Goal: Task Accomplishment & Management: Use online tool/utility

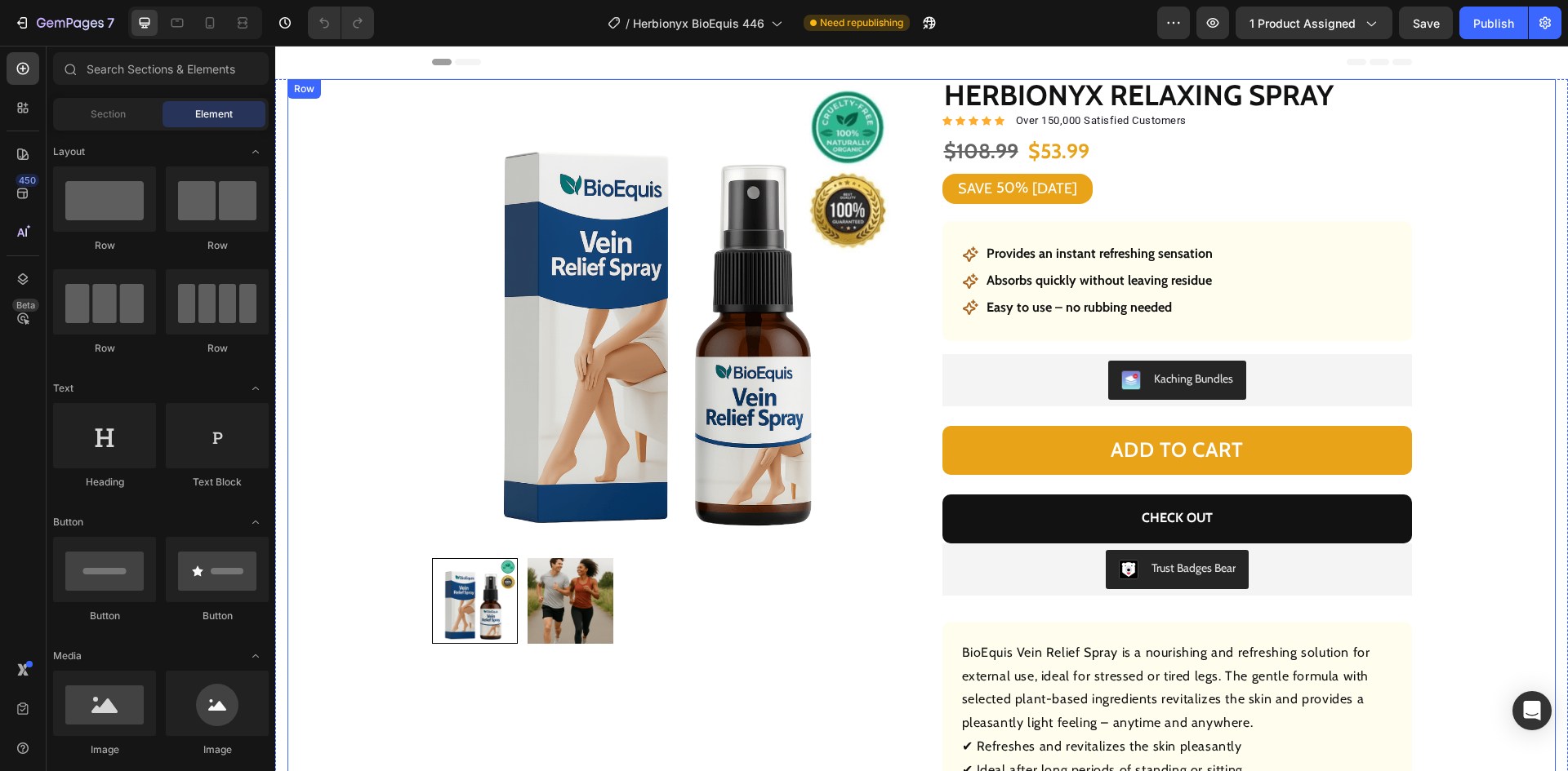
click at [310, 382] on div "Product Images Row Herbionyx Relaxing Spray Product Title Icon Icon Icon Icon I…" at bounding box center [921, 521] width 1268 height 883
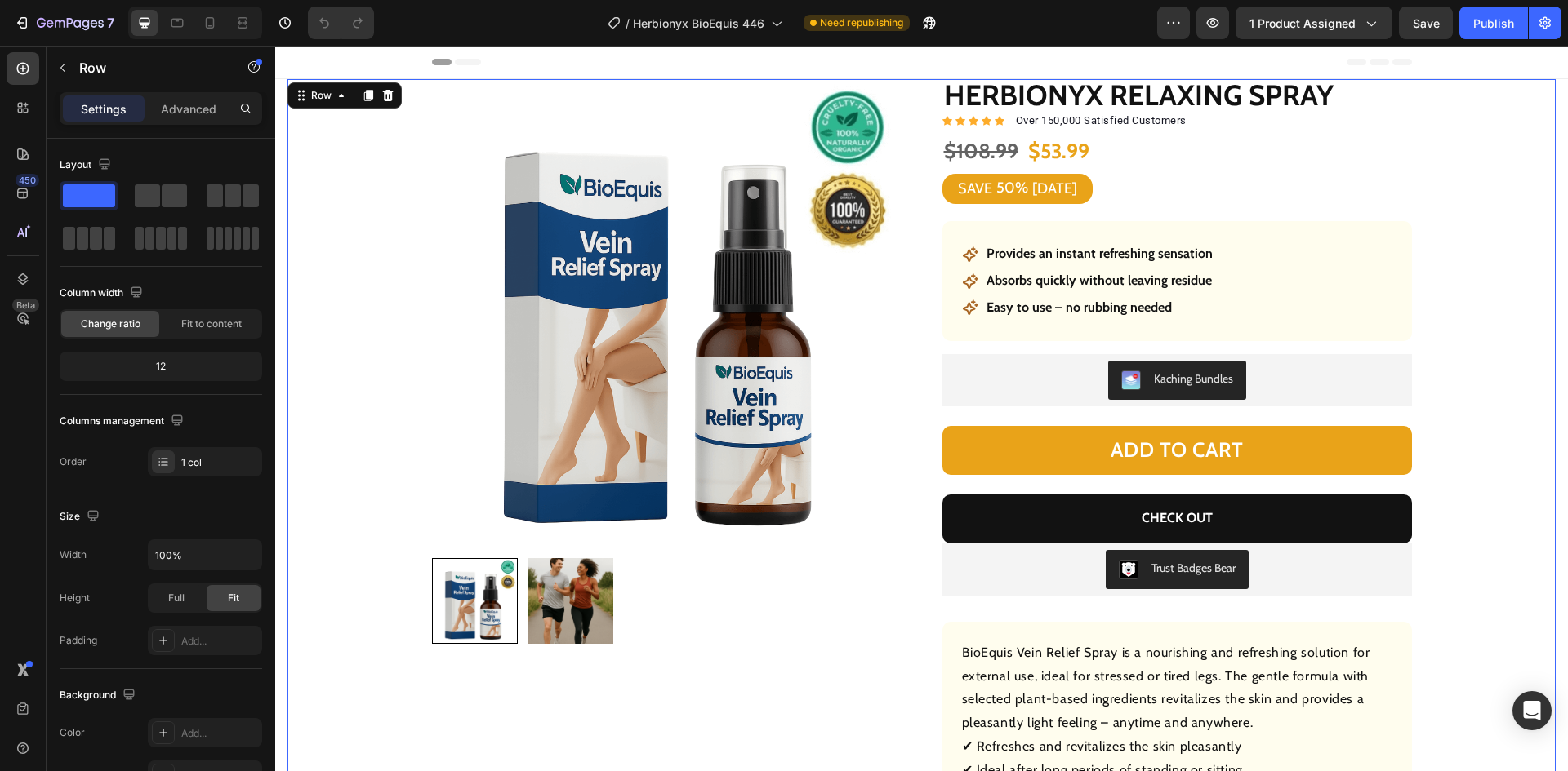
click at [1466, 319] on div "Product Images Row Herbionyx Relaxing Spray Product Title Icon Icon Icon Icon I…" at bounding box center [921, 521] width 1268 height 883
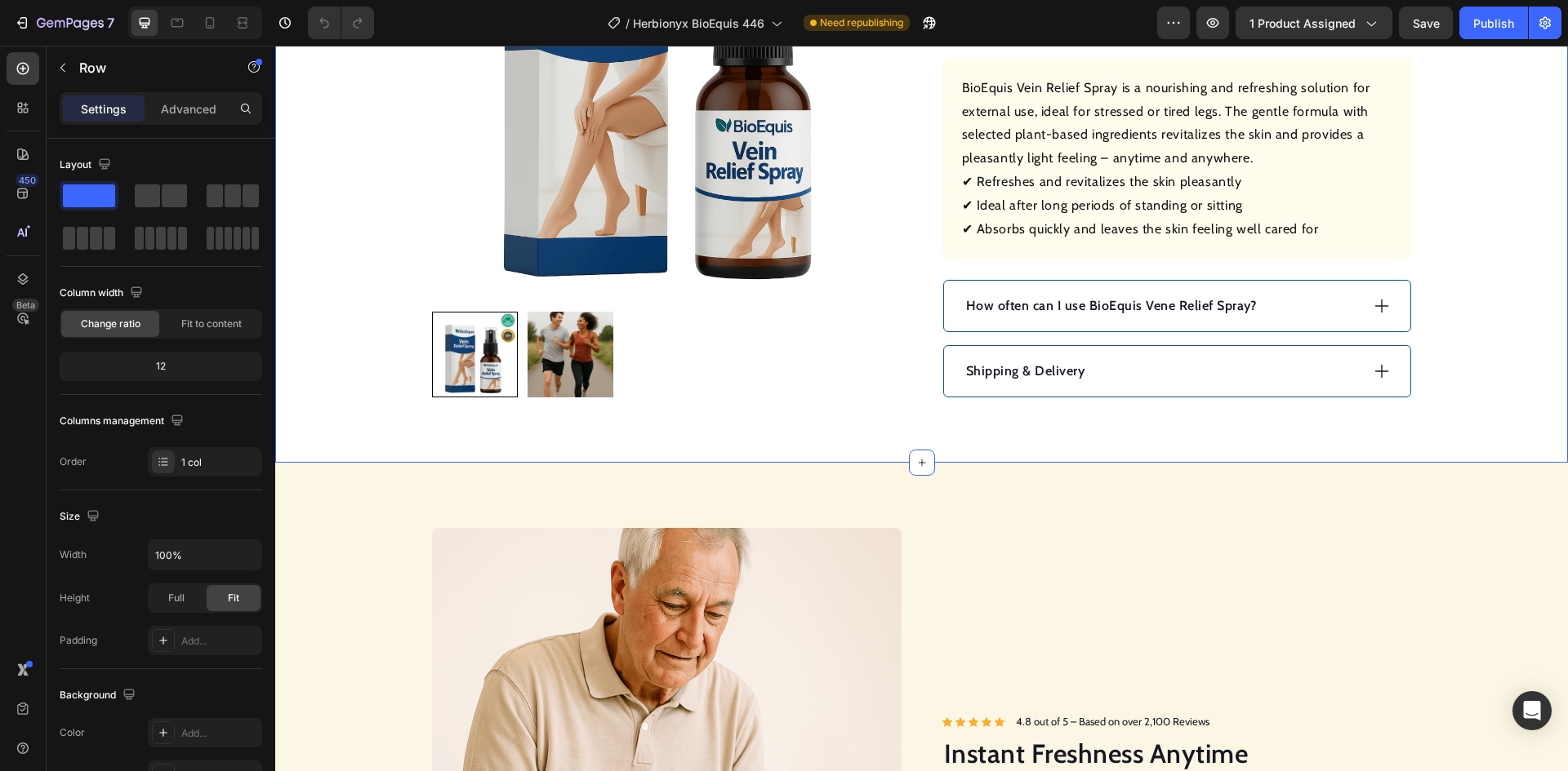
scroll to position [571, 0]
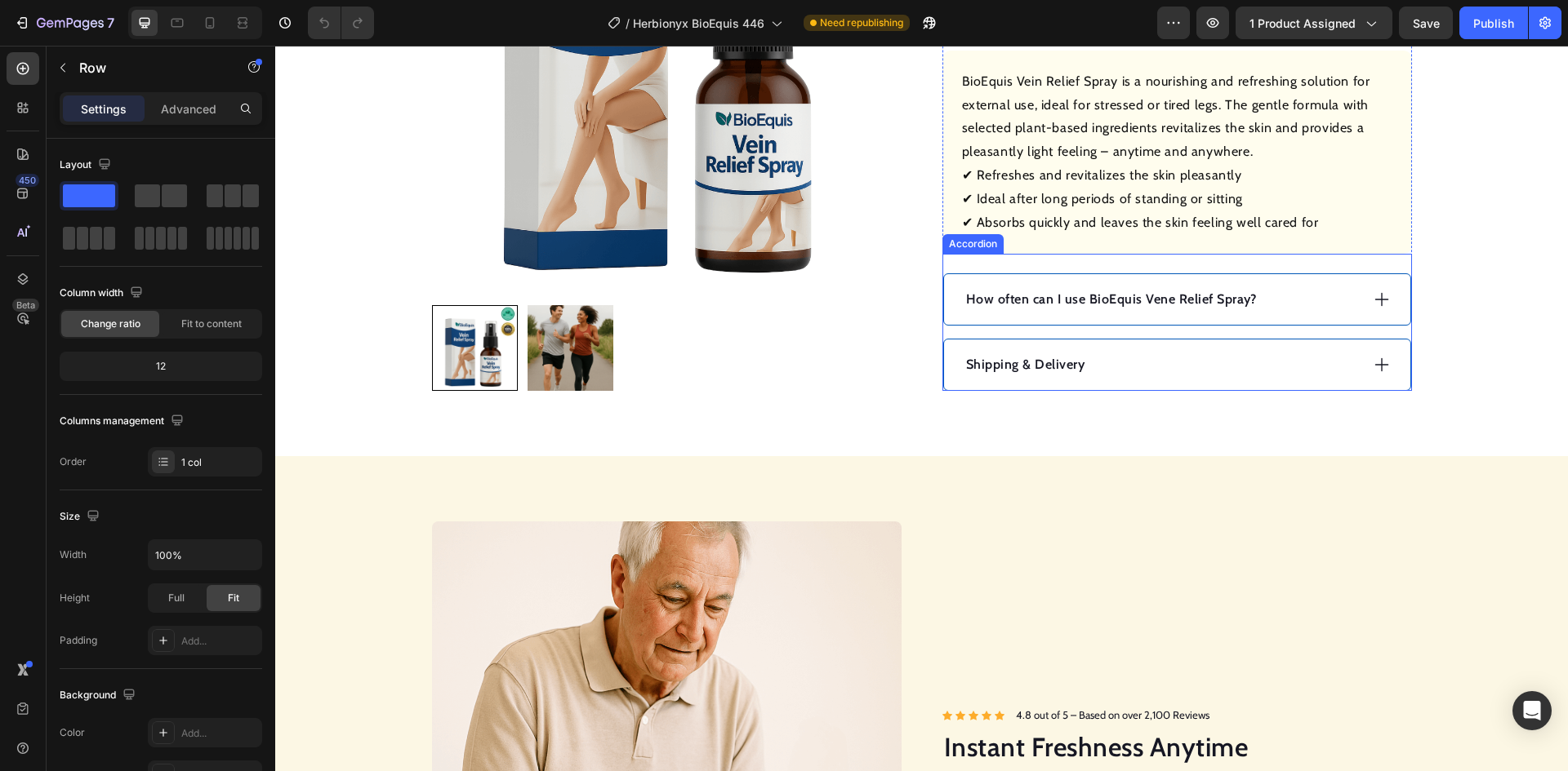
click at [1102, 309] on p "How often can I use BioEquis Vene Relief Spray?" at bounding box center [1112, 300] width 291 height 20
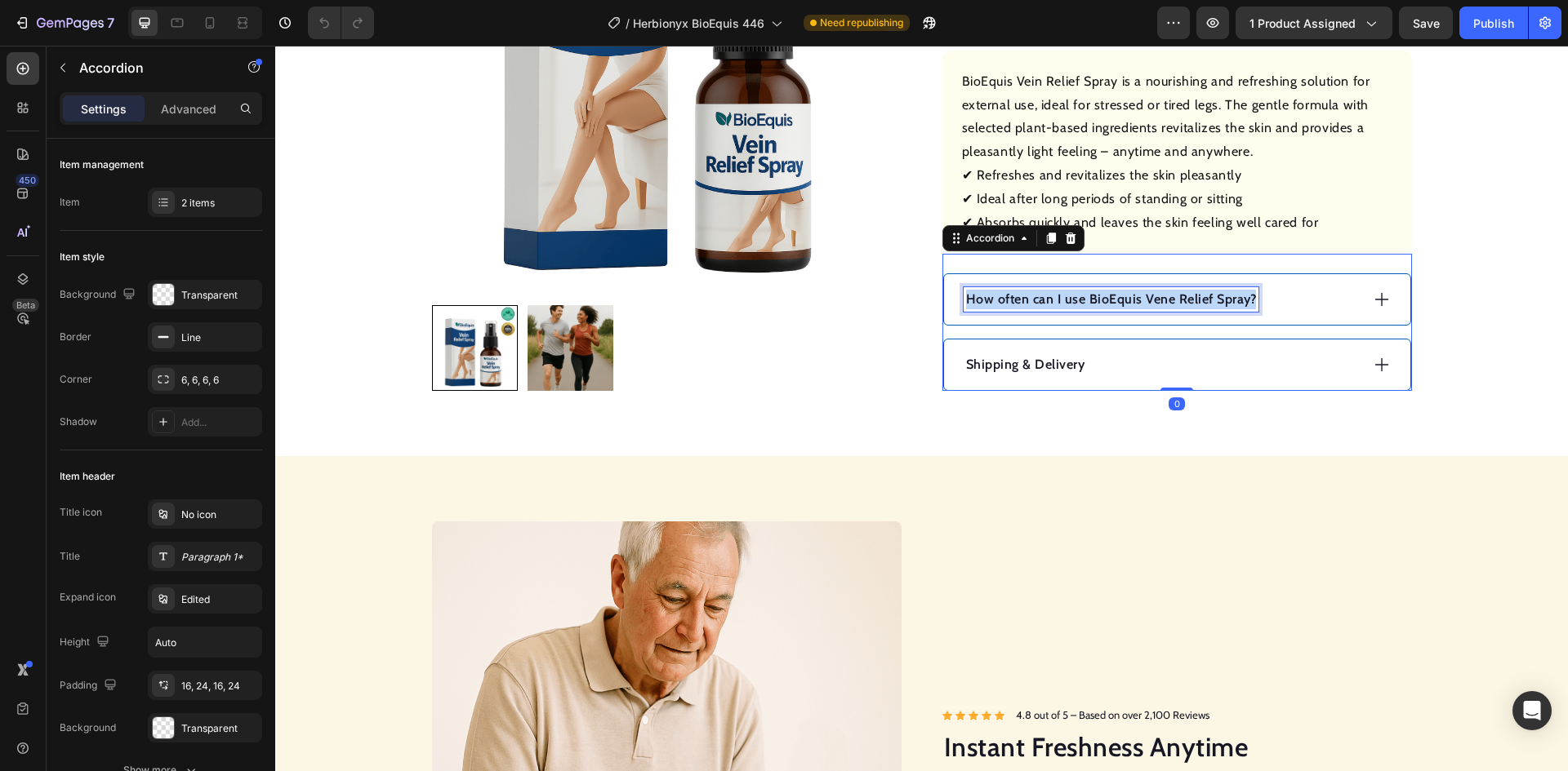
click at [1102, 309] on p "How often can I use BioEquis Vene Relief Spray?" at bounding box center [1112, 300] width 291 height 20
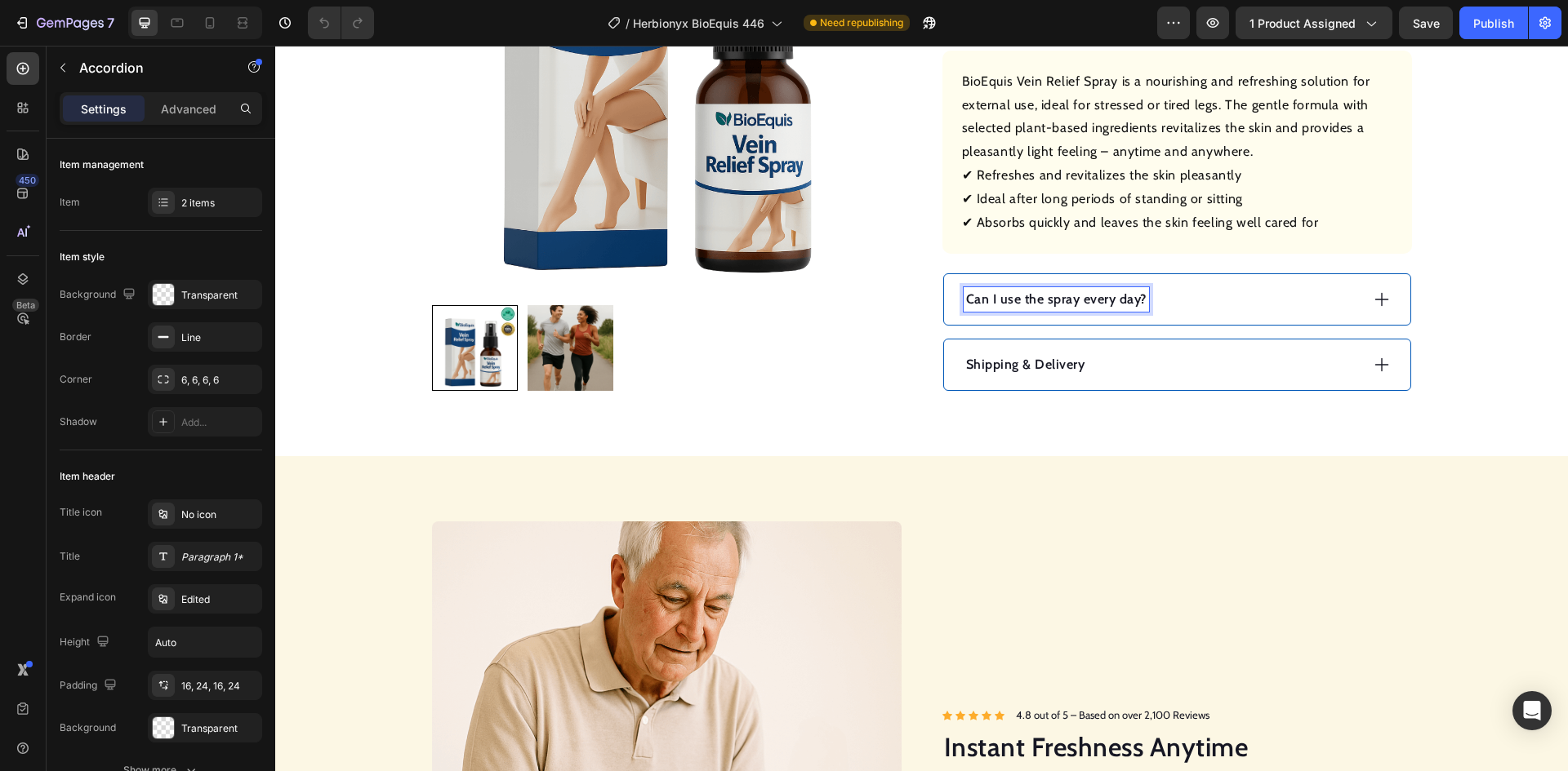
click at [1252, 293] on div "Can I use the spray every day?" at bounding box center [1162, 299] width 396 height 25
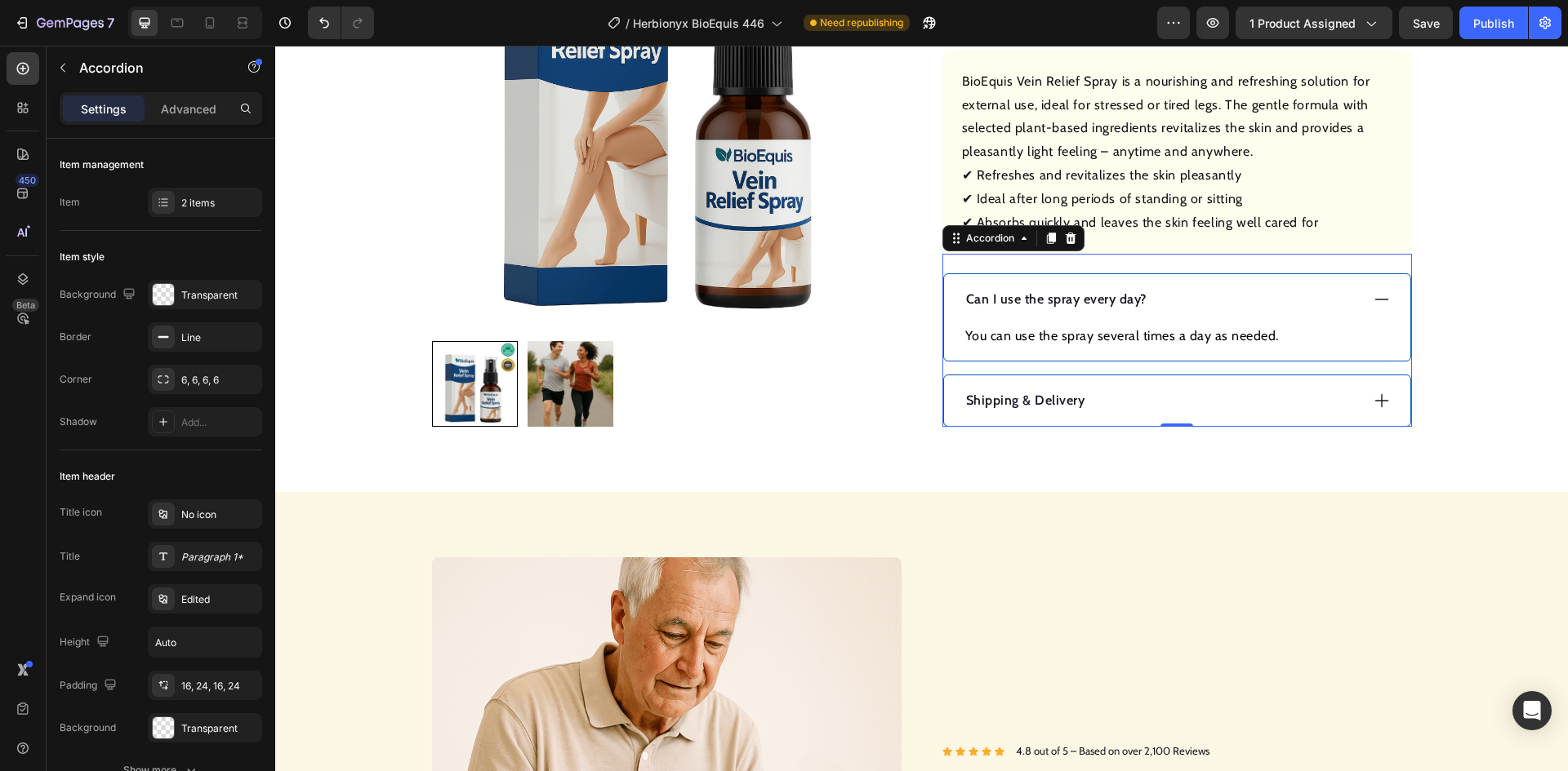
click at [1063, 296] on p "Can I use the spray every day?" at bounding box center [1055, 300] width 180 height 20
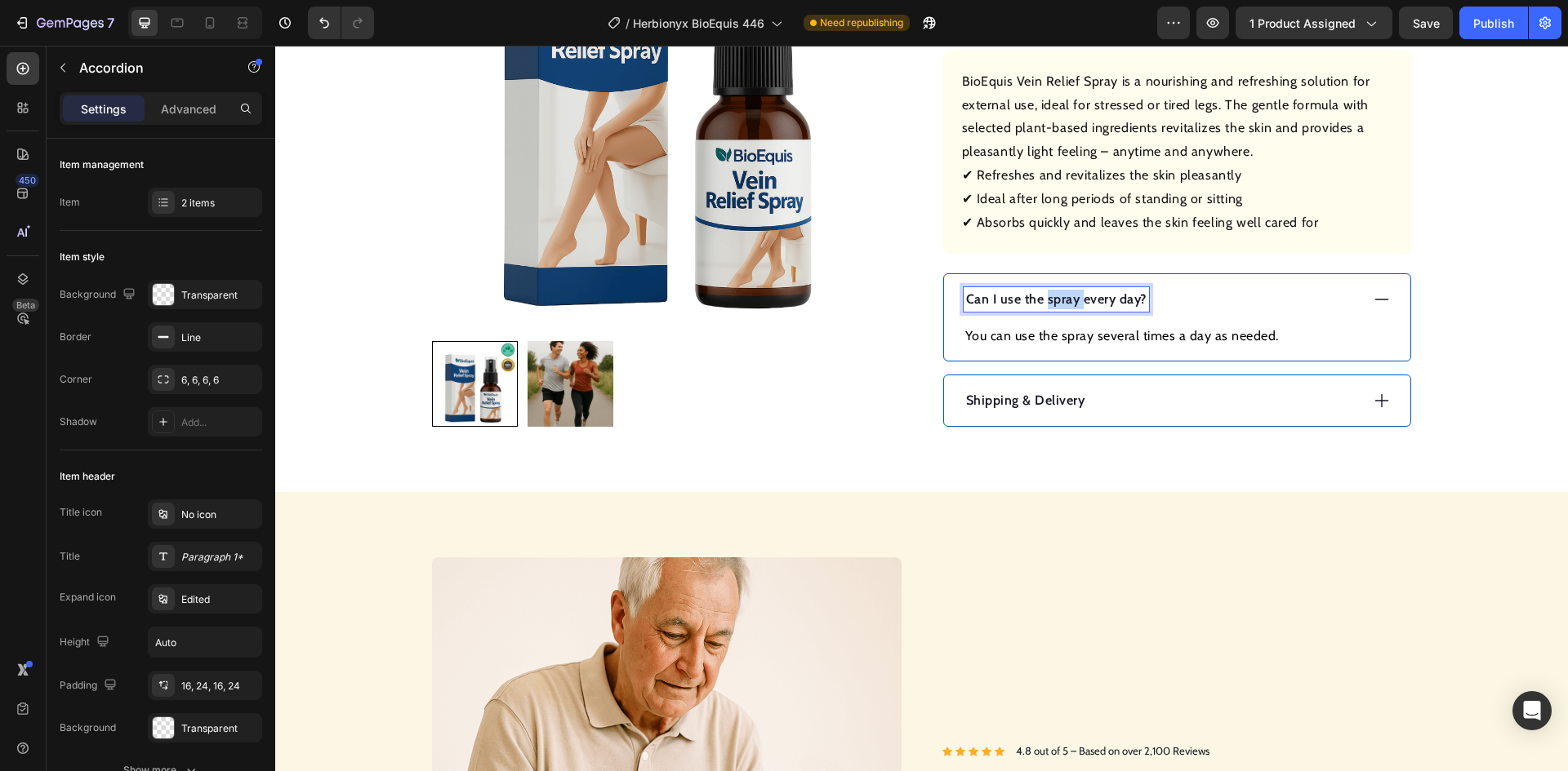
click at [1063, 296] on p "Can I use the spray every day?" at bounding box center [1055, 300] width 180 height 20
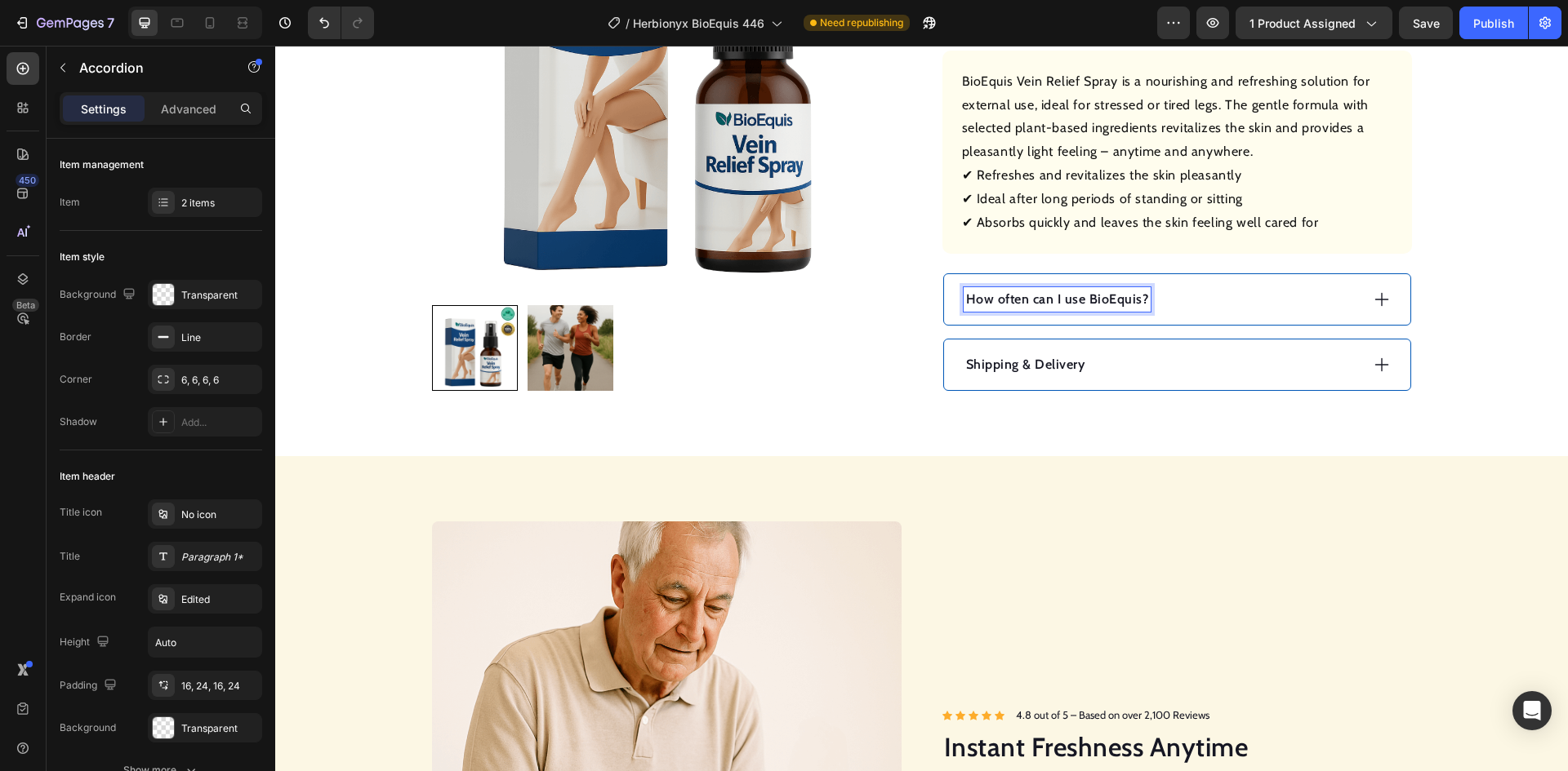
click at [1181, 309] on div "How often can I use BioEquis?" at bounding box center [1162, 299] width 396 height 25
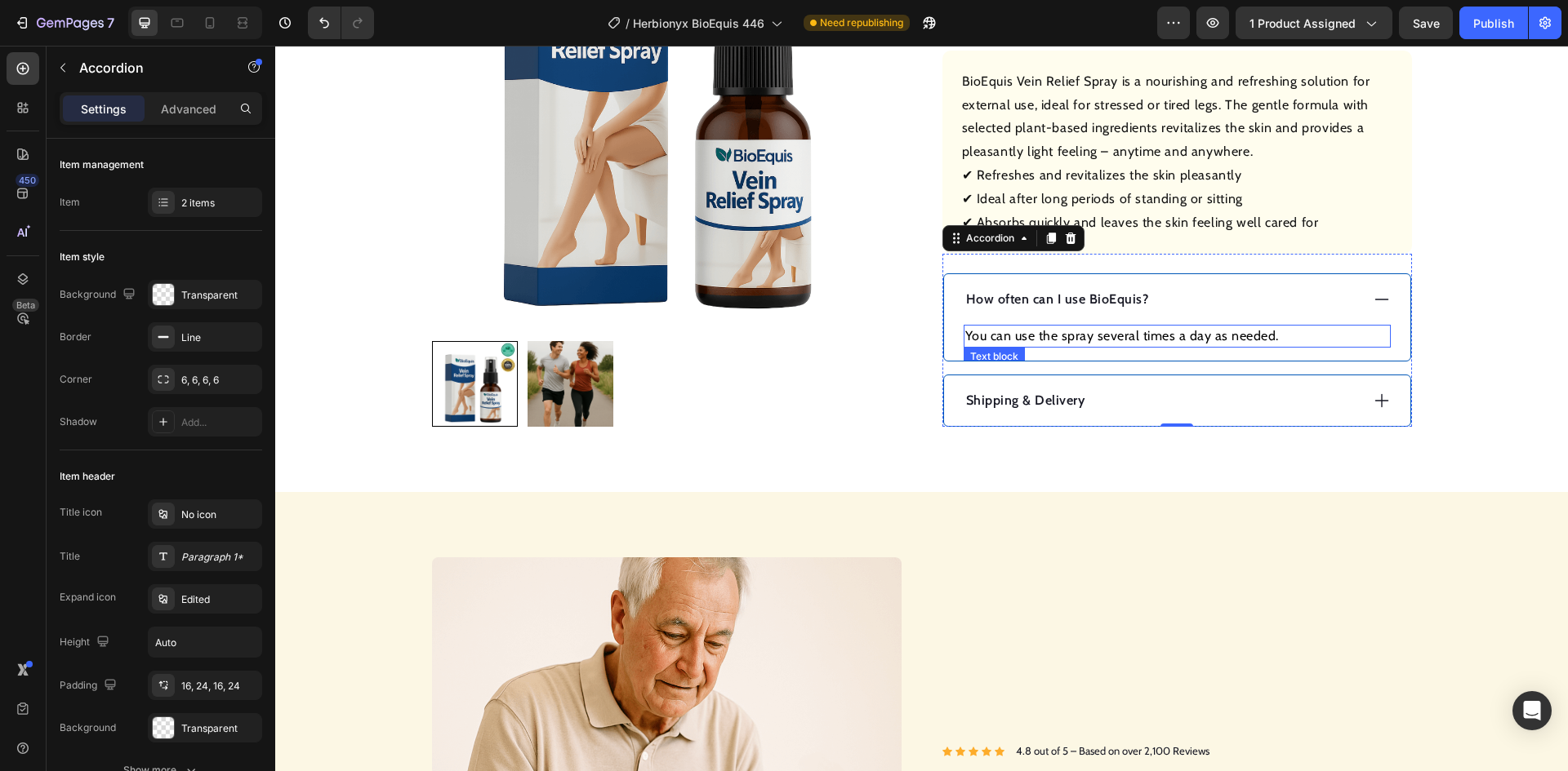
click at [1172, 338] on p "You can use the spray several times a day as needed." at bounding box center [1176, 336] width 424 height 20
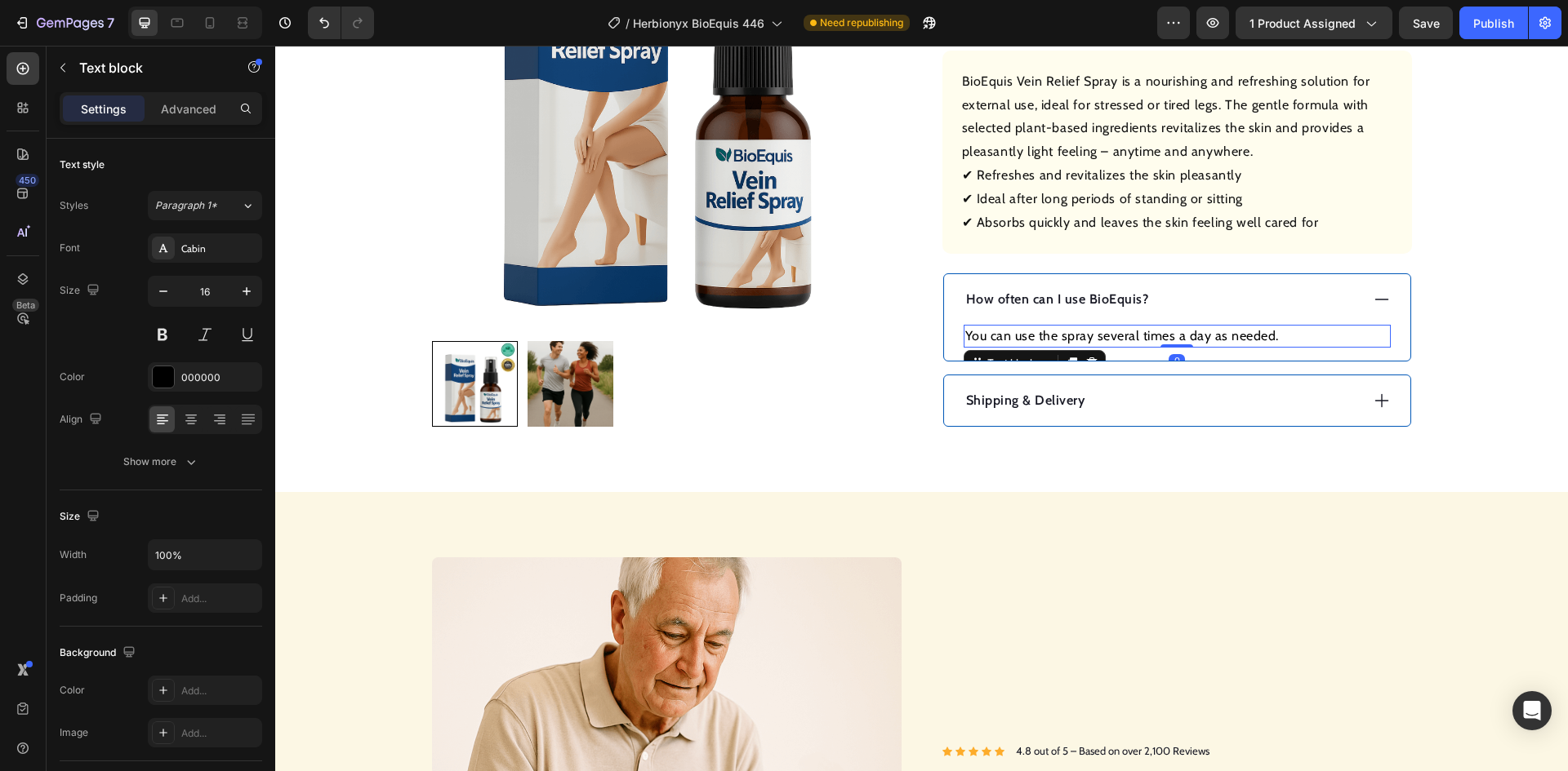
click at [1172, 338] on p "You can use the spray several times a day as needed." at bounding box center [1176, 336] width 424 height 20
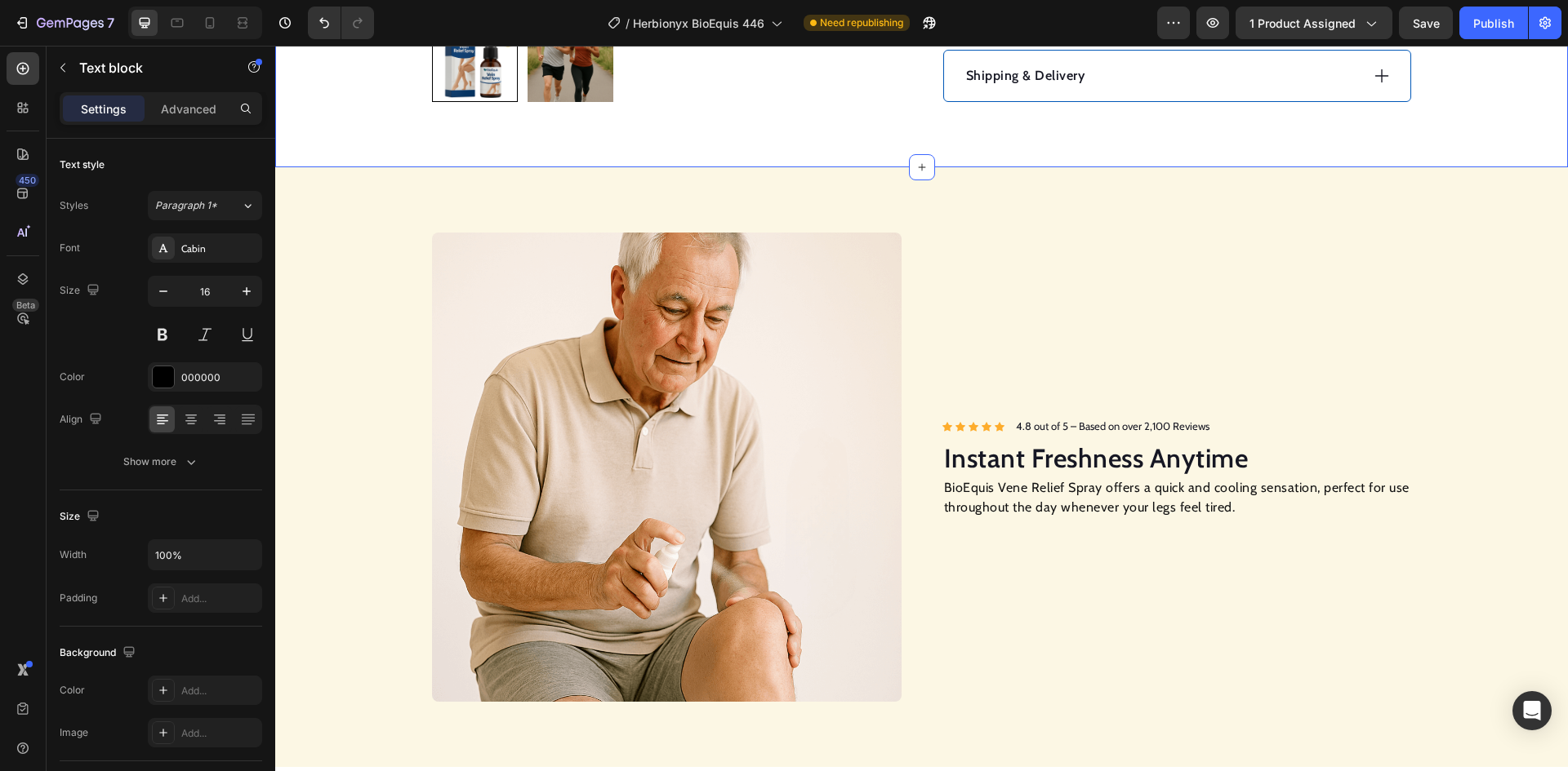
scroll to position [979, 0]
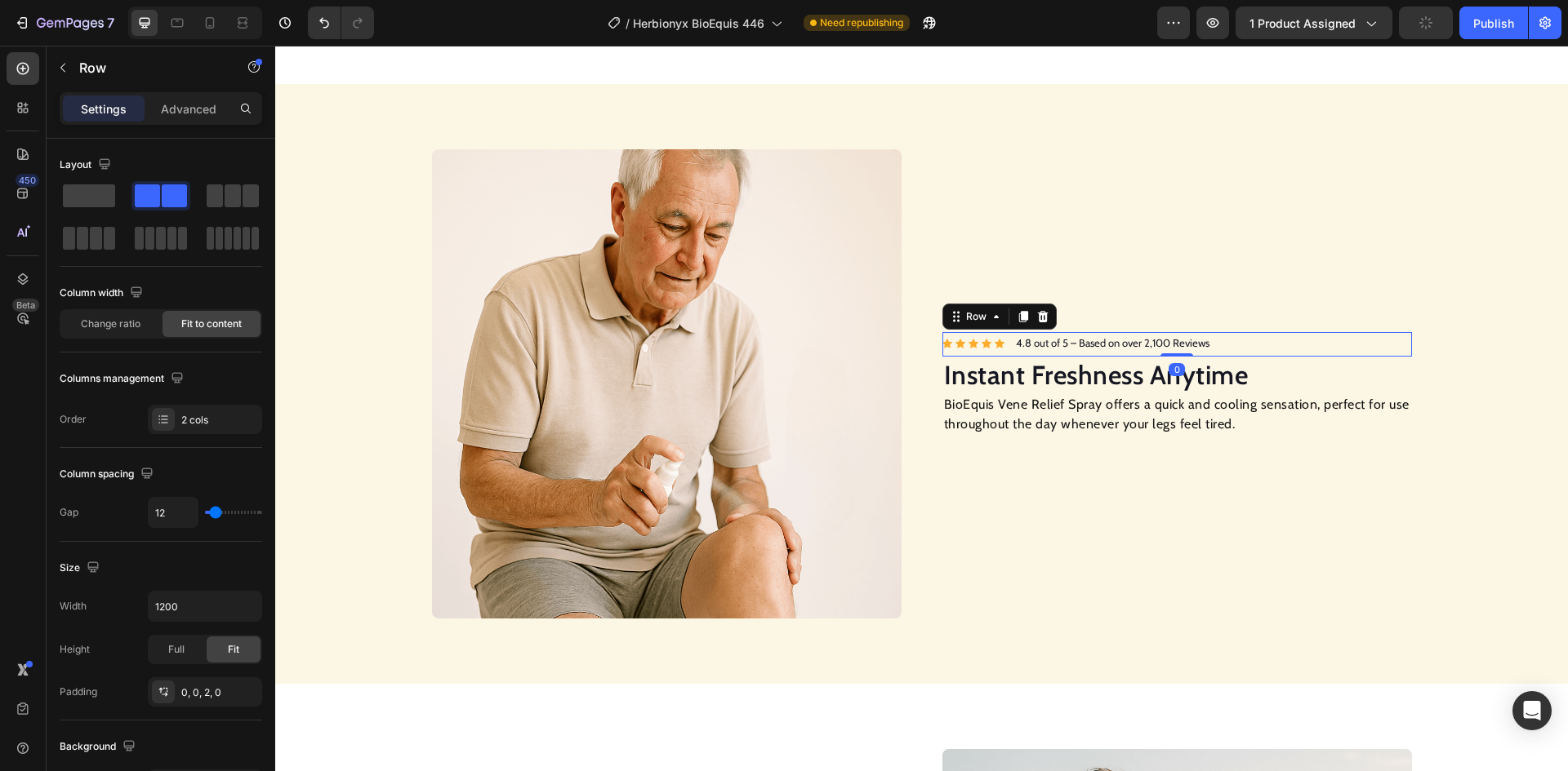
click at [1232, 347] on div "Icon Icon Icon Icon Icon Icon List Hoz 4.8 out of 5 – Based on over 2,100 Revie…" at bounding box center [1176, 344] width 469 height 24
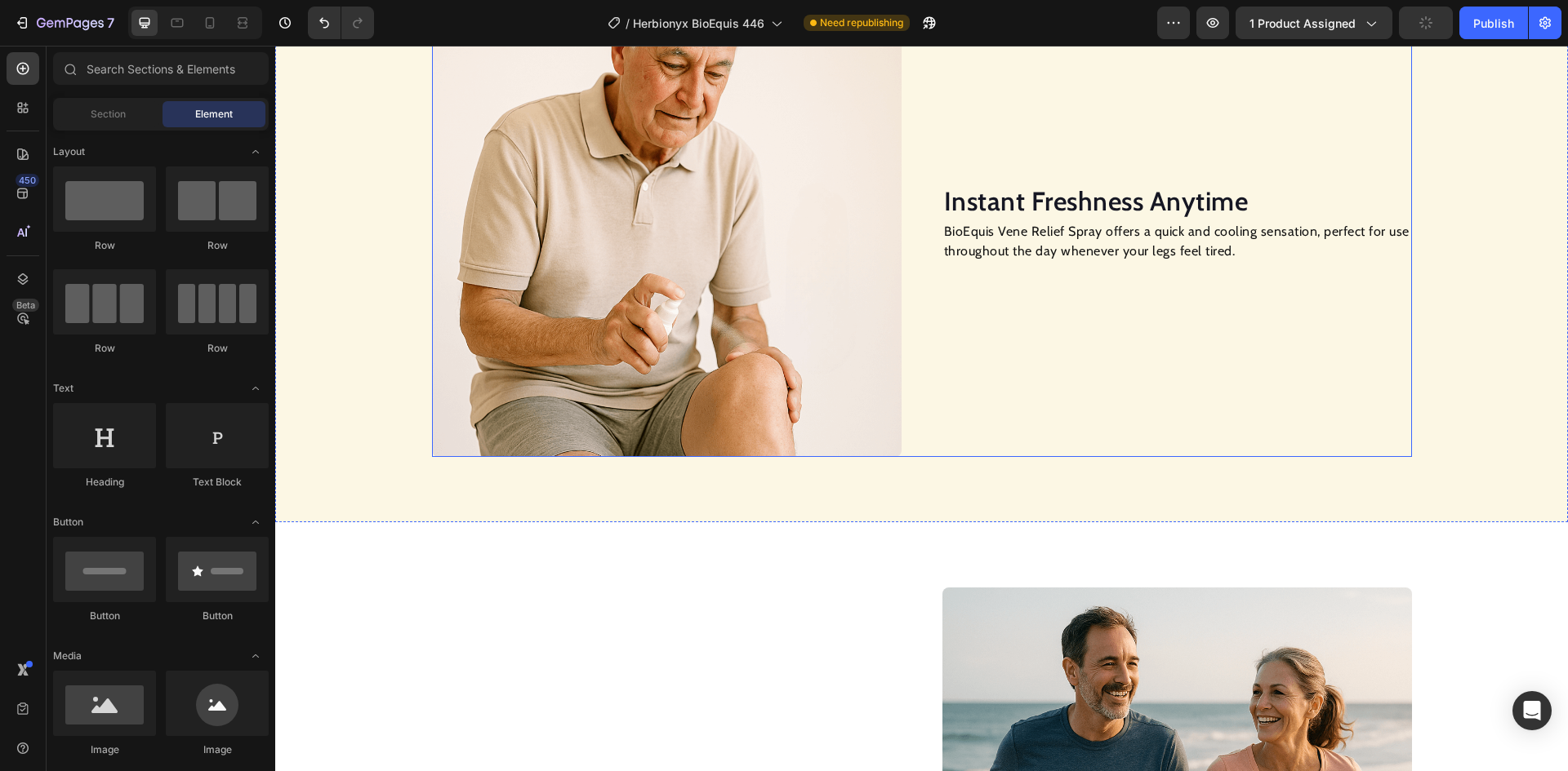
scroll to position [1143, 0]
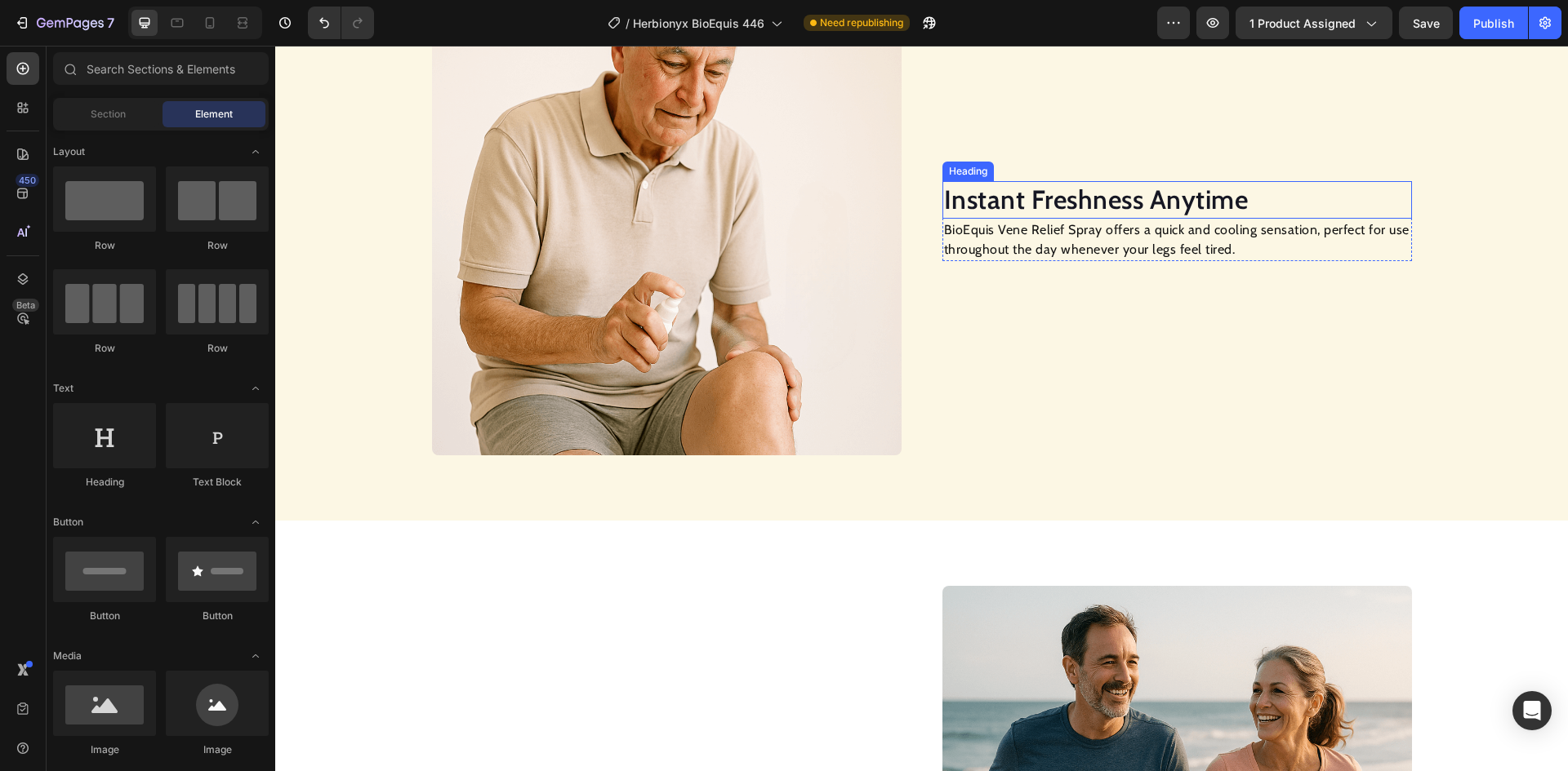
click at [1037, 205] on h2 "Instant Freshness Anytime" at bounding box center [1176, 200] width 469 height 37
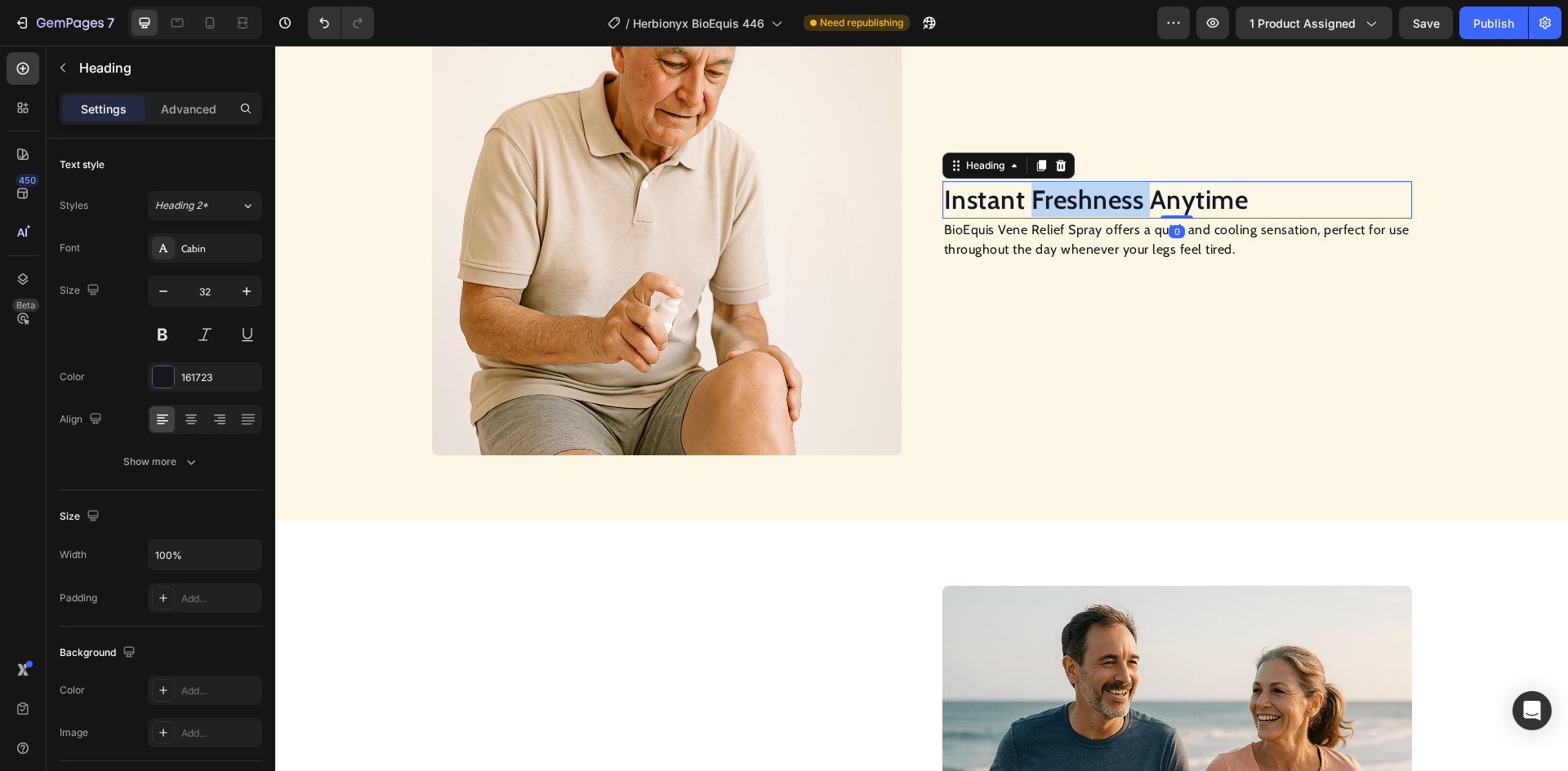
click at [1037, 205] on h2 "Instant Freshness Anytime" at bounding box center [1176, 200] width 469 height 37
click at [1037, 205] on p "Instant Freshness Anytime" at bounding box center [1177, 200] width 466 height 34
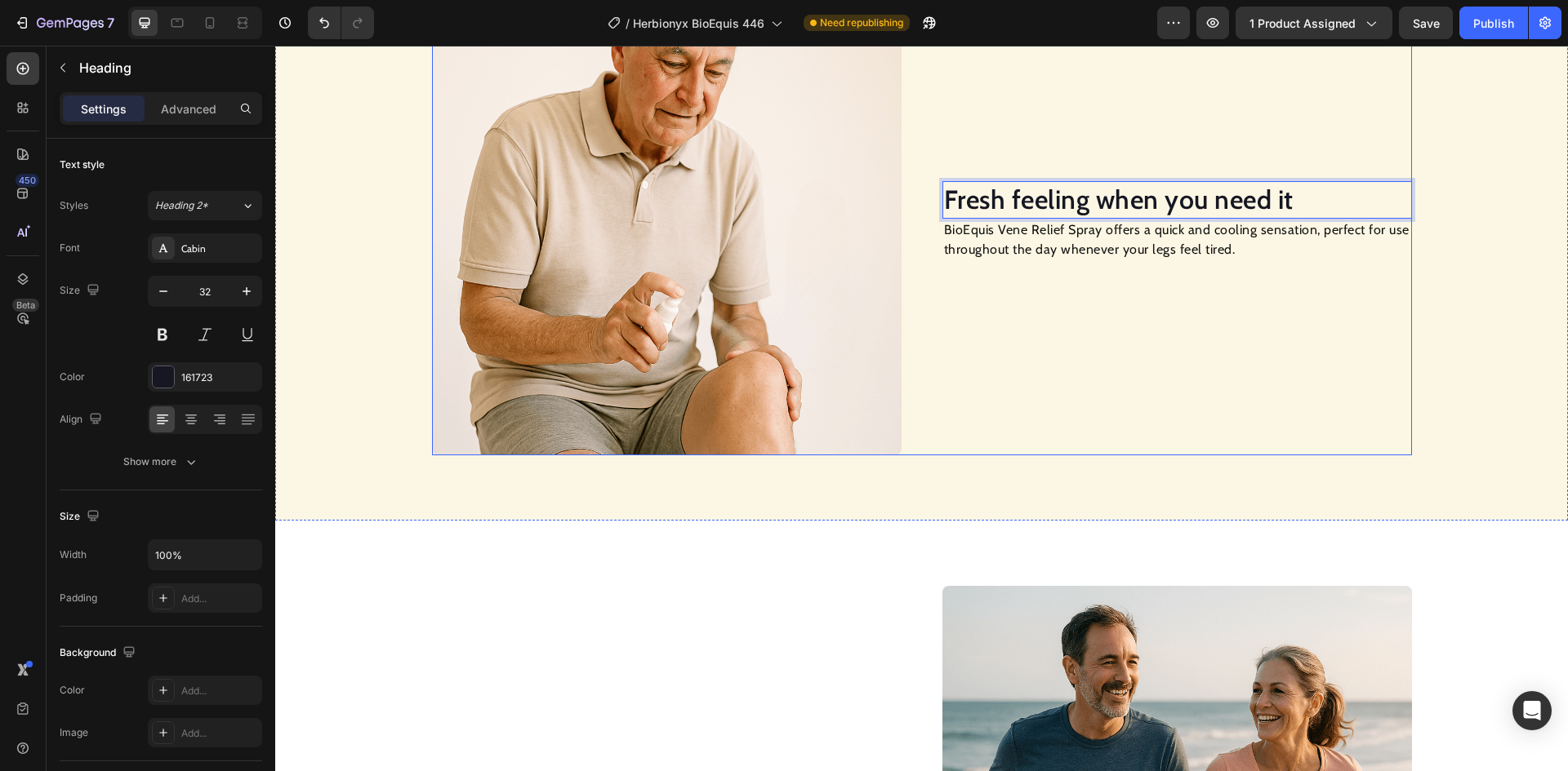
click at [1168, 227] on p "BioEquis Vene Relief Spray offers a quick and cooling sensation, perfect for us…" at bounding box center [1177, 240] width 466 height 39
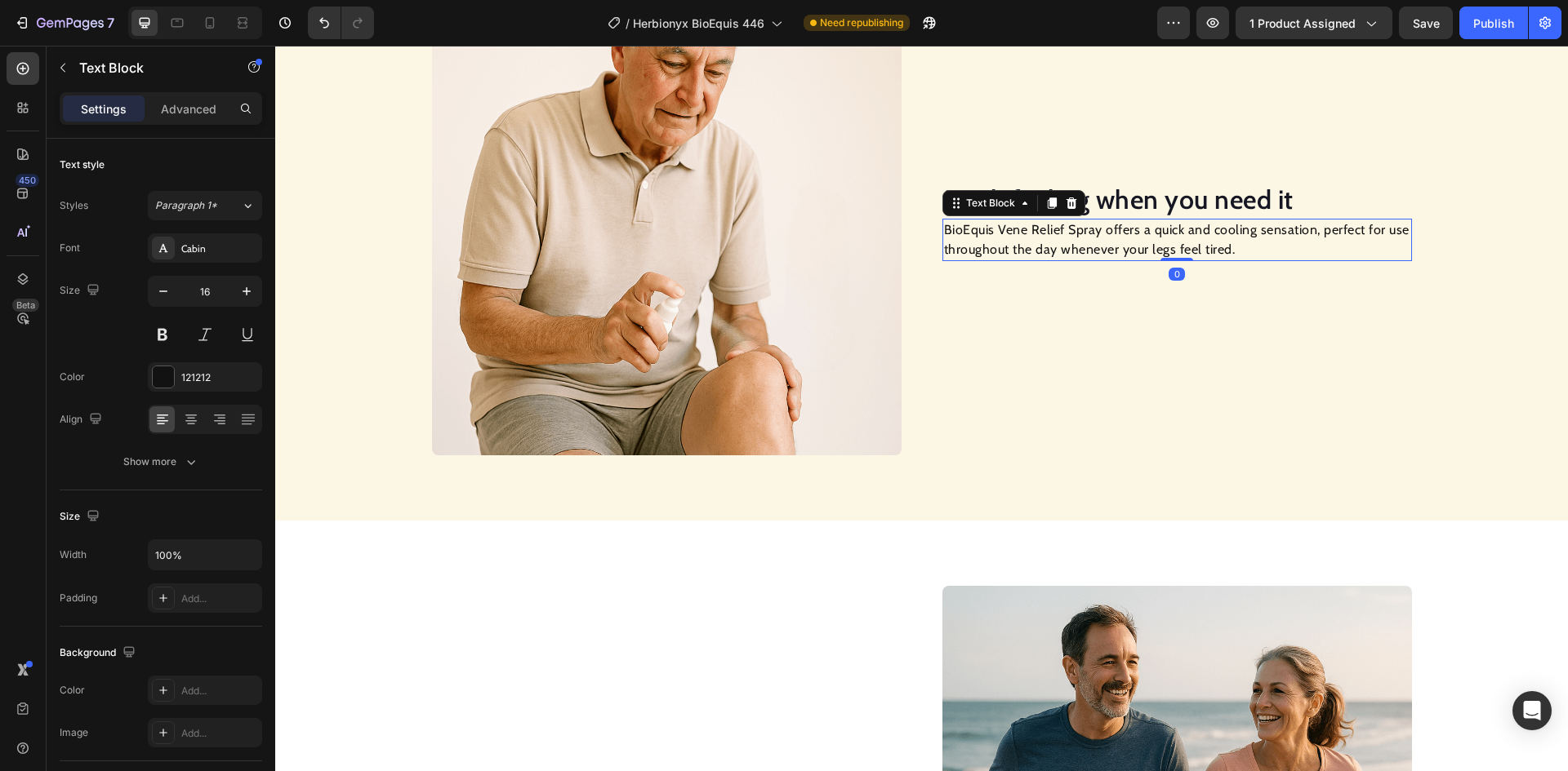
click at [1168, 227] on p "BioEquis Vene Relief Spray offers a quick and cooling sensation, perfect for us…" at bounding box center [1177, 240] width 466 height 39
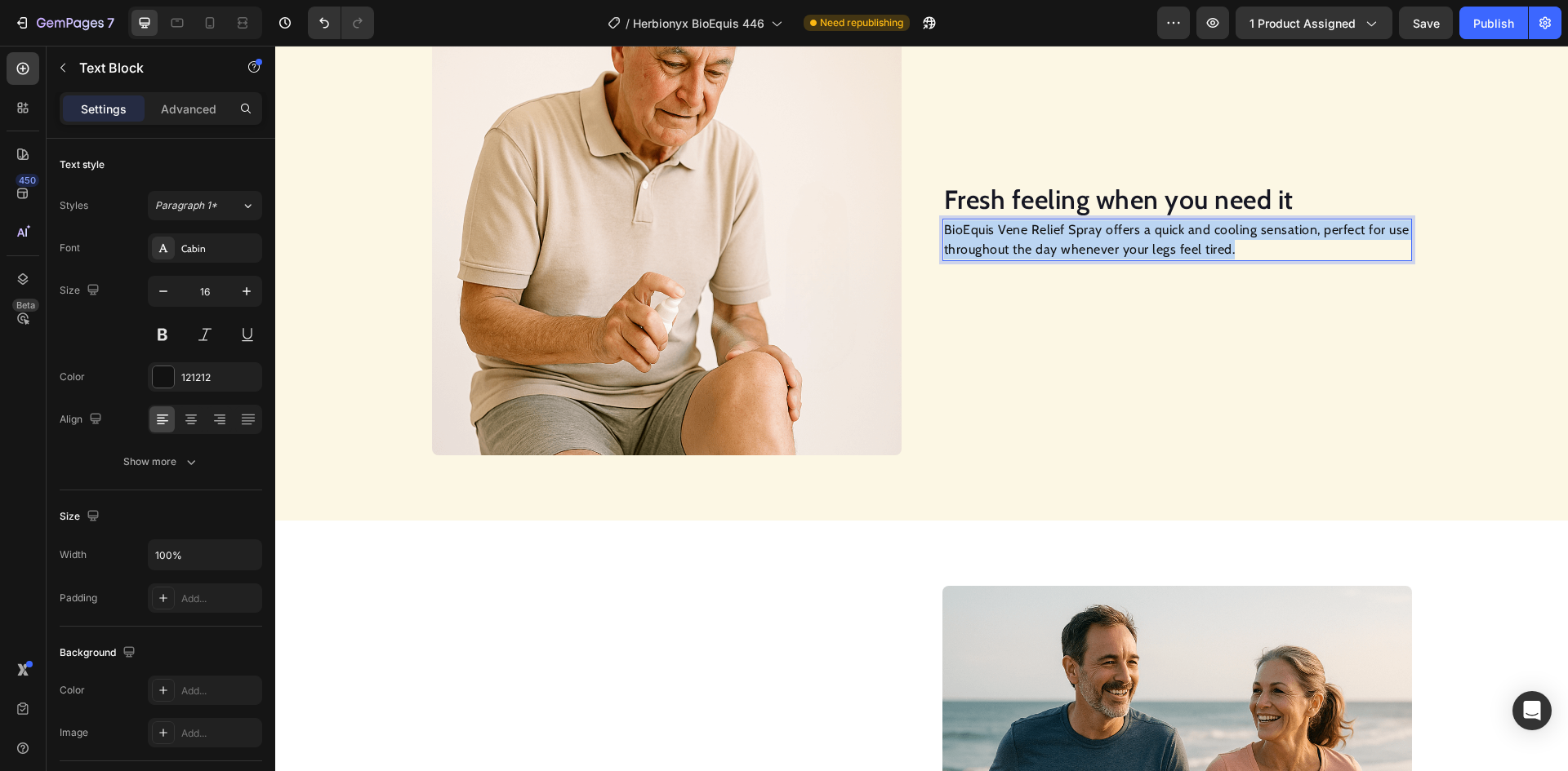
click at [1168, 227] on p "BioEquis Vene Relief Spray offers a quick and cooling sensation, perfect for us…" at bounding box center [1177, 240] width 466 height 39
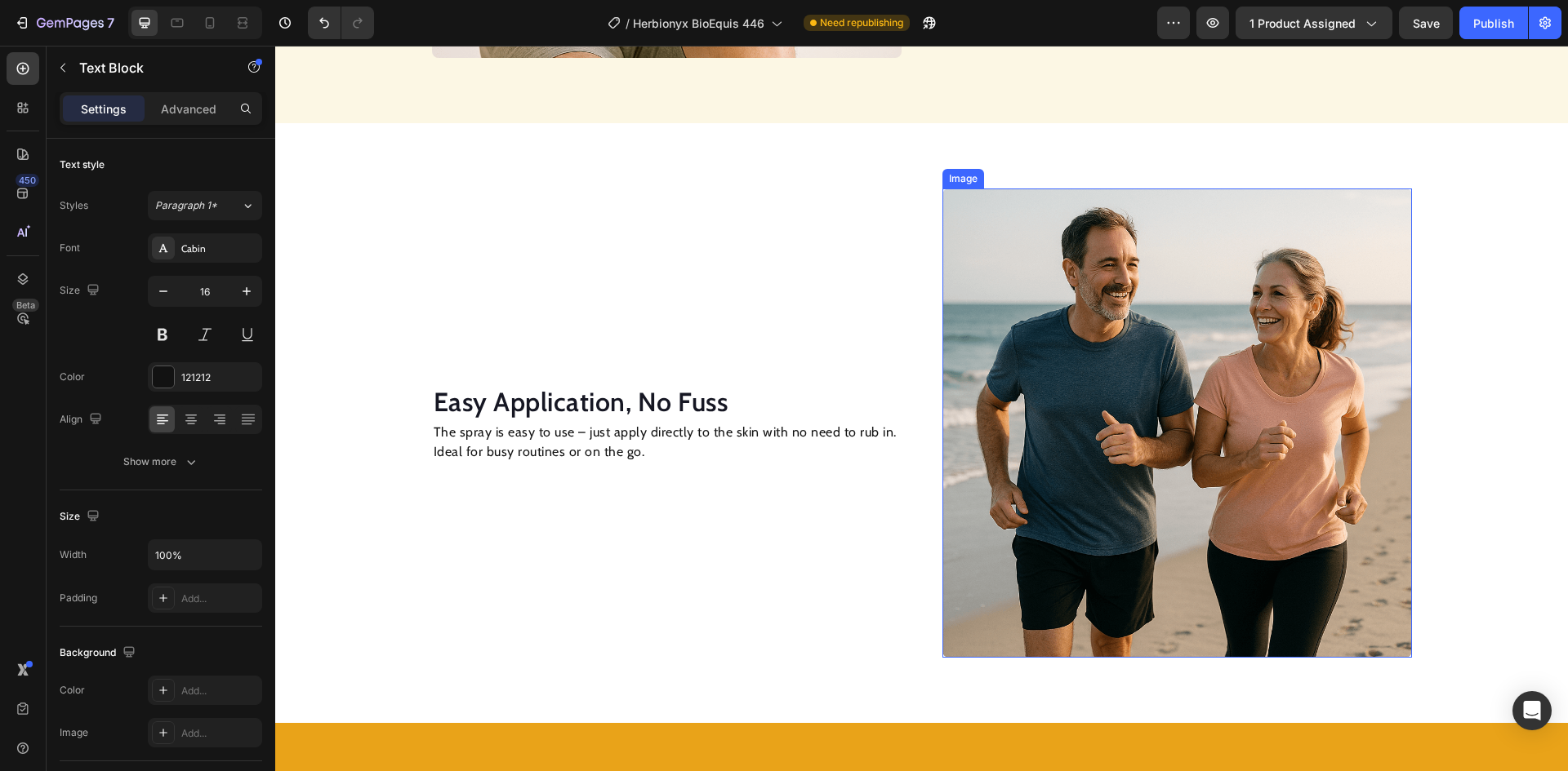
scroll to position [1541, 0]
click at [552, 404] on h2 "Easy Application, No Fuss" at bounding box center [666, 401] width 469 height 37
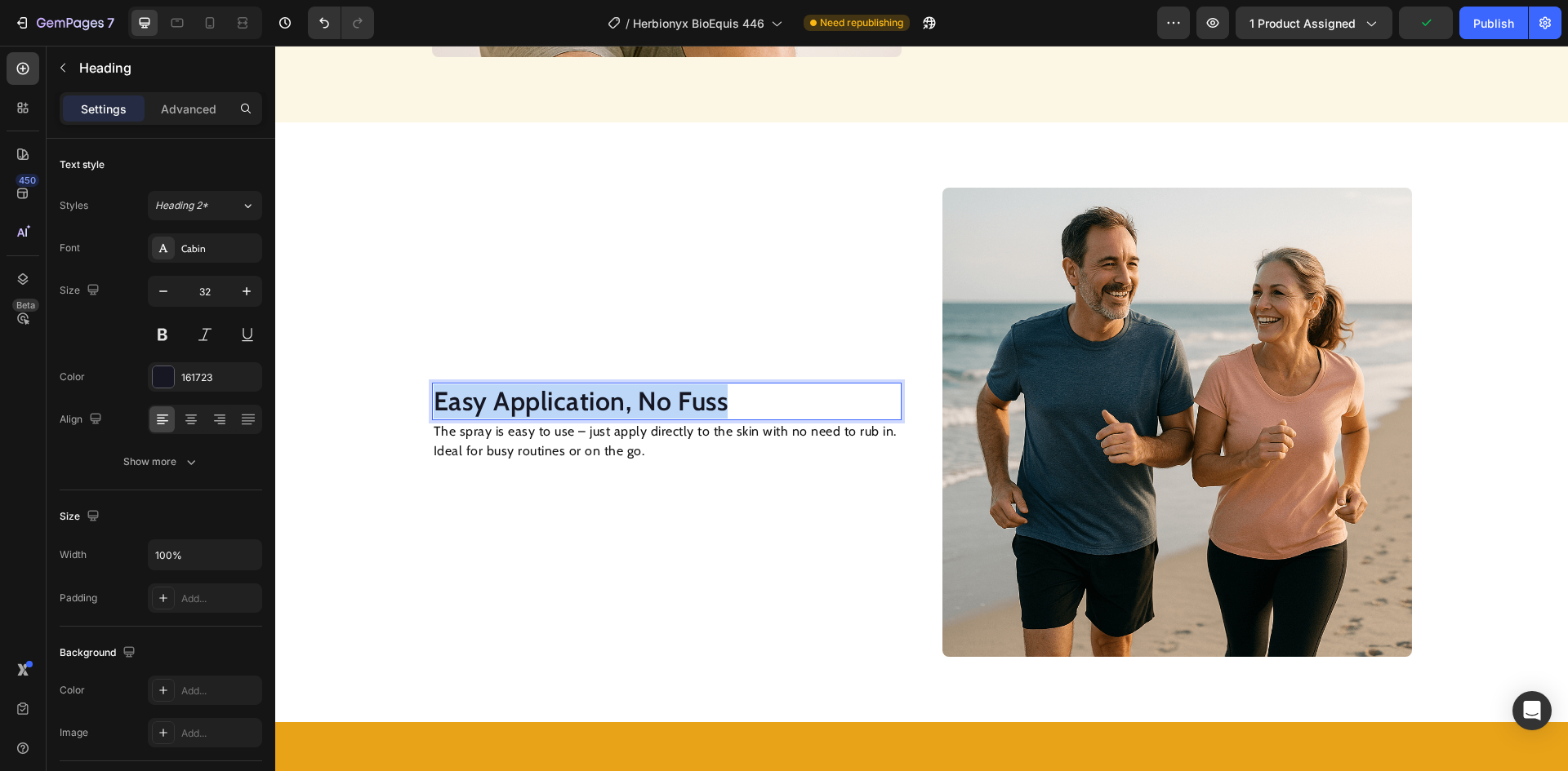
click at [552, 404] on p "Easy Application, No Fuss" at bounding box center [667, 401] width 466 height 34
click at [617, 443] on p "The spray is easy to use – just apply directly to the skin with no need to rub …" at bounding box center [667, 442] width 466 height 39
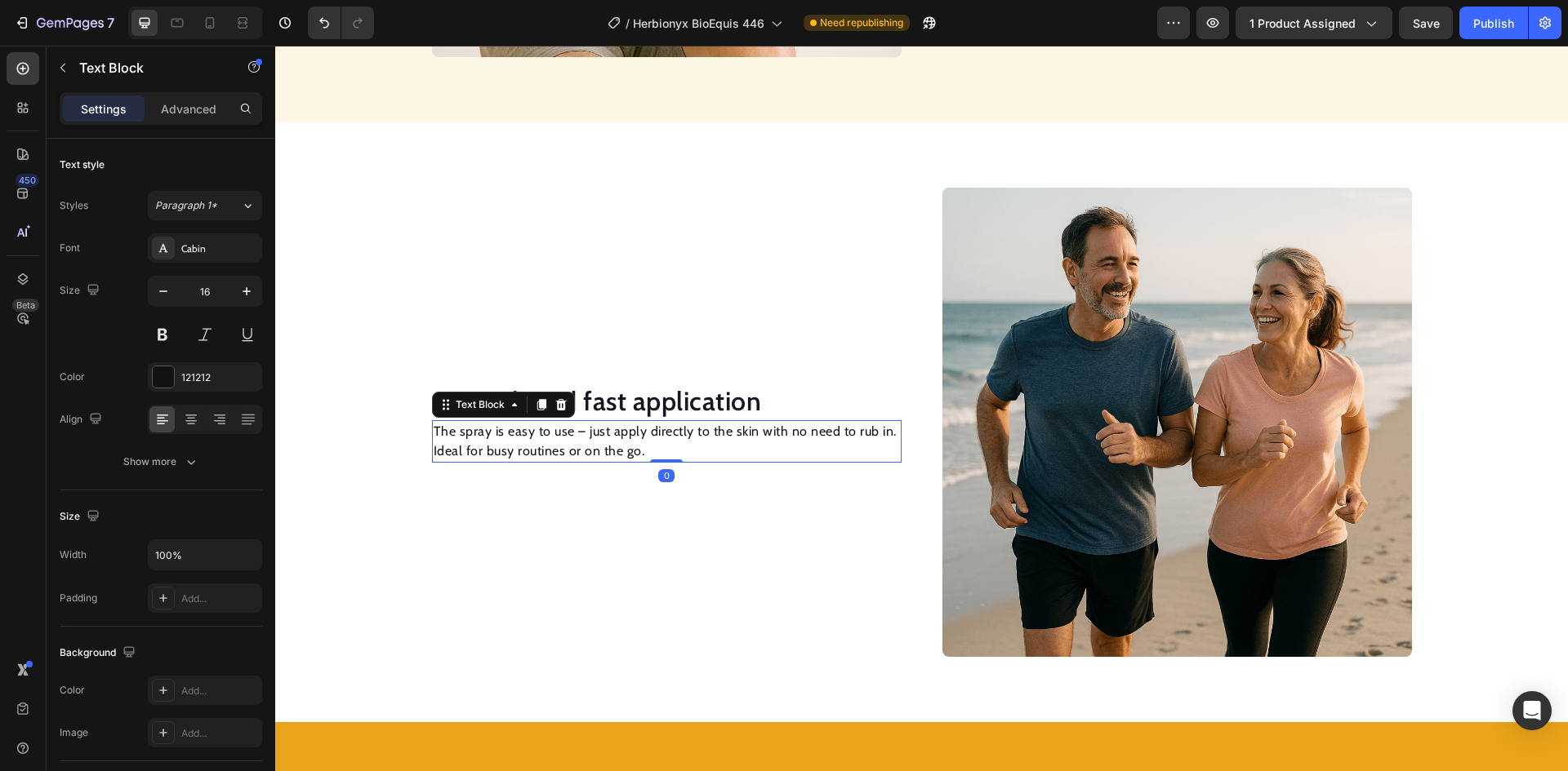
click at [617, 443] on p "The spray is easy to use – just apply directly to the skin with no need to rub …" at bounding box center [667, 442] width 466 height 39
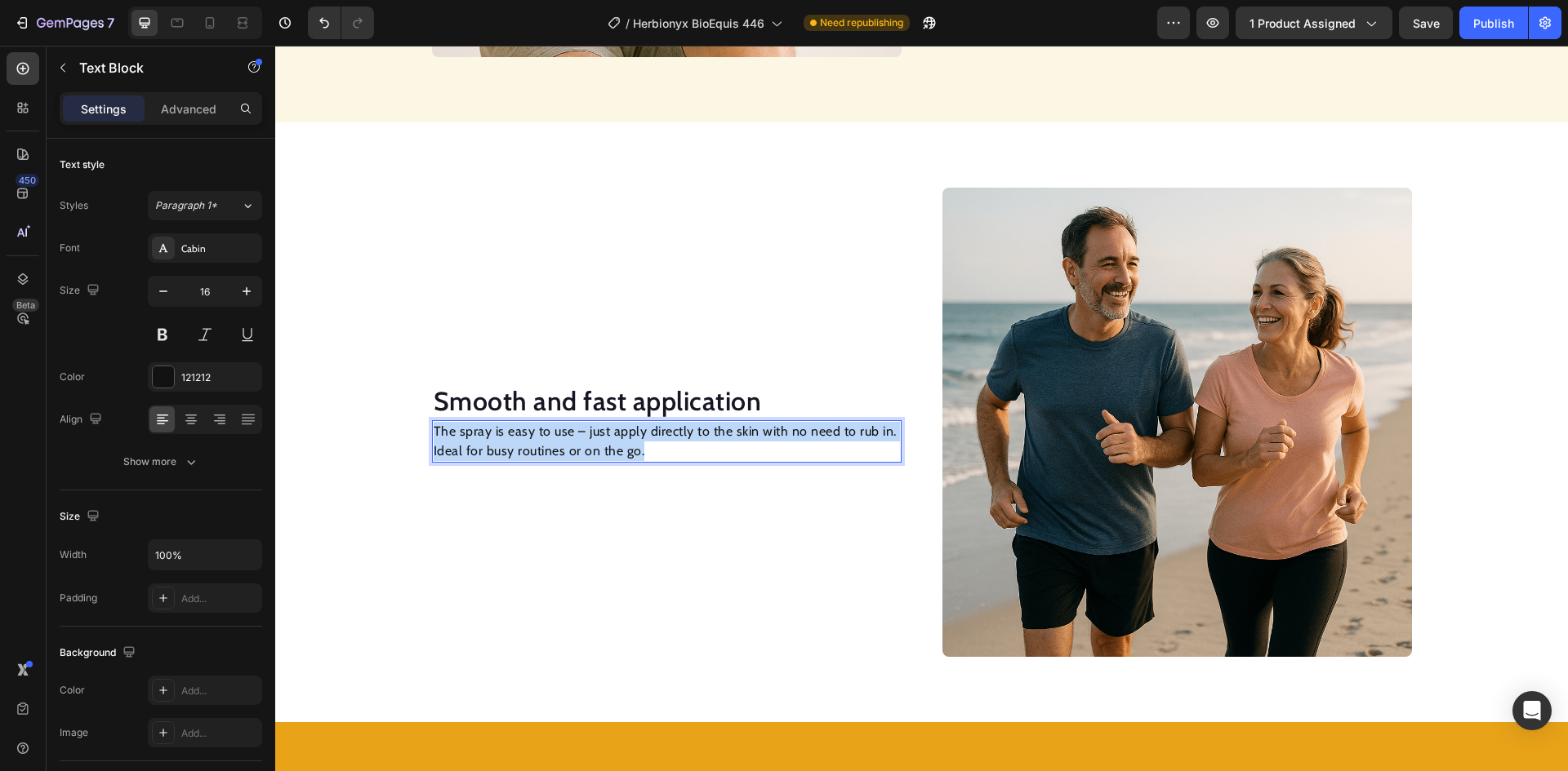
click at [617, 443] on p "The spray is easy to use – just apply directly to the skin with no need to rub …" at bounding box center [667, 442] width 466 height 39
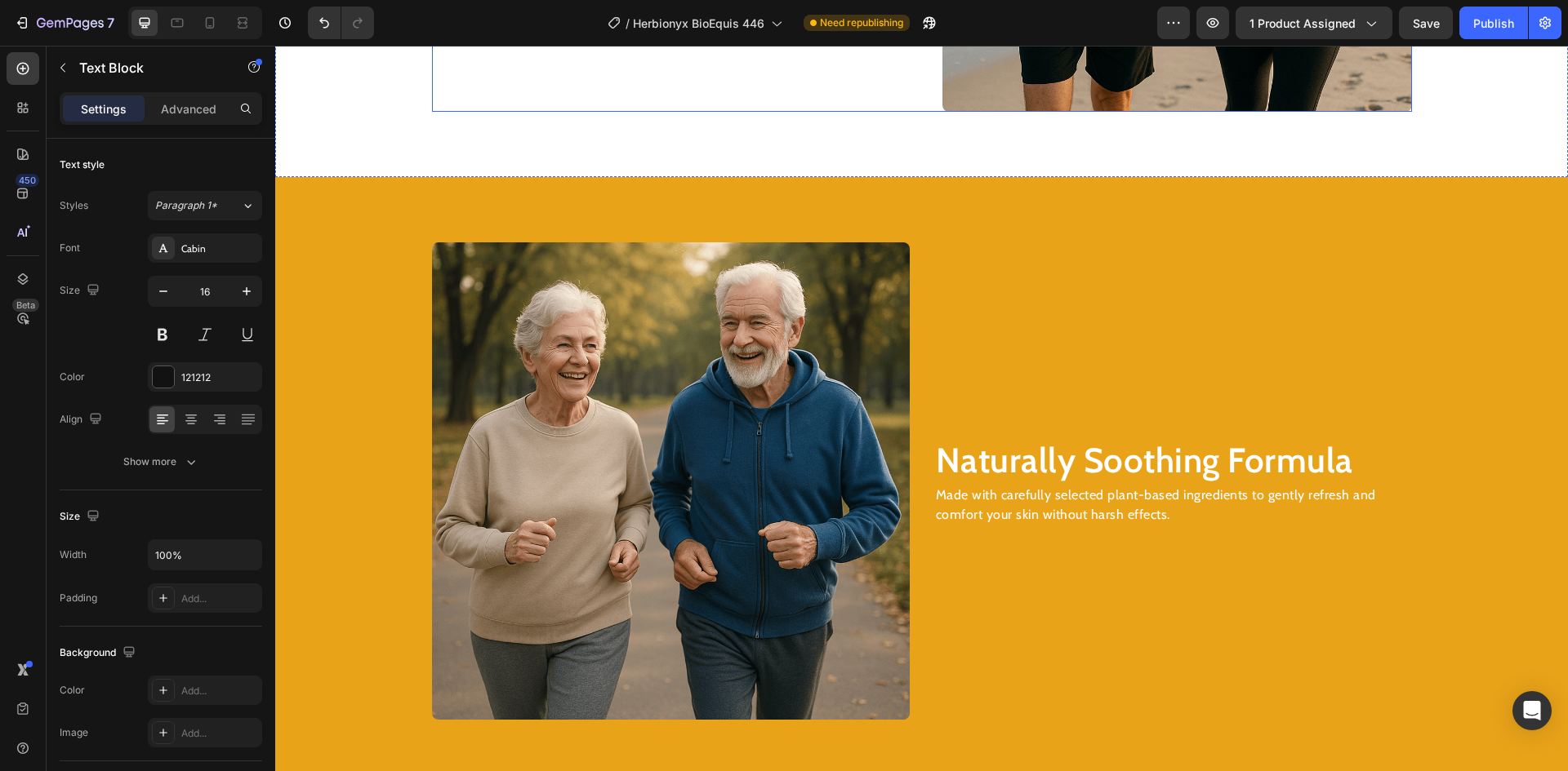
scroll to position [2112, 0]
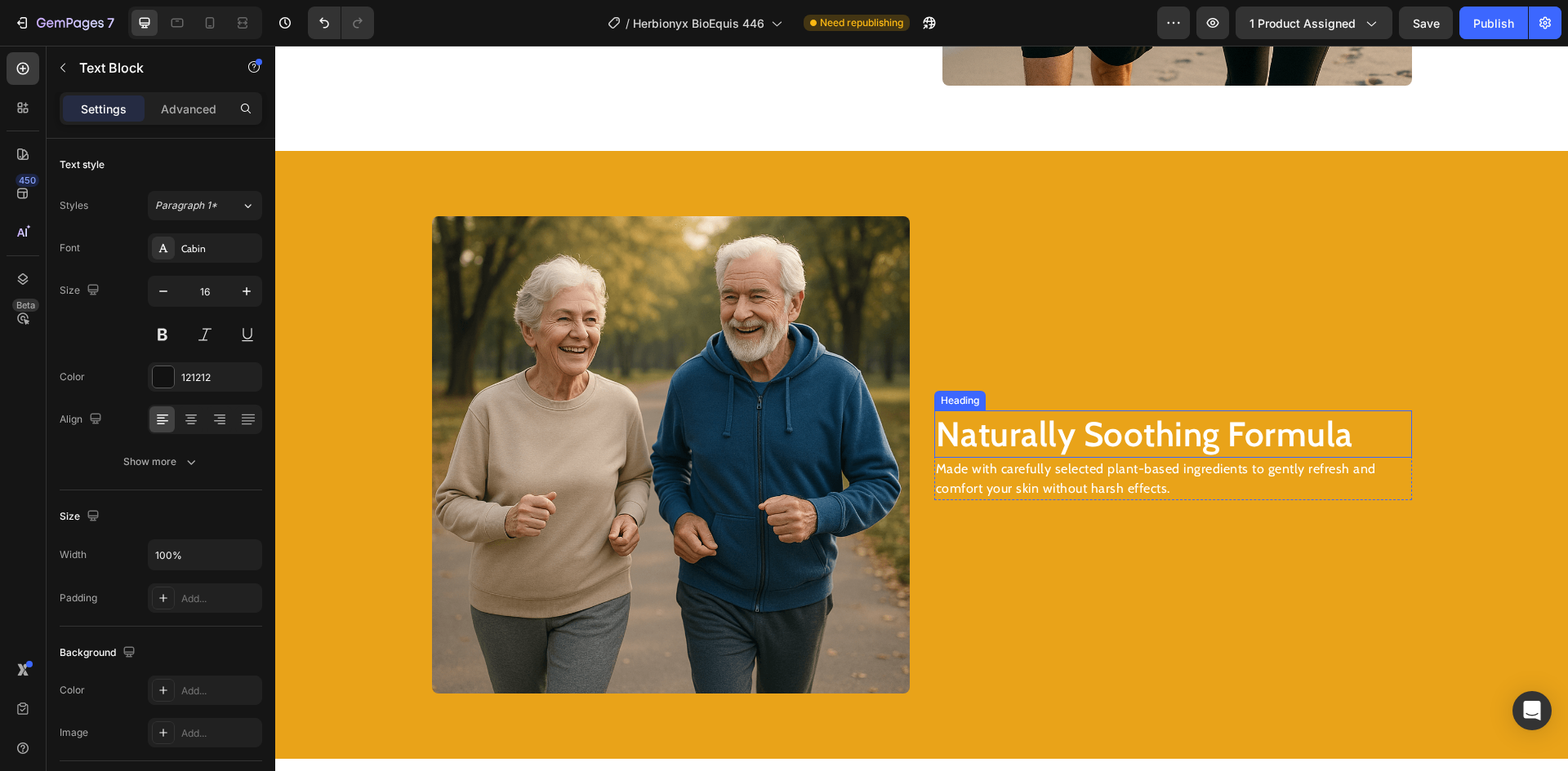
click at [1142, 432] on h2 "Naturally Soothing Formula" at bounding box center [1174, 435] width 478 height 48
click at [1142, 433] on p "Naturally Soothing Formula" at bounding box center [1173, 435] width 474 height 45
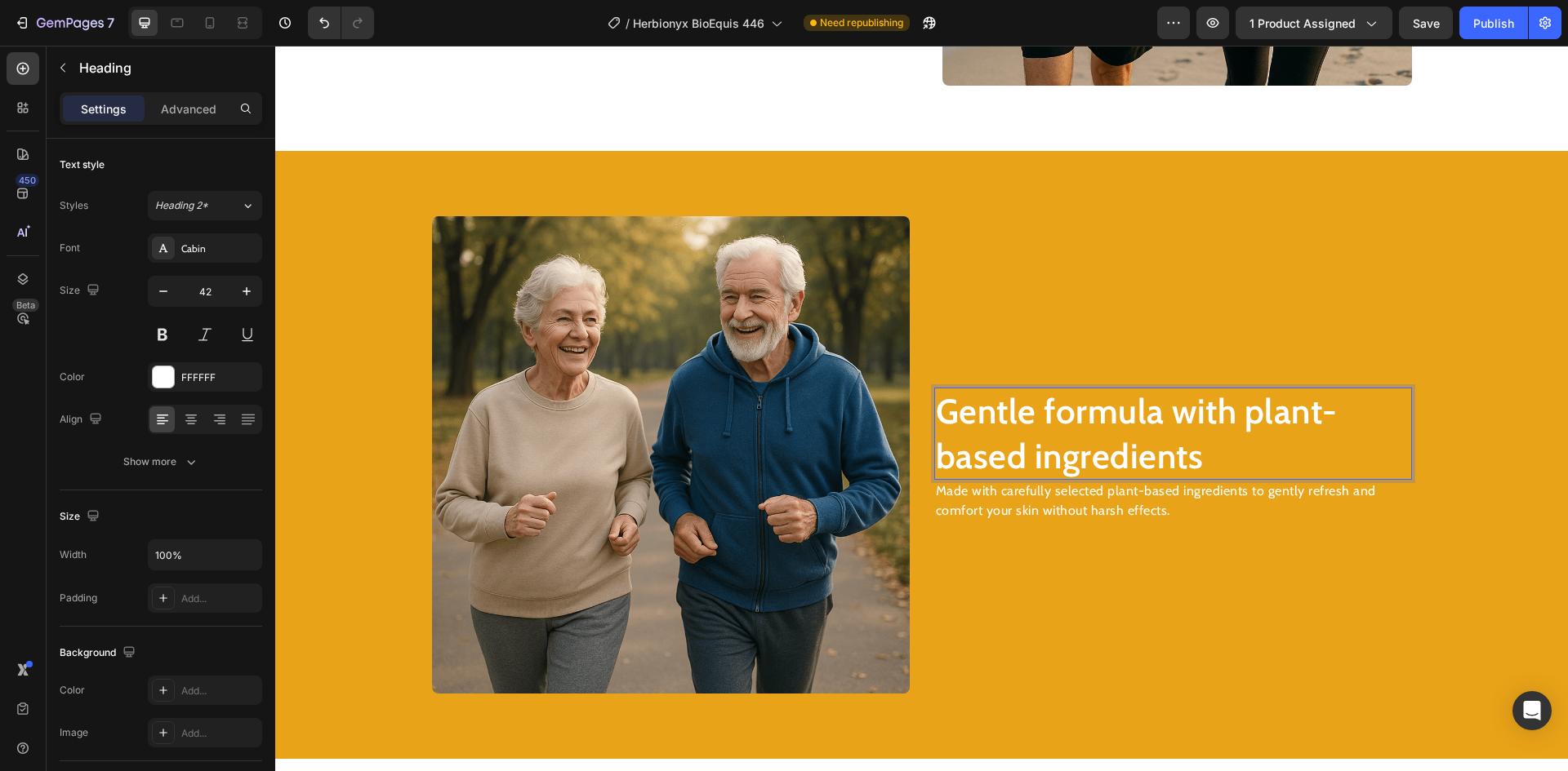
scroll to position [2090, 0]
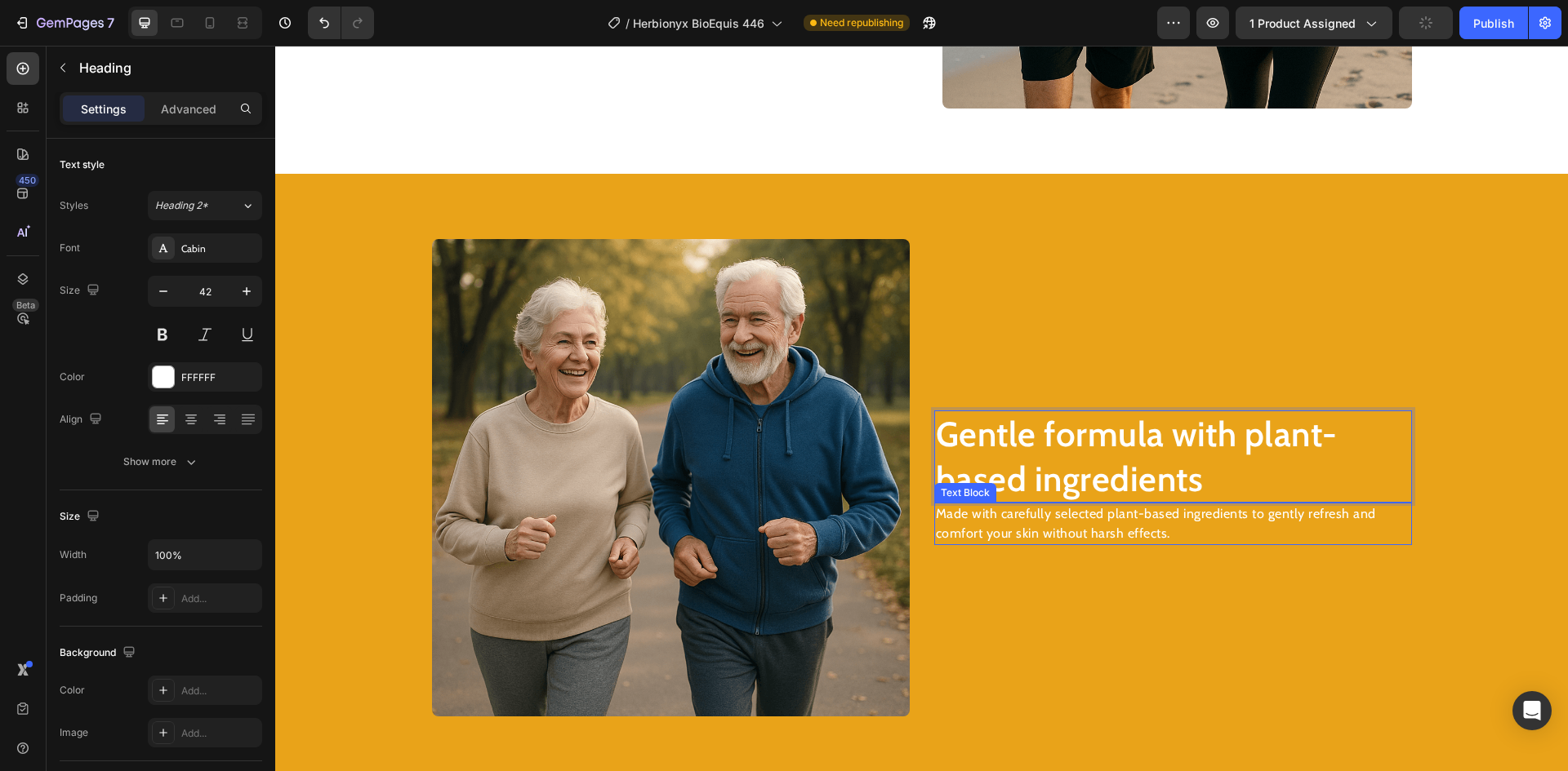
click at [1074, 515] on p "Made with carefully selected plant-based ingredients to gently refresh and comf…" at bounding box center [1173, 524] width 474 height 39
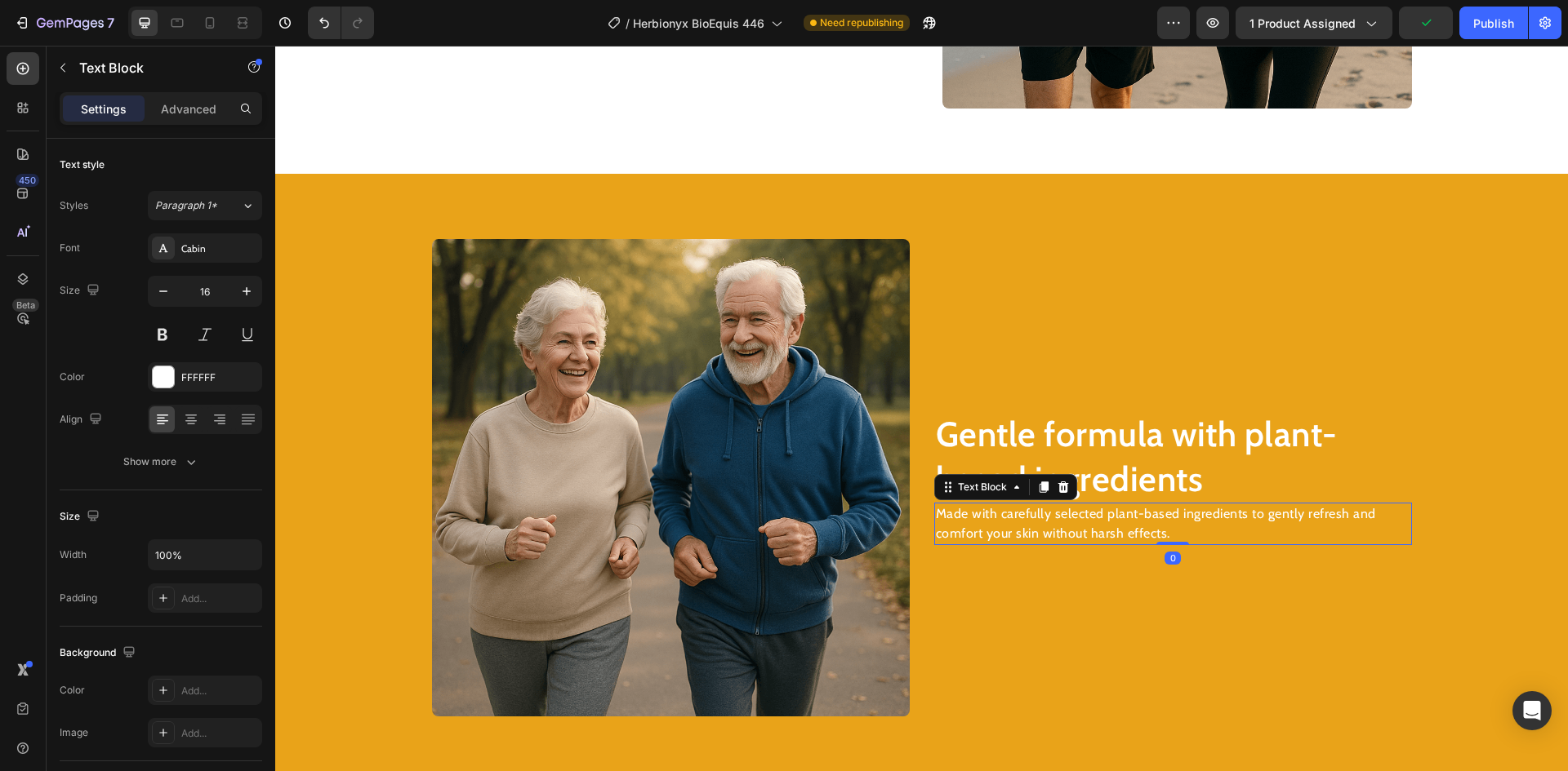
click at [1074, 515] on p "Made with carefully selected plant-based ingredients to gently refresh and comf…" at bounding box center [1173, 524] width 474 height 39
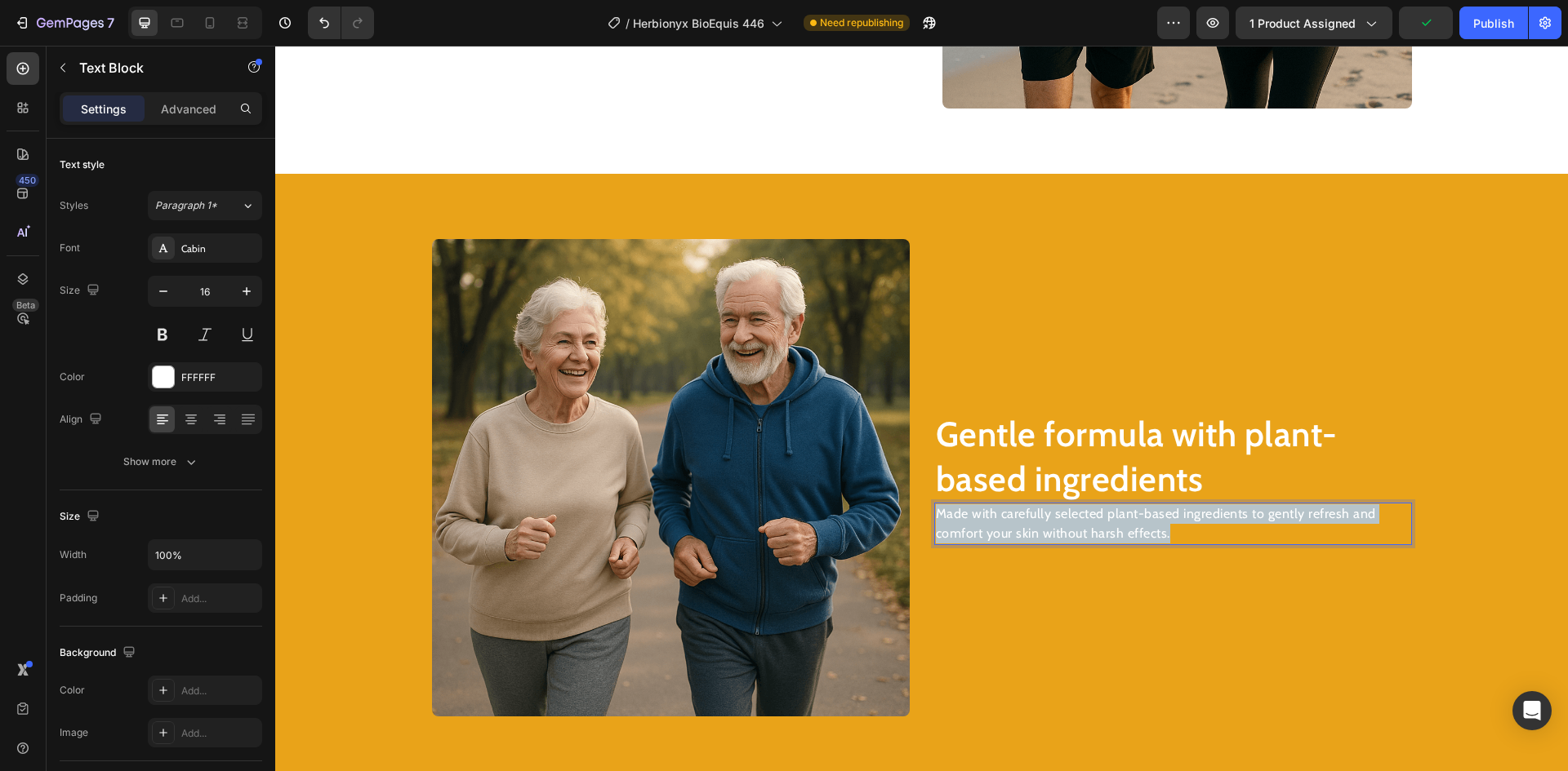
click at [1074, 515] on p "Made with carefully selected plant-based ingredients to gently refresh and comf…" at bounding box center [1173, 524] width 474 height 39
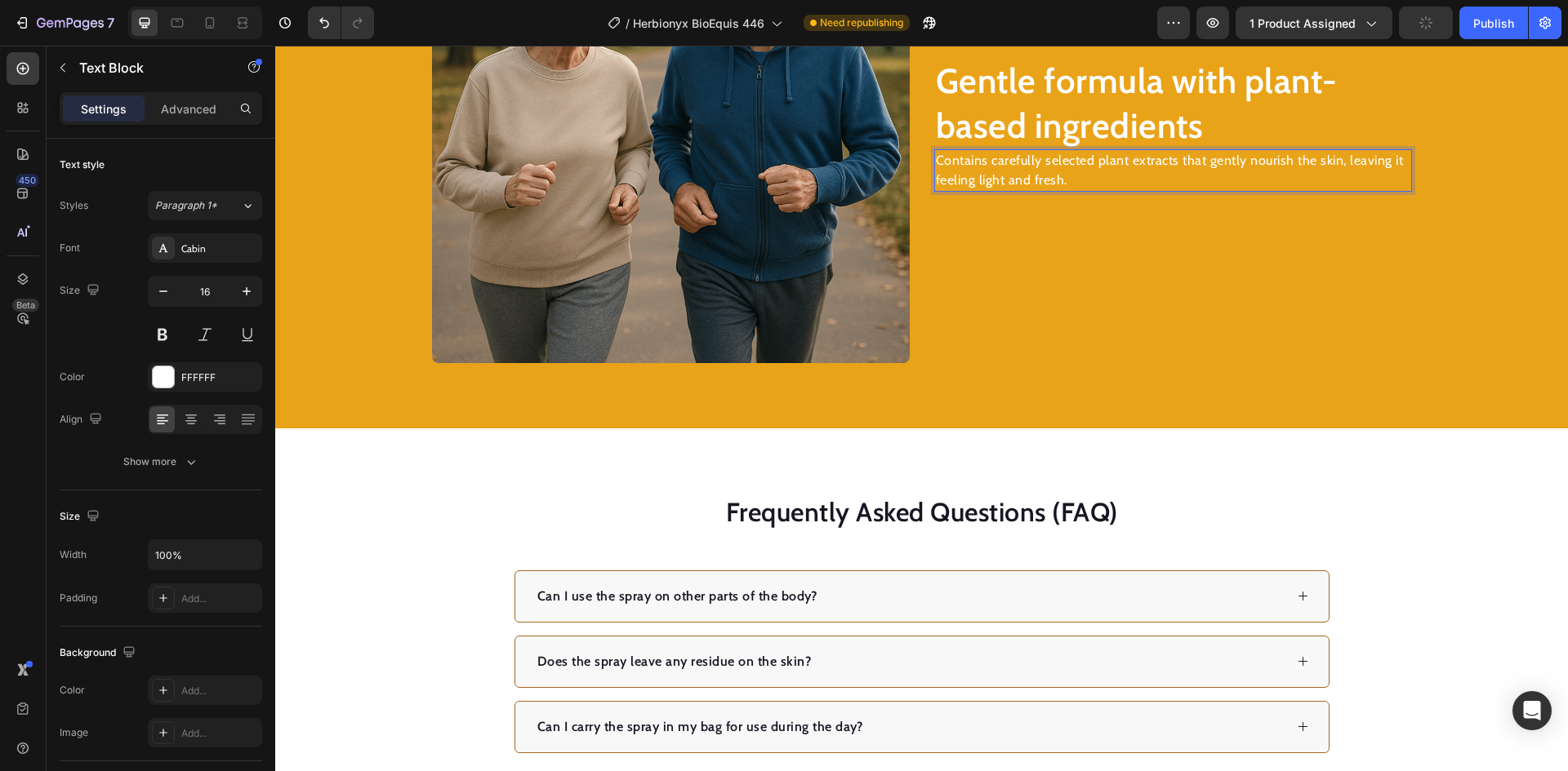
scroll to position [2580, 0]
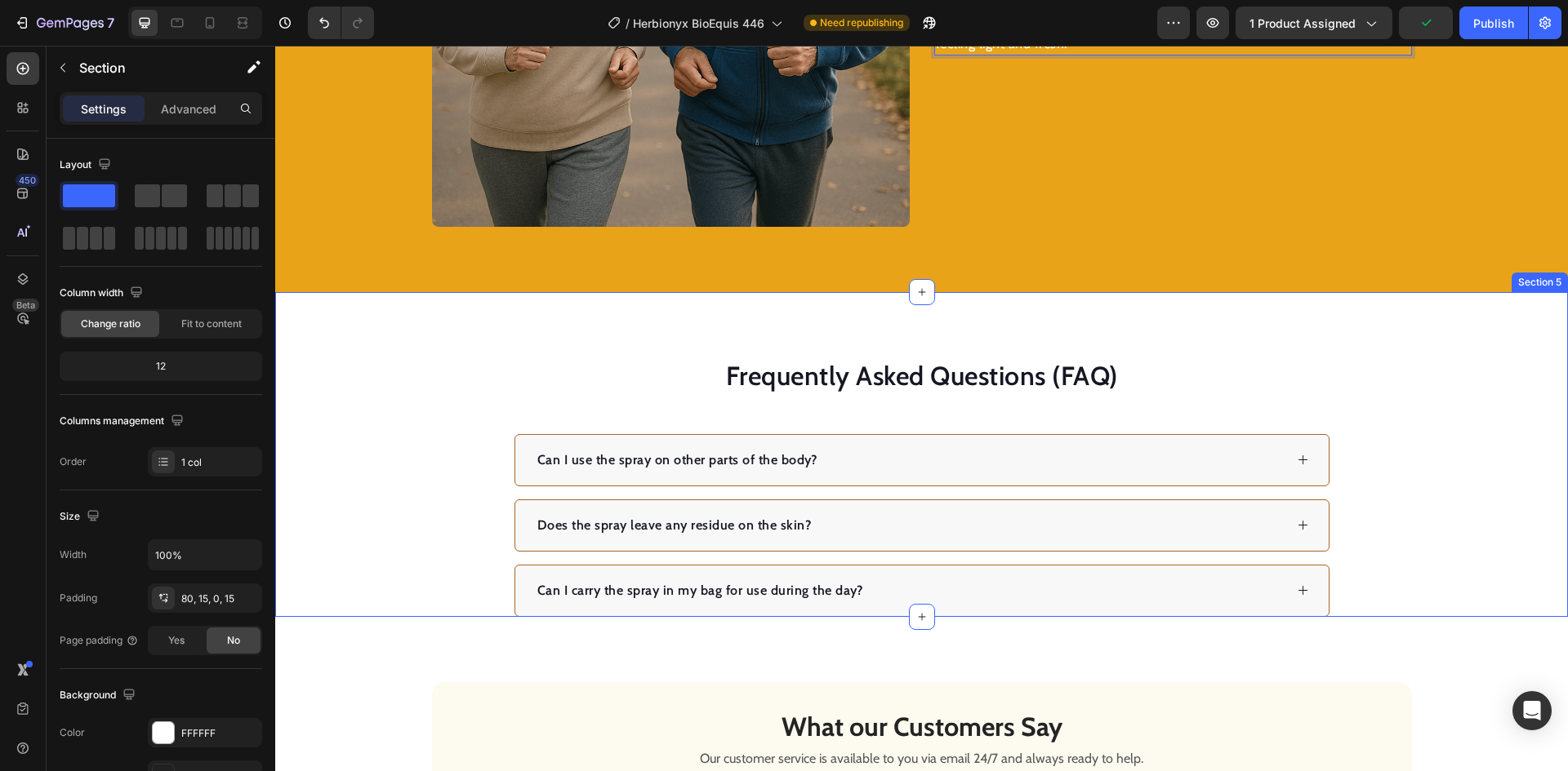
click at [1214, 337] on div "Frequently Asked Questions (FAQ) Heading Can I use the spray on other parts of …" at bounding box center [922, 454] width 1293 height 325
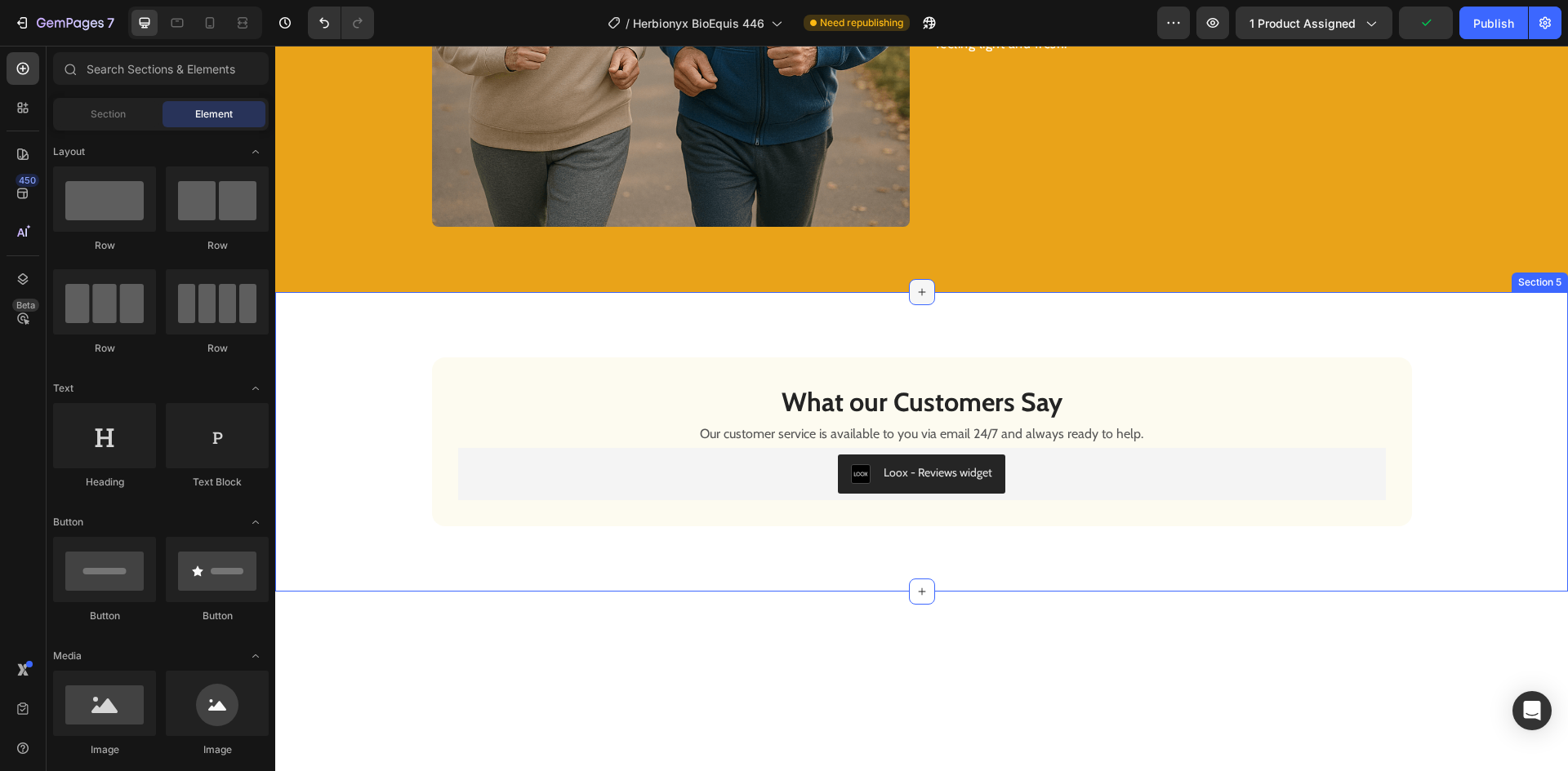
click at [921, 292] on icon at bounding box center [922, 292] width 13 height 13
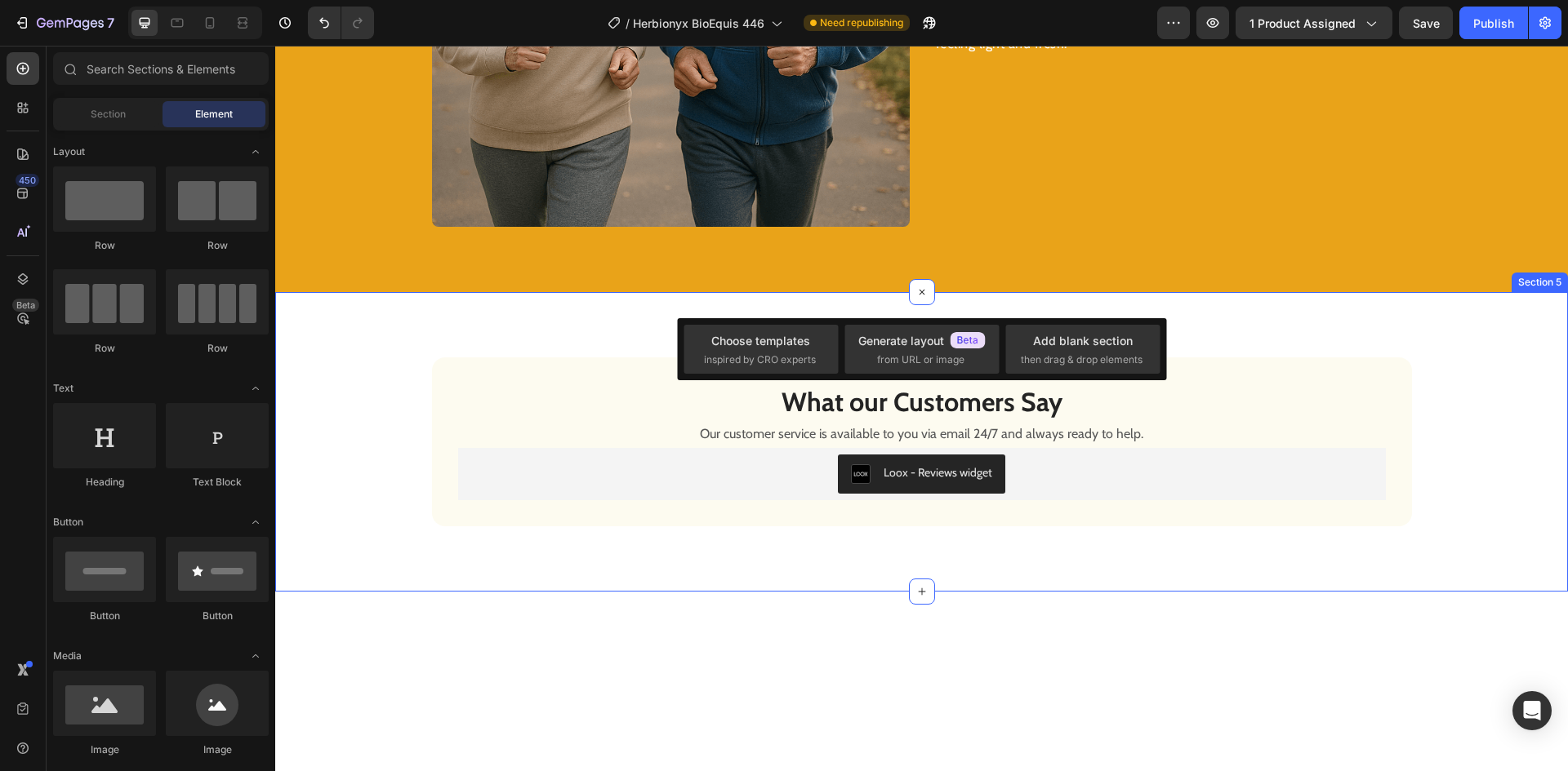
click at [1429, 424] on div "What our Customers Say Heading Our customer service is available to you via ema…" at bounding box center [922, 442] width 1293 height 168
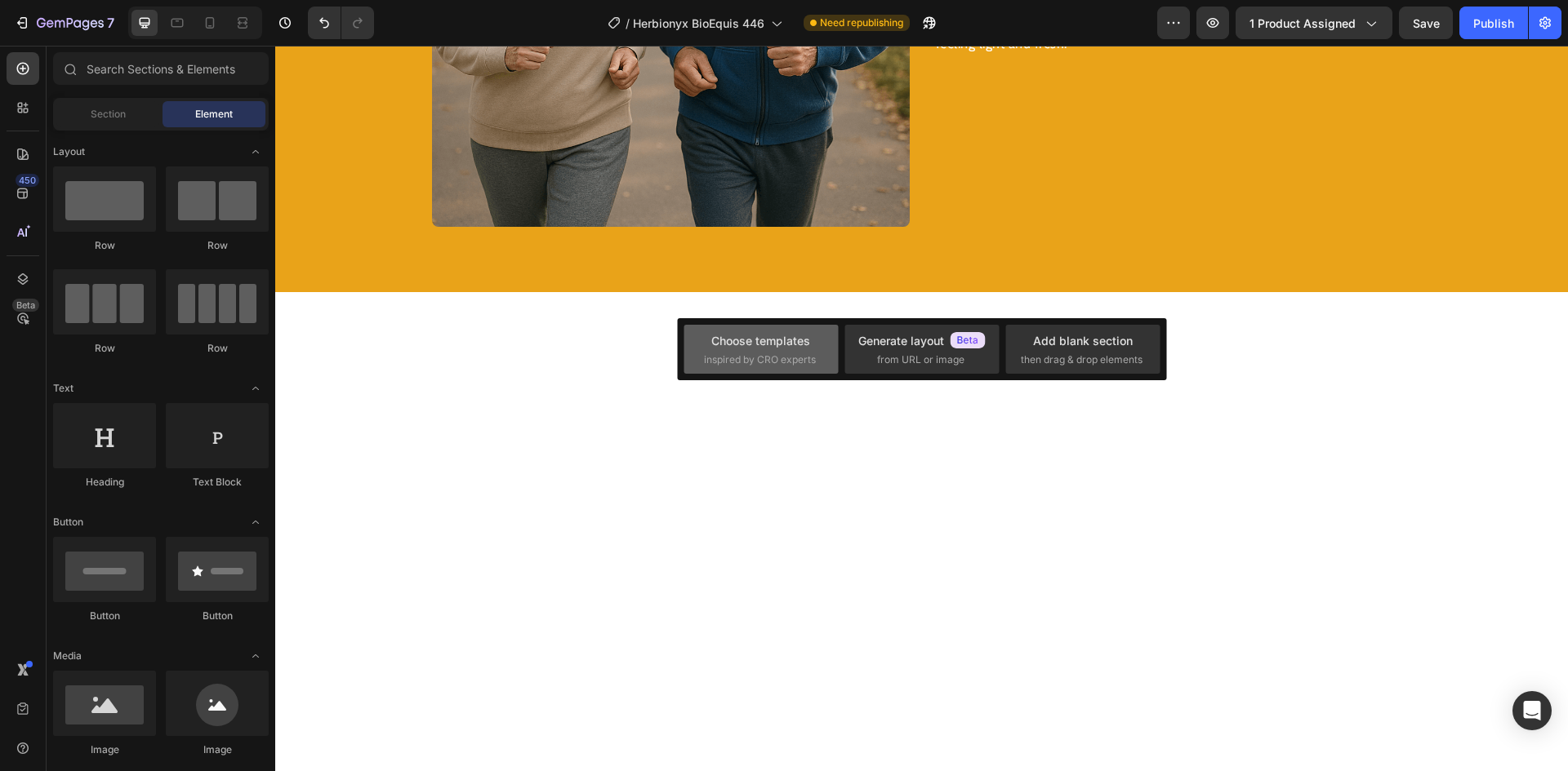
click at [763, 347] on div "Choose templates" at bounding box center [760, 340] width 98 height 17
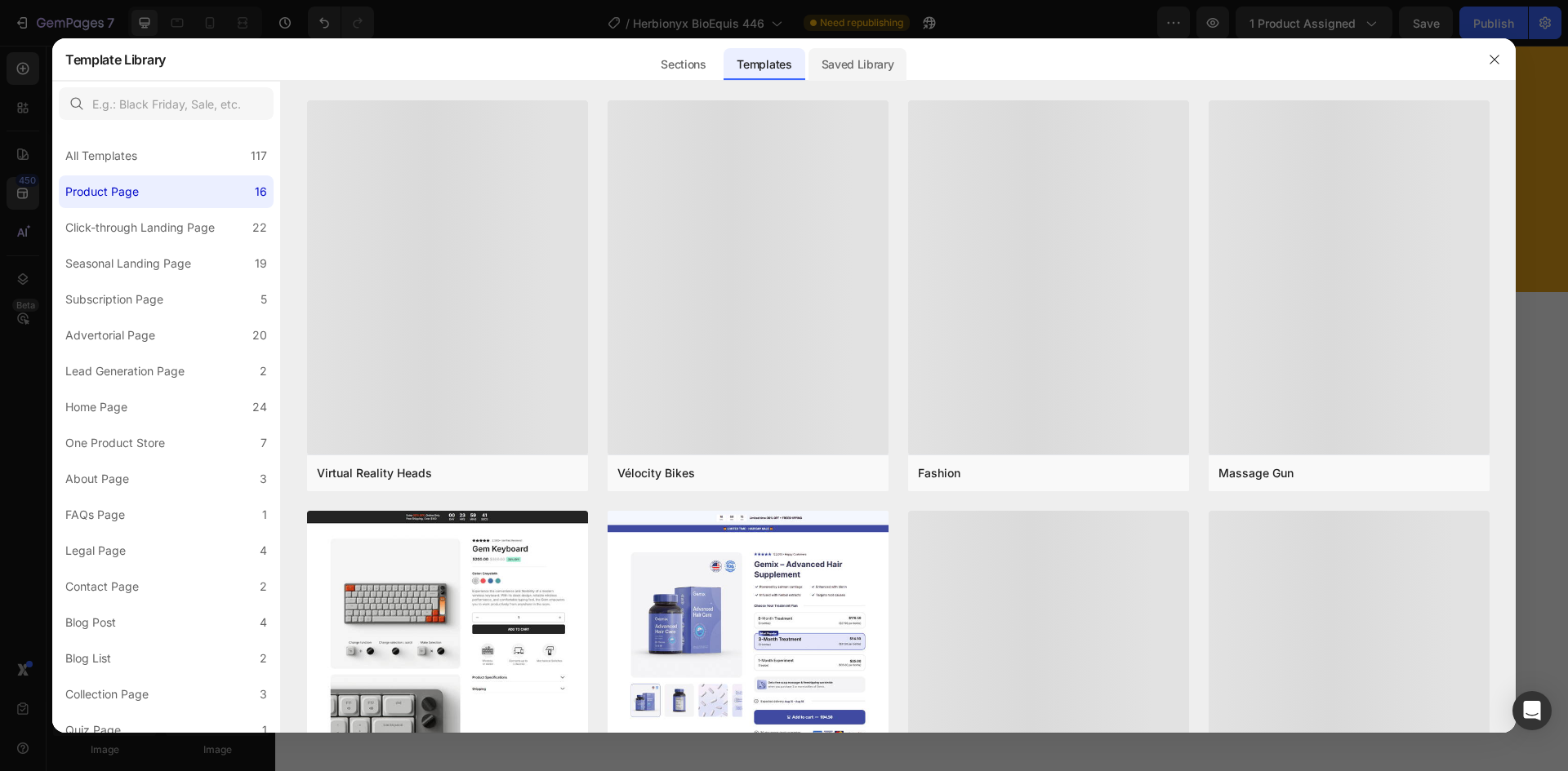
click at [884, 58] on div "Saved Library" at bounding box center [858, 64] width 98 height 32
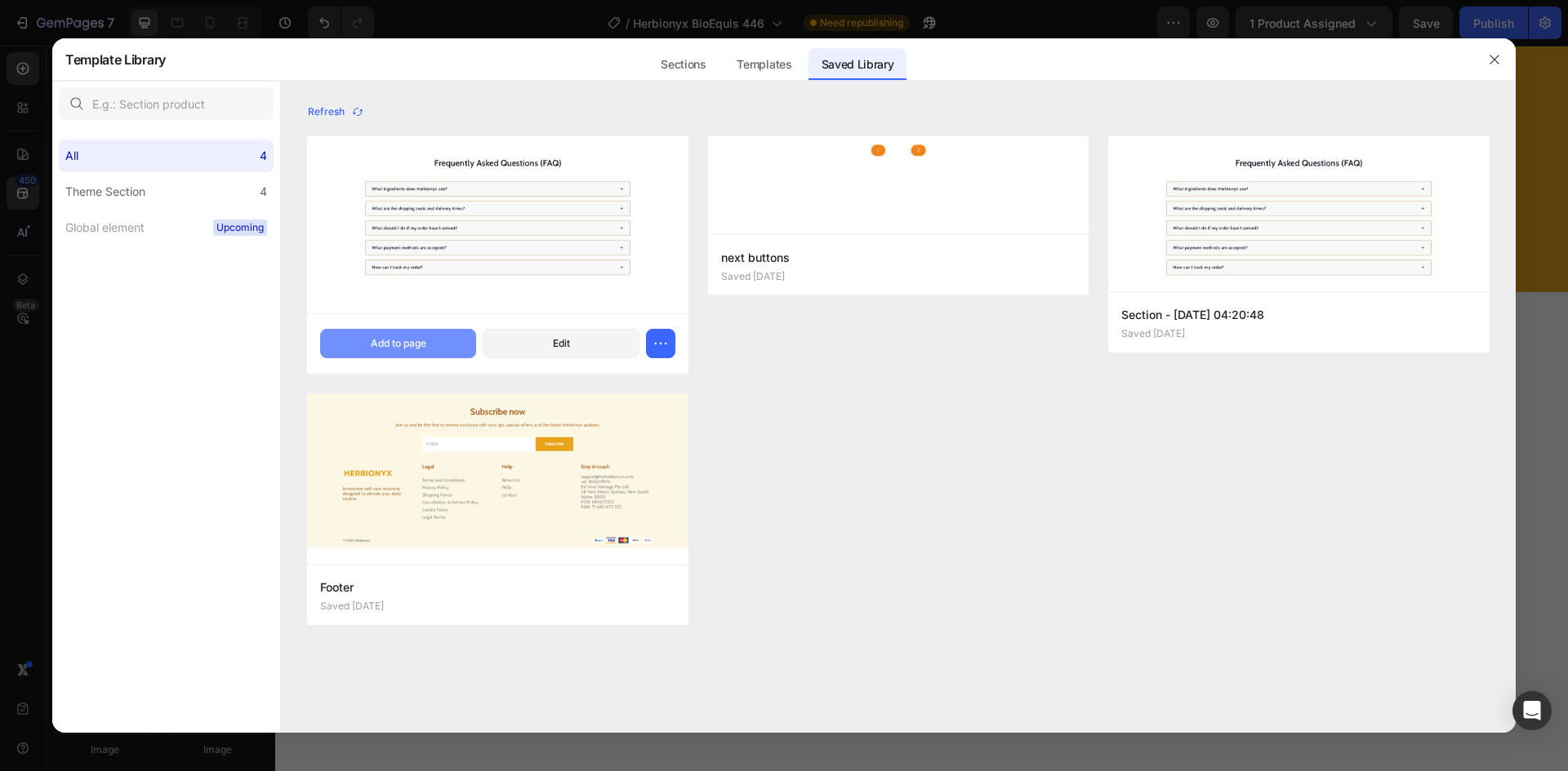
click at [441, 342] on button "Add to page" at bounding box center [397, 344] width 156 height 30
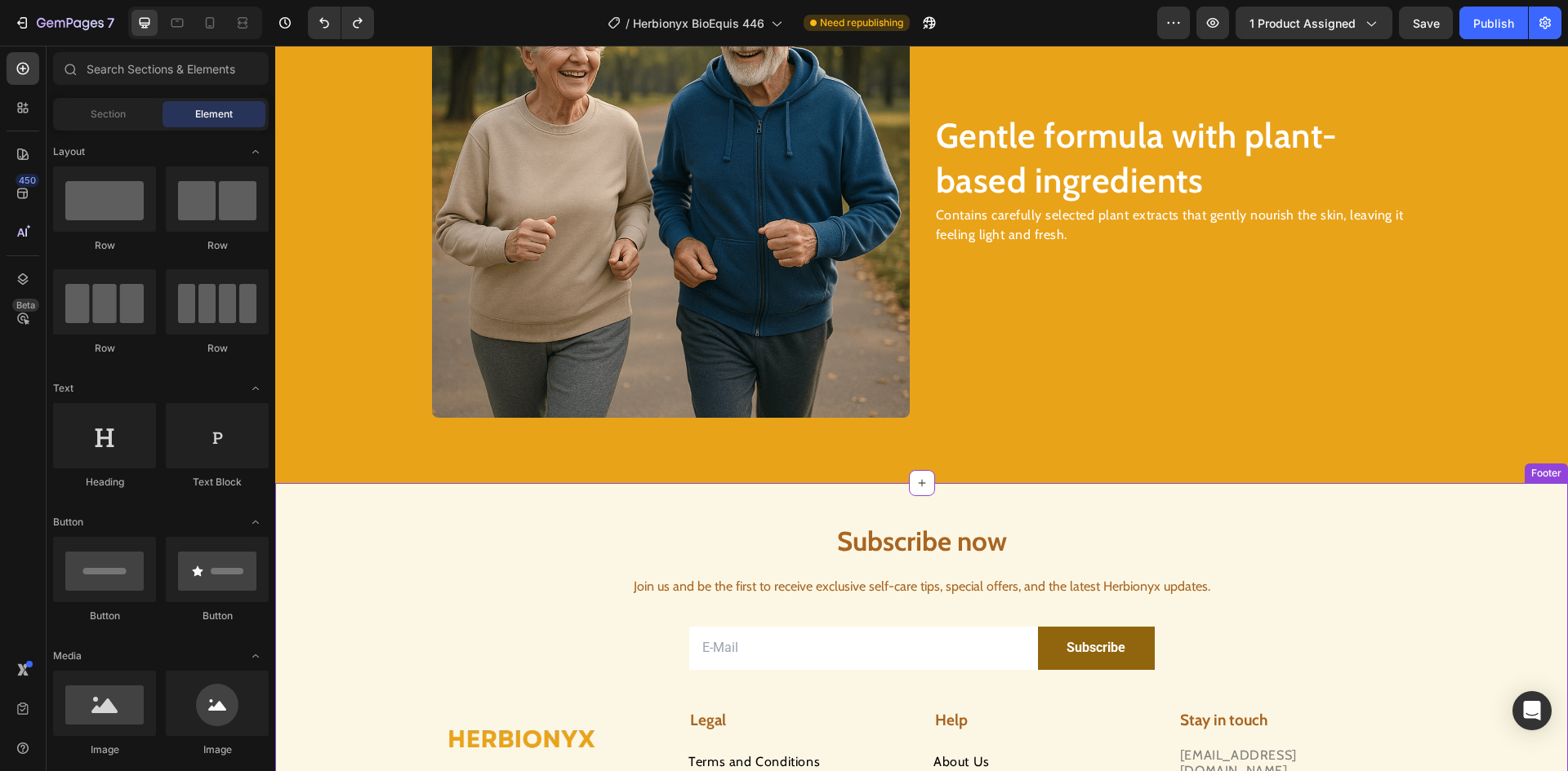
scroll to position [2530, 0]
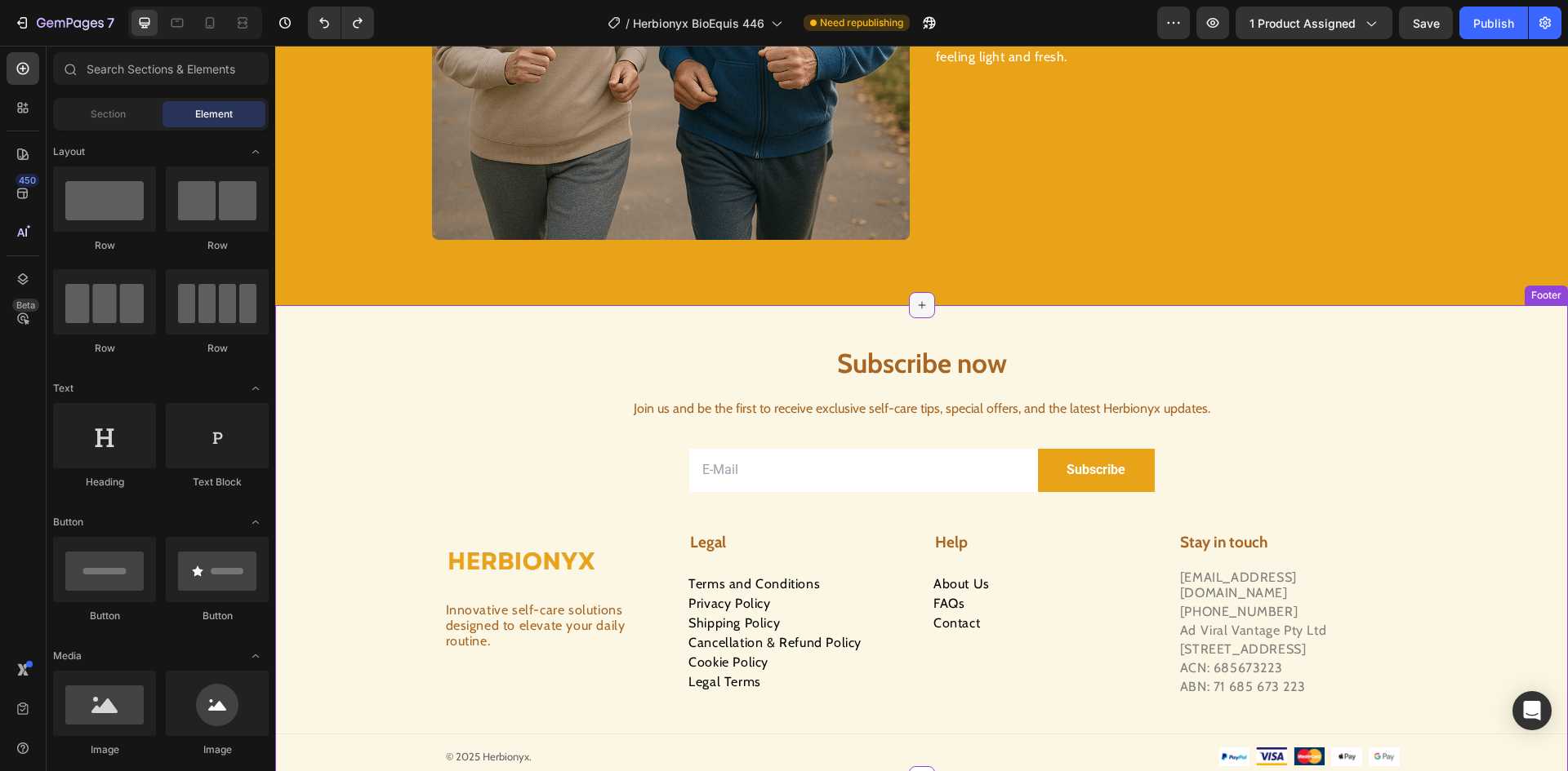
click at [918, 306] on icon at bounding box center [921, 305] width 7 height 7
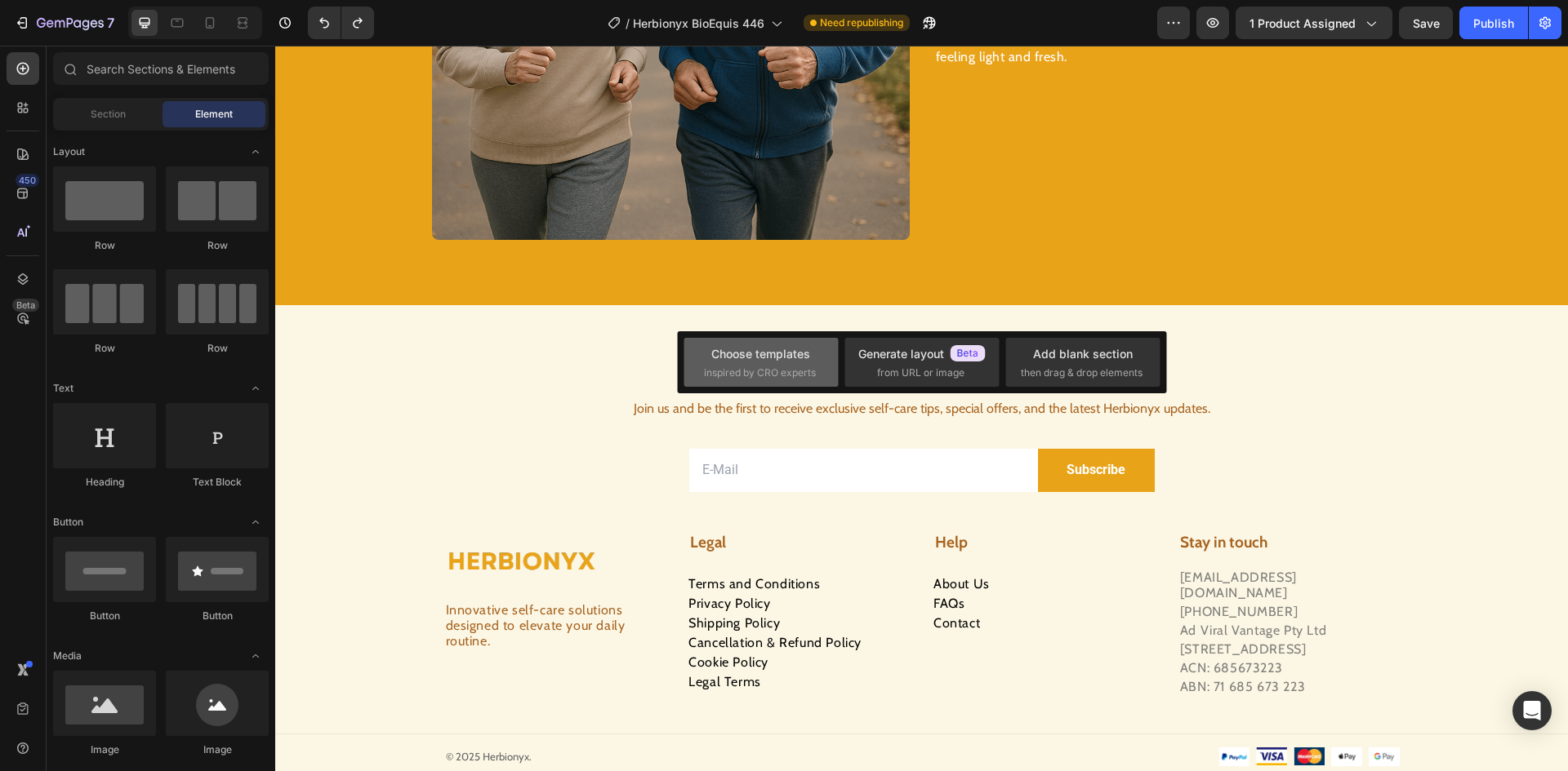
click at [754, 368] on span "inspired by CRO experts" at bounding box center [760, 373] width 112 height 15
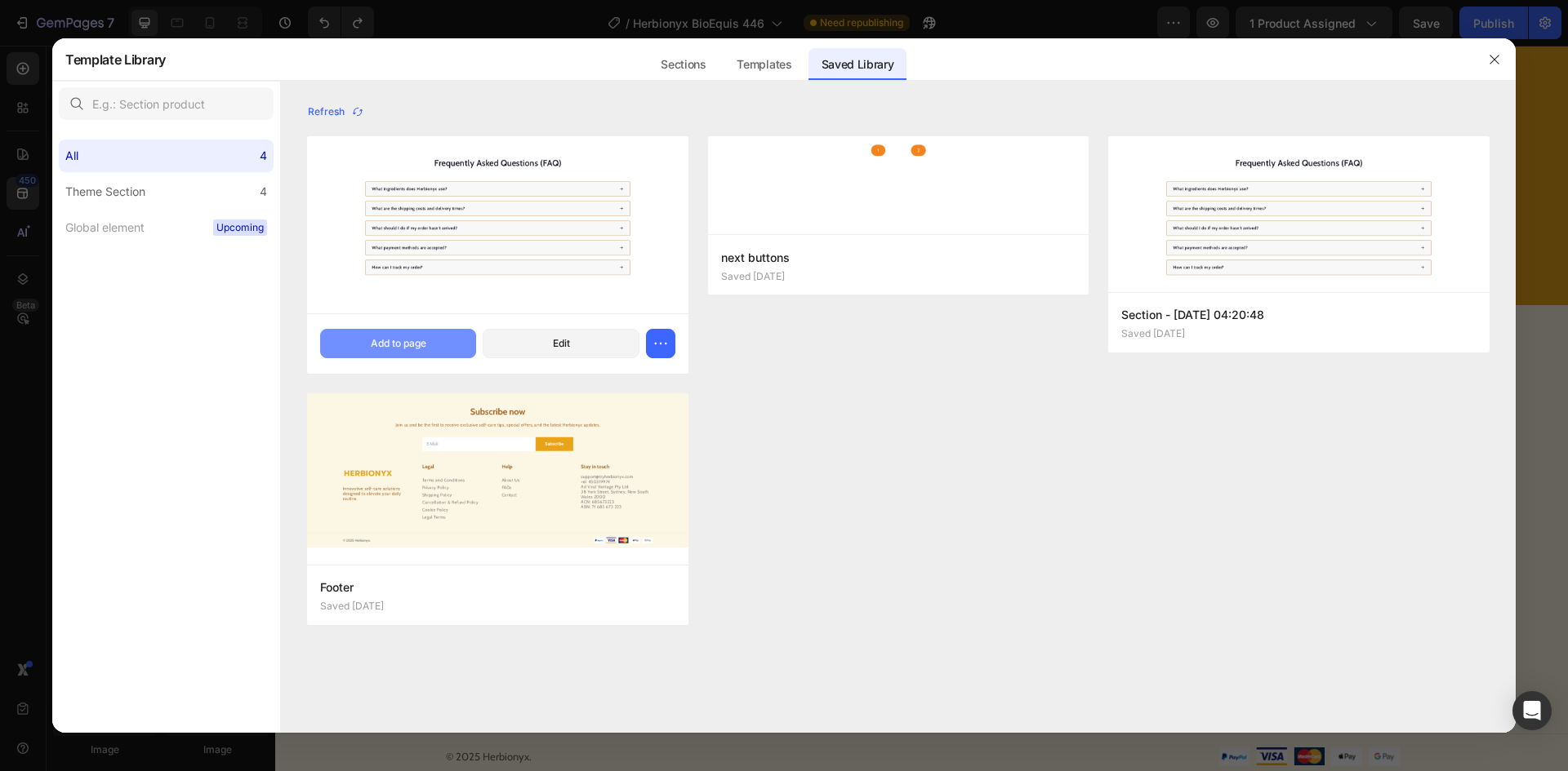
click at [430, 353] on button "Add to page" at bounding box center [397, 344] width 156 height 30
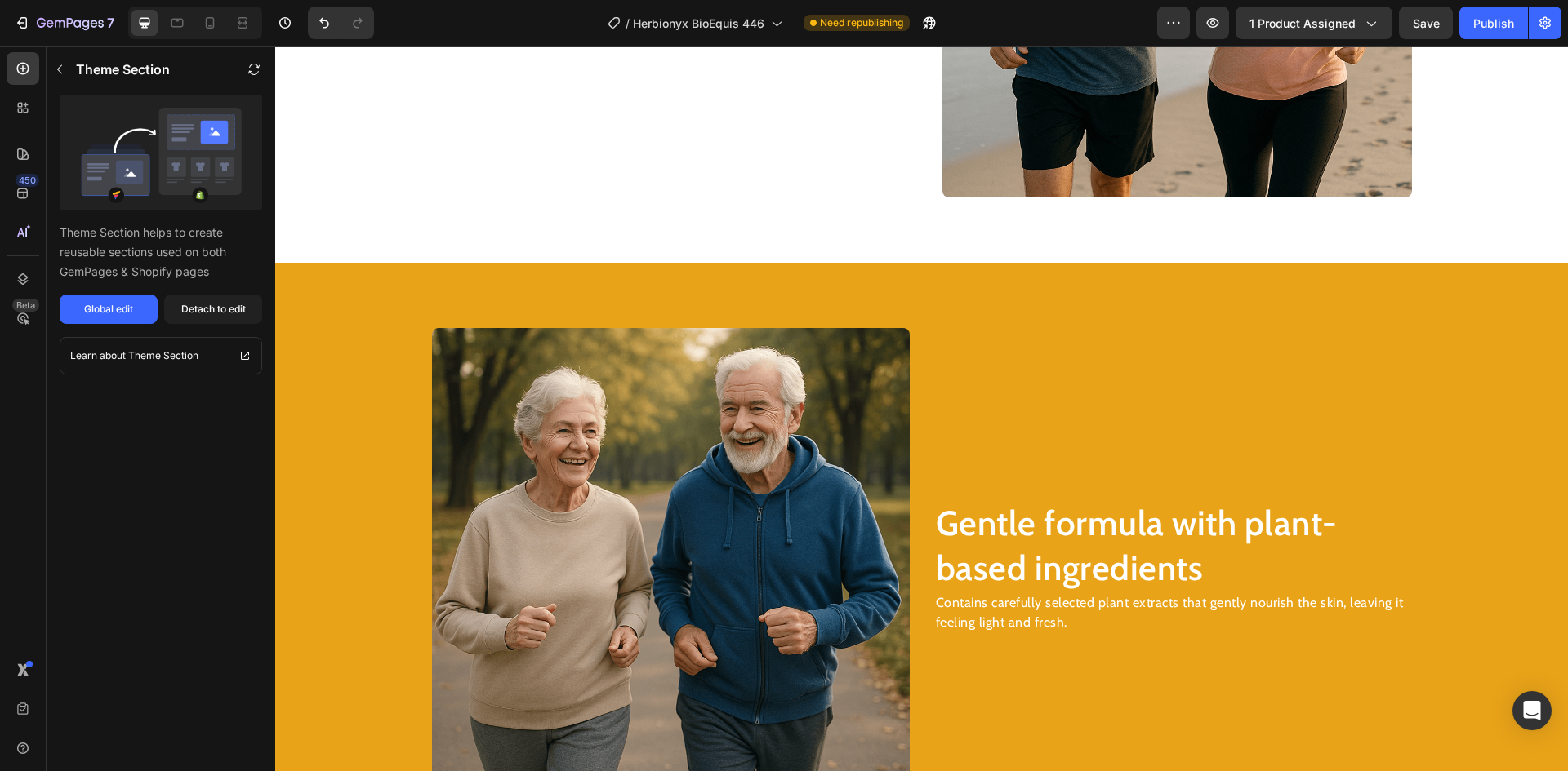
scroll to position [1892, 0]
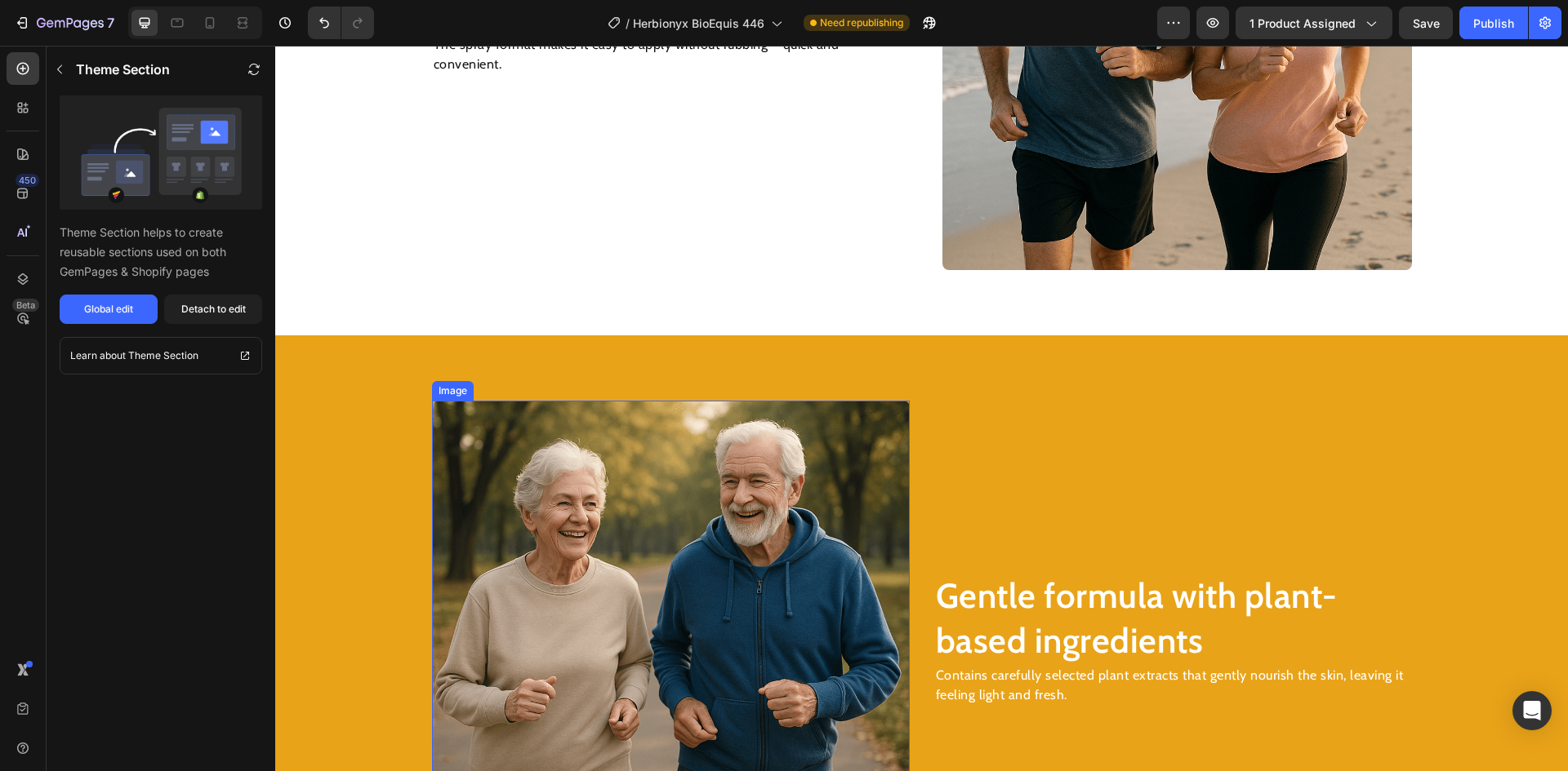
click at [598, 467] on img at bounding box center [671, 640] width 478 height 478
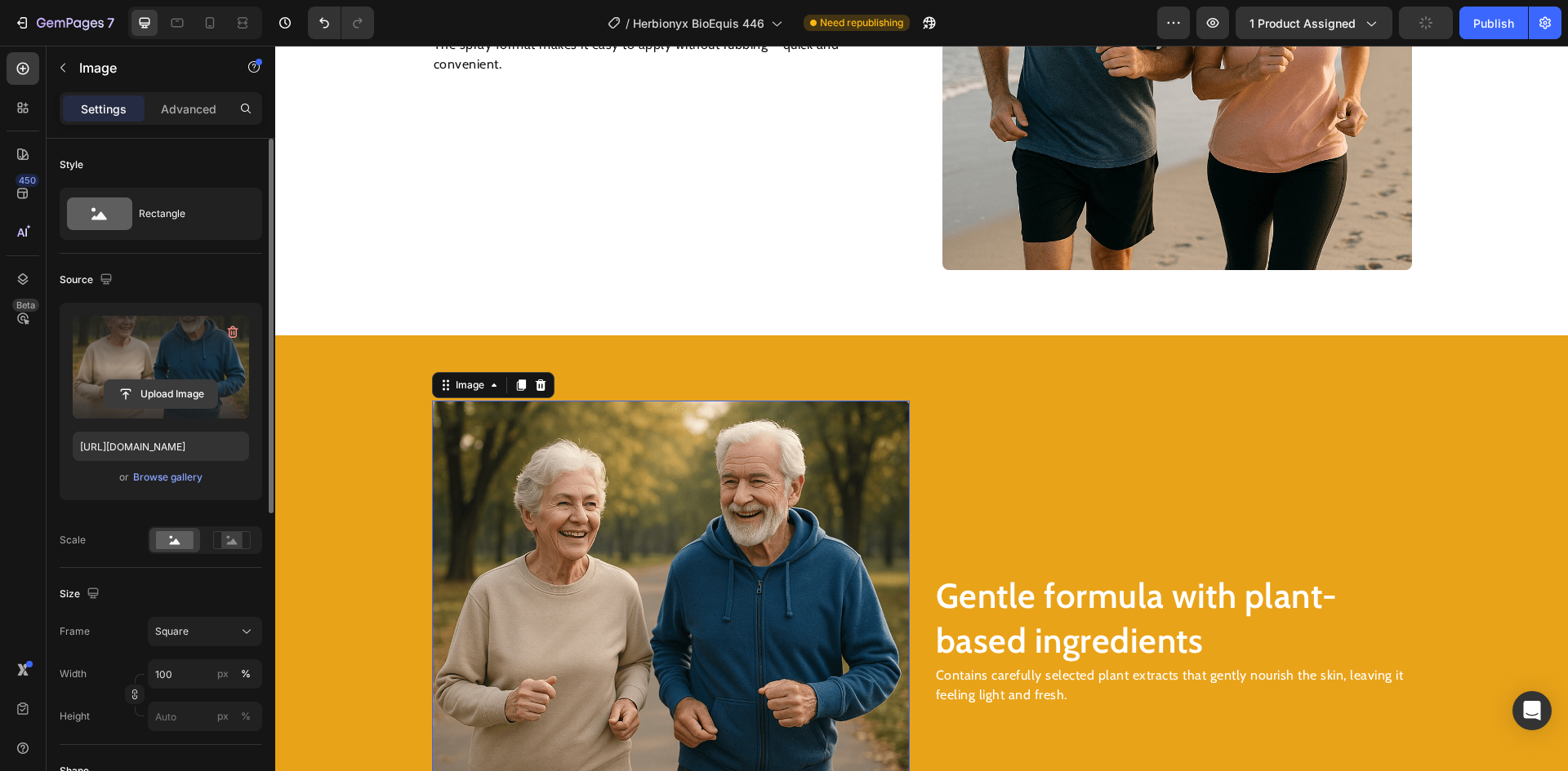
click at [151, 388] on input "file" at bounding box center [160, 394] width 113 height 28
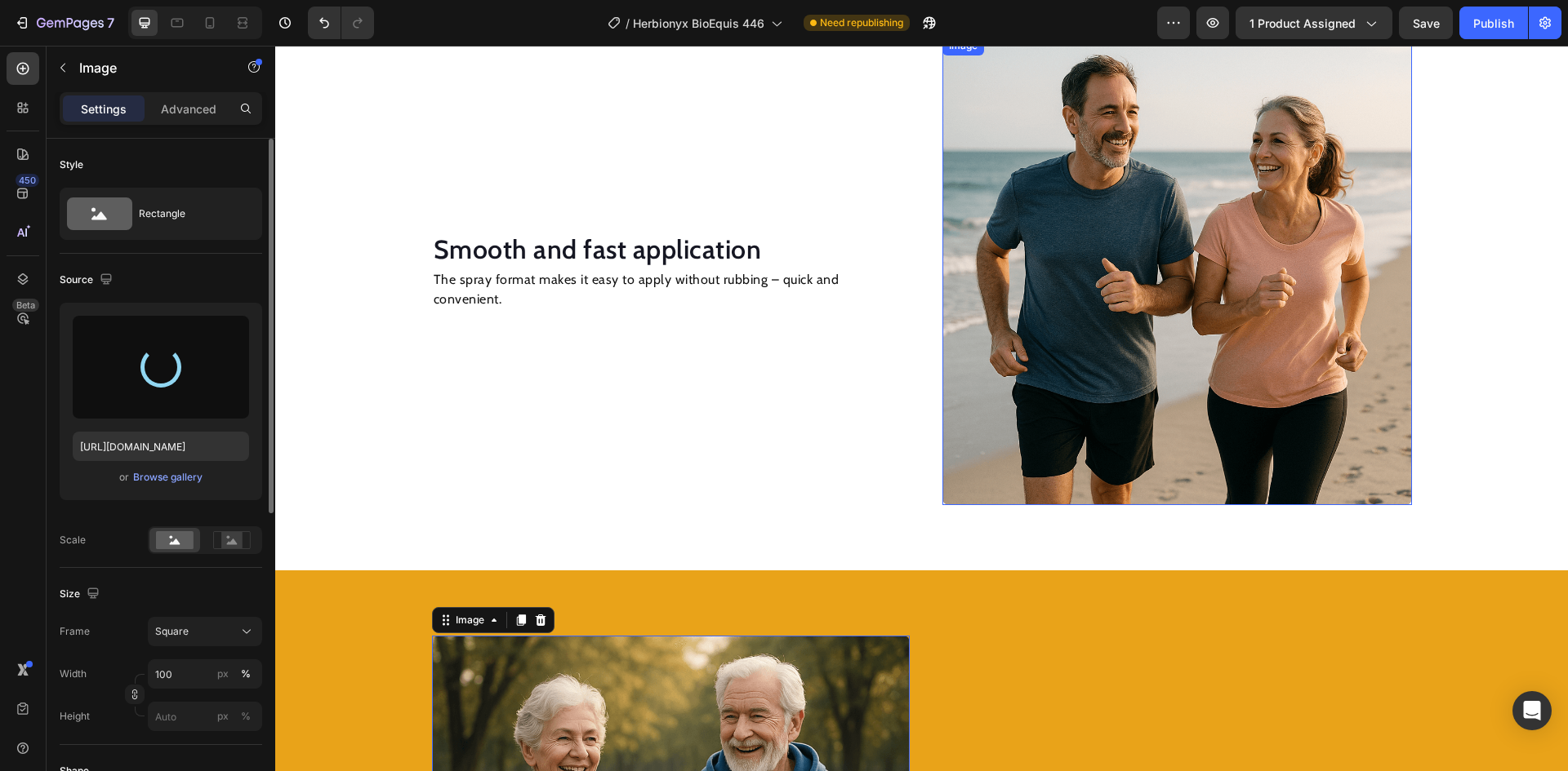
scroll to position [1647, 0]
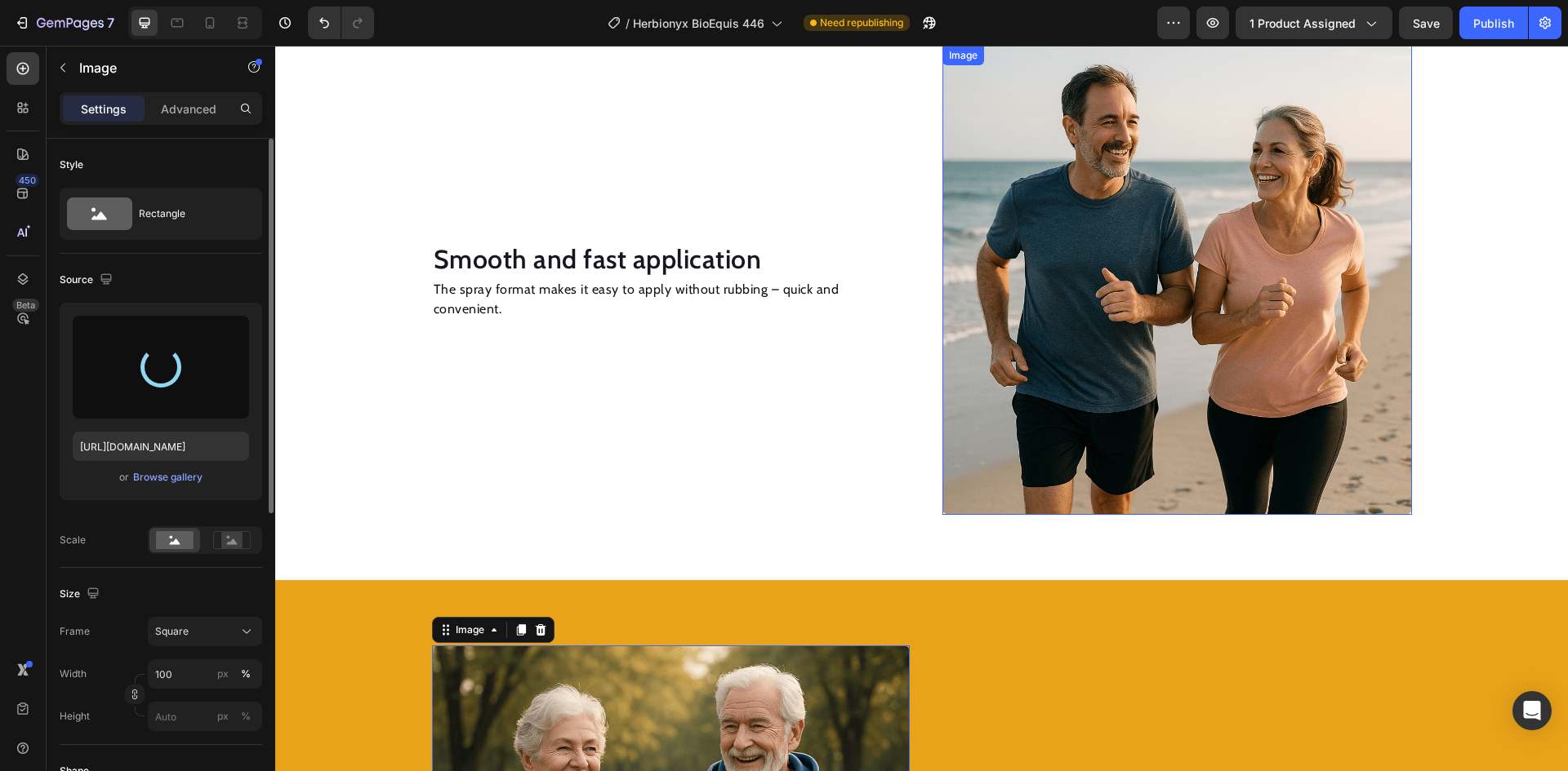
type input "https://cdn.shopify.com/s/files/1/0933/0933/7893/files/gempages_563753602837906…"
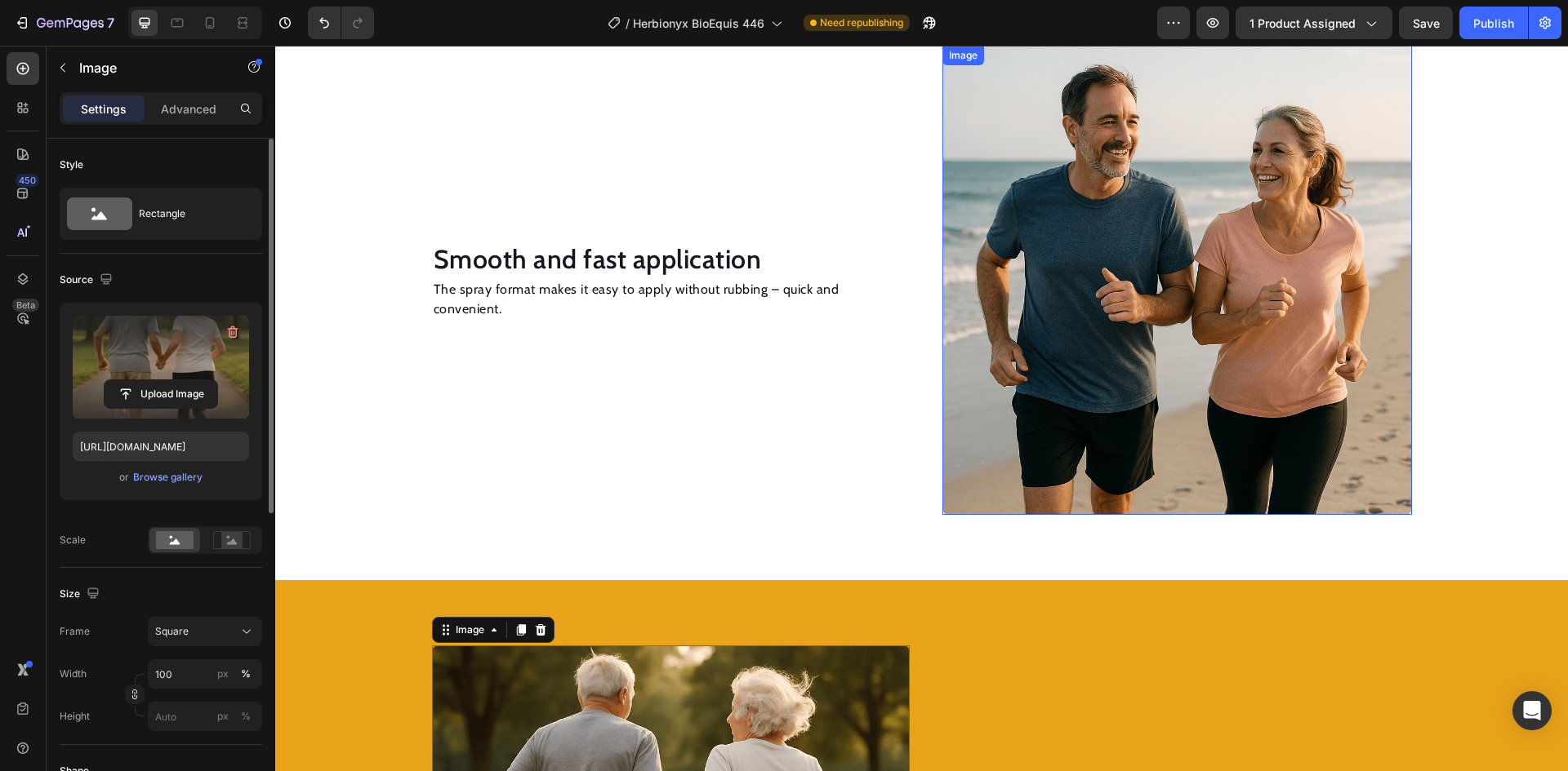
click at [1127, 315] on img at bounding box center [1176, 279] width 469 height 469
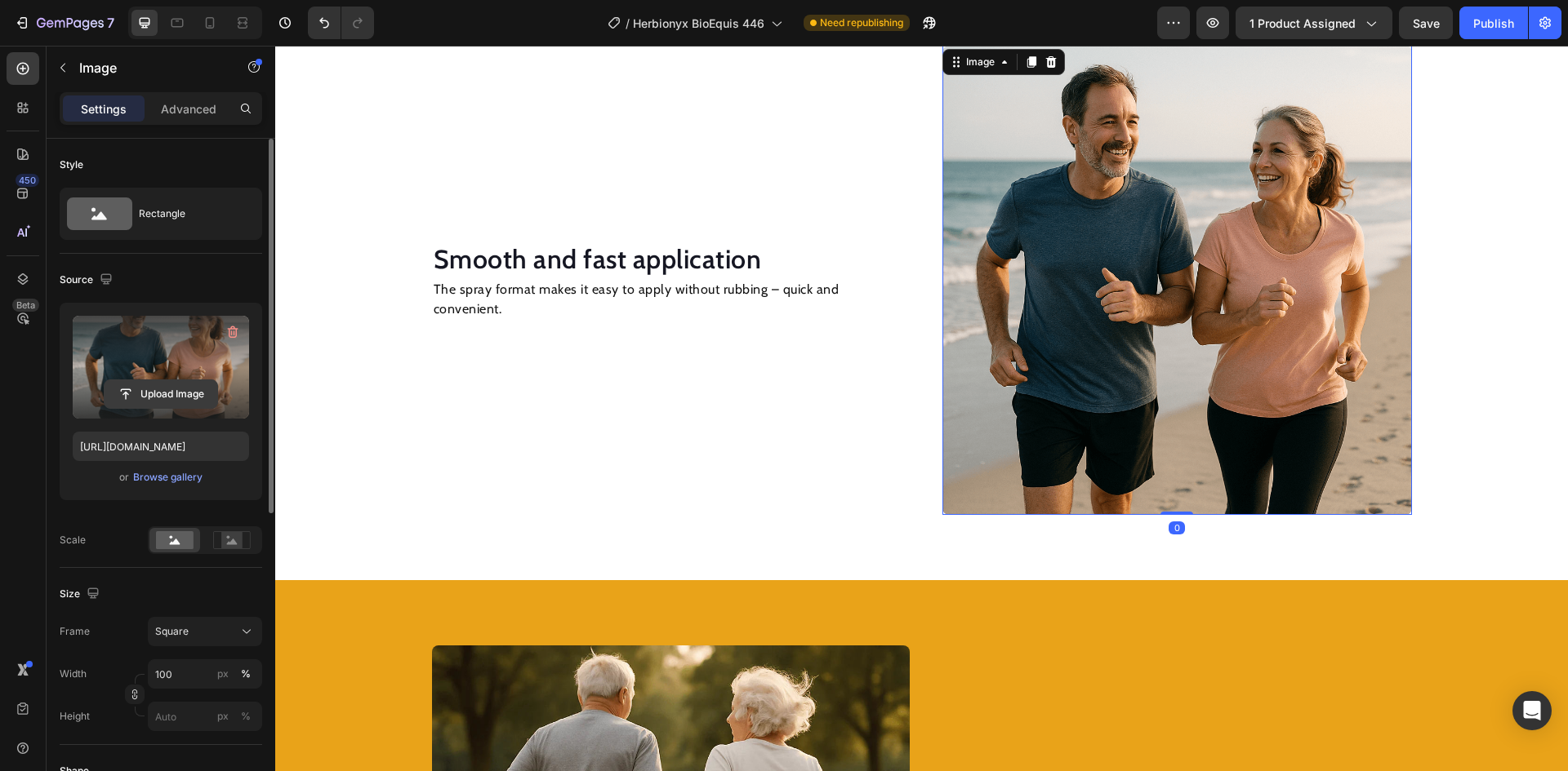
click at [156, 405] on input "file" at bounding box center [160, 394] width 113 height 28
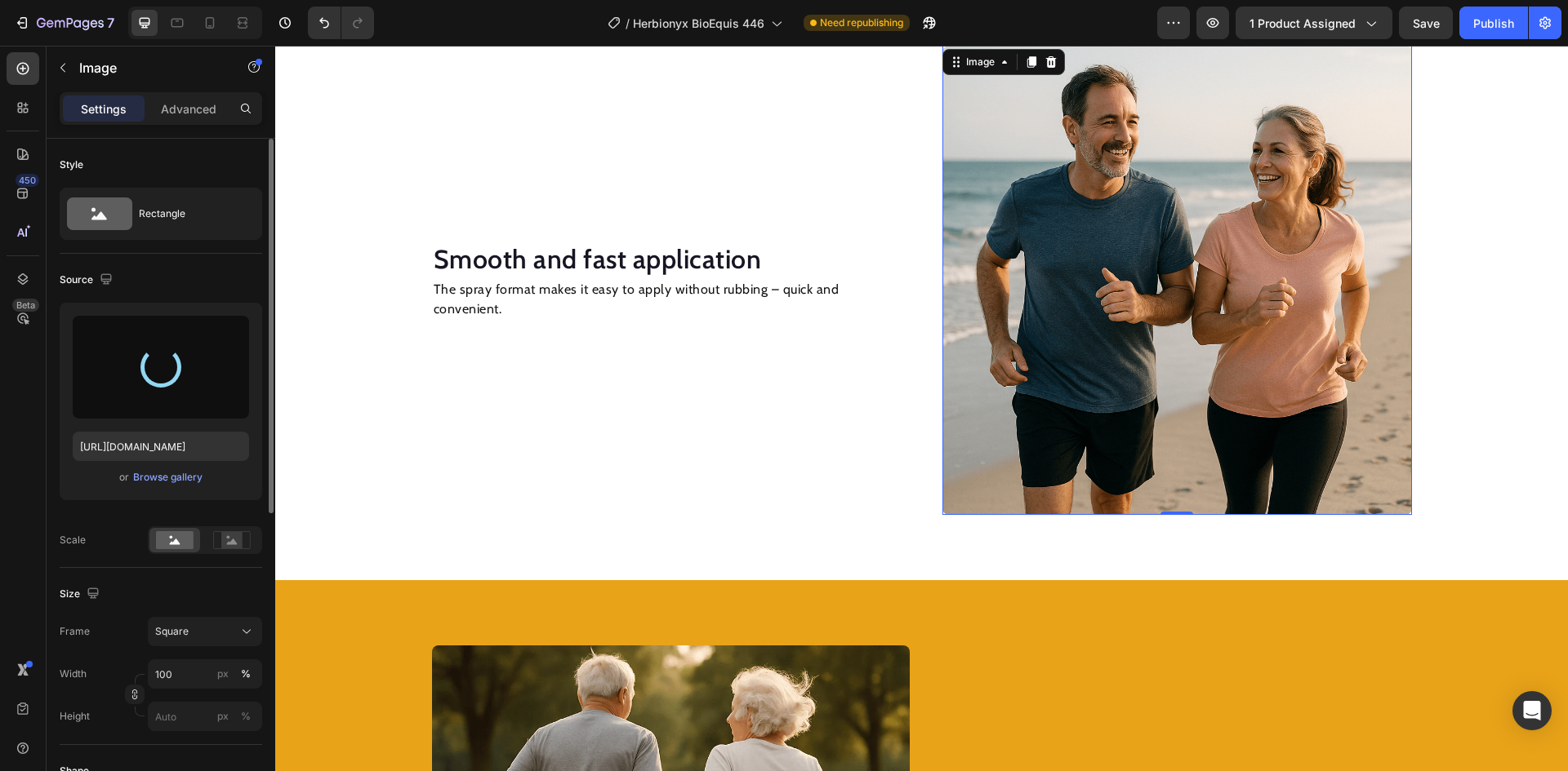
type input "https://cdn.shopify.com/s/files/1/0933/0933/7893/files/gempages_563753602837906…"
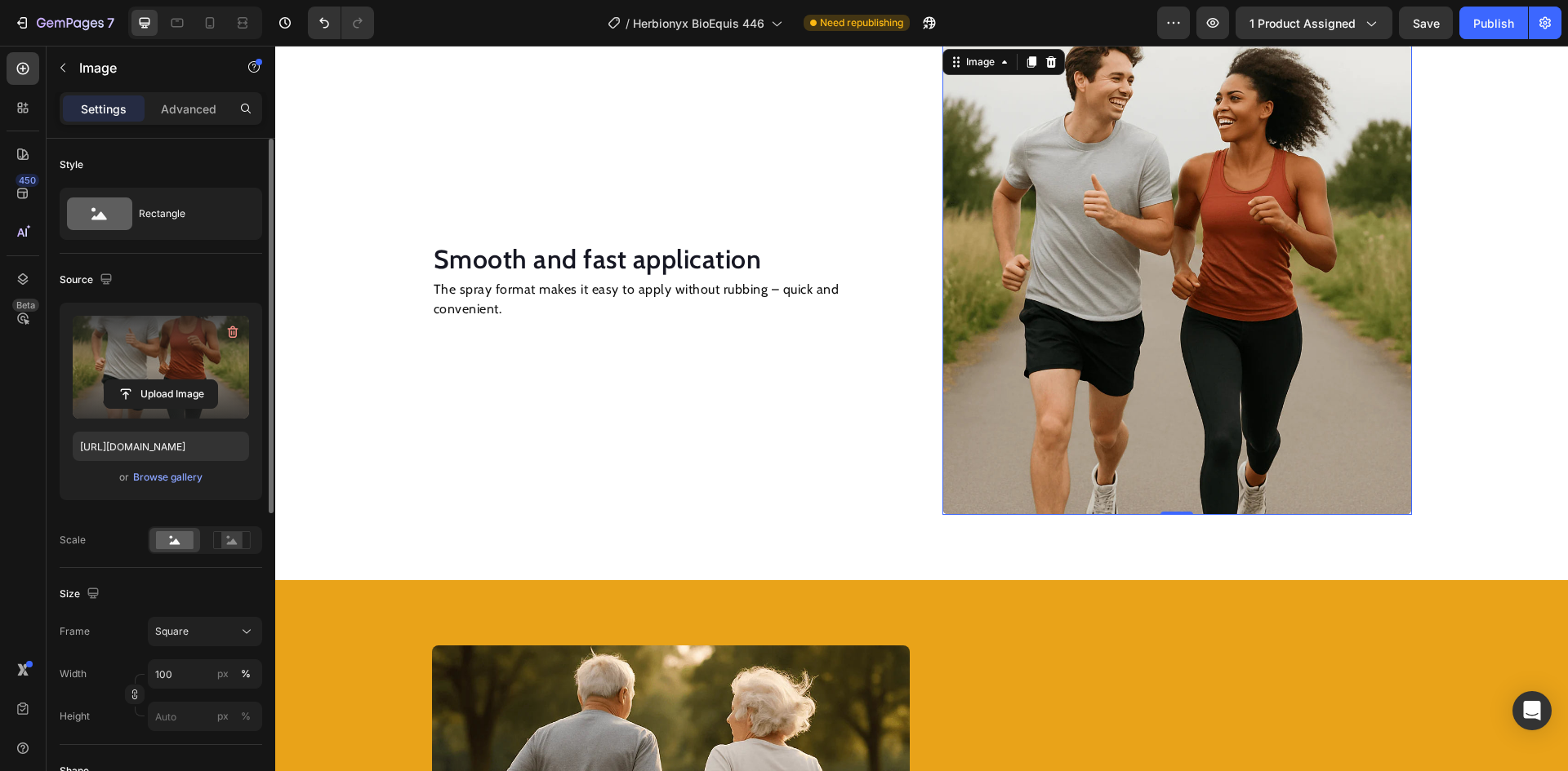
click at [1257, 235] on img at bounding box center [1176, 279] width 469 height 469
click at [206, 380] on button "Upload Image" at bounding box center [160, 394] width 114 height 30
click at [148, 390] on input "file" at bounding box center [160, 394] width 113 height 28
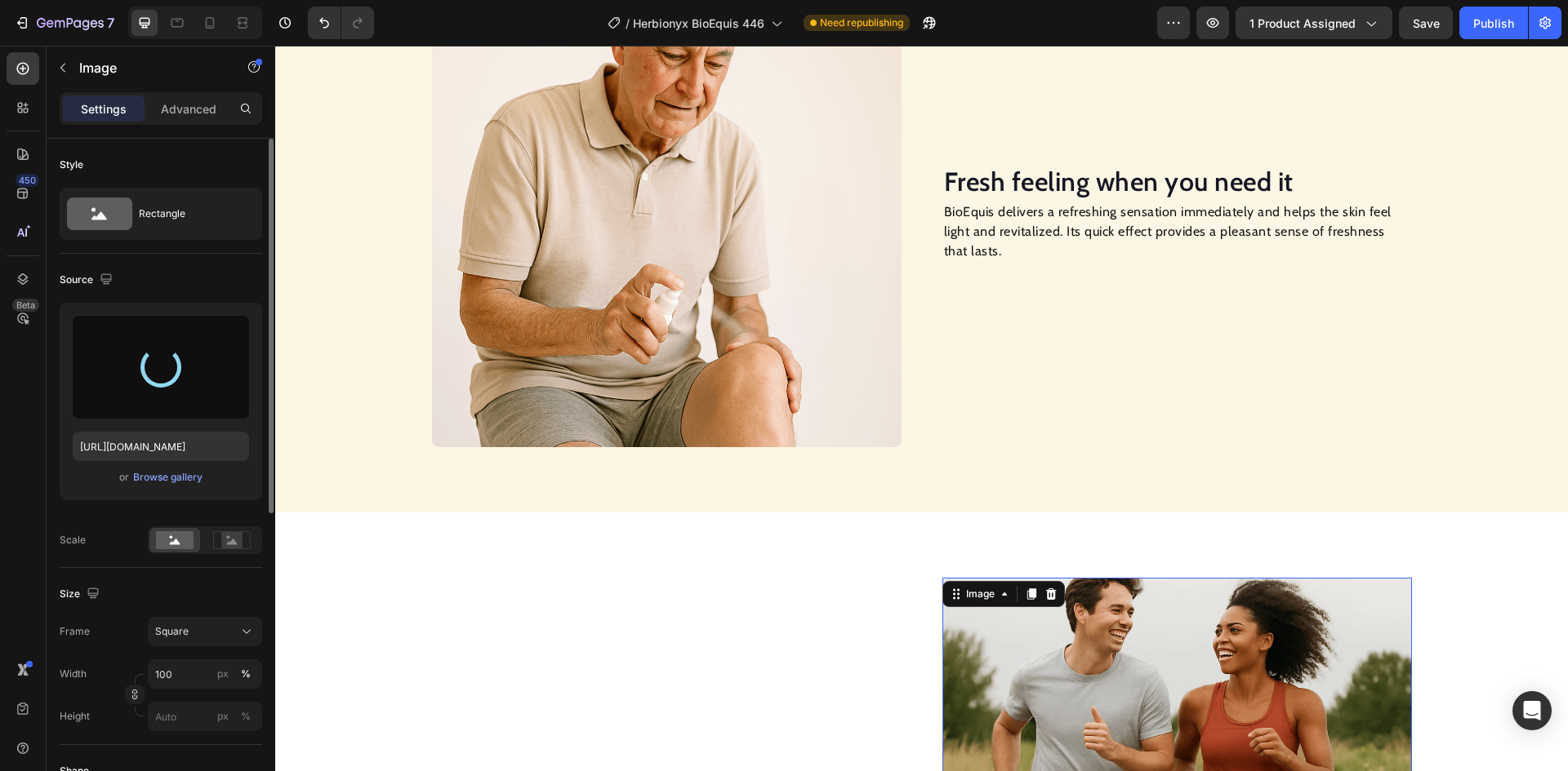
scroll to position [1076, 0]
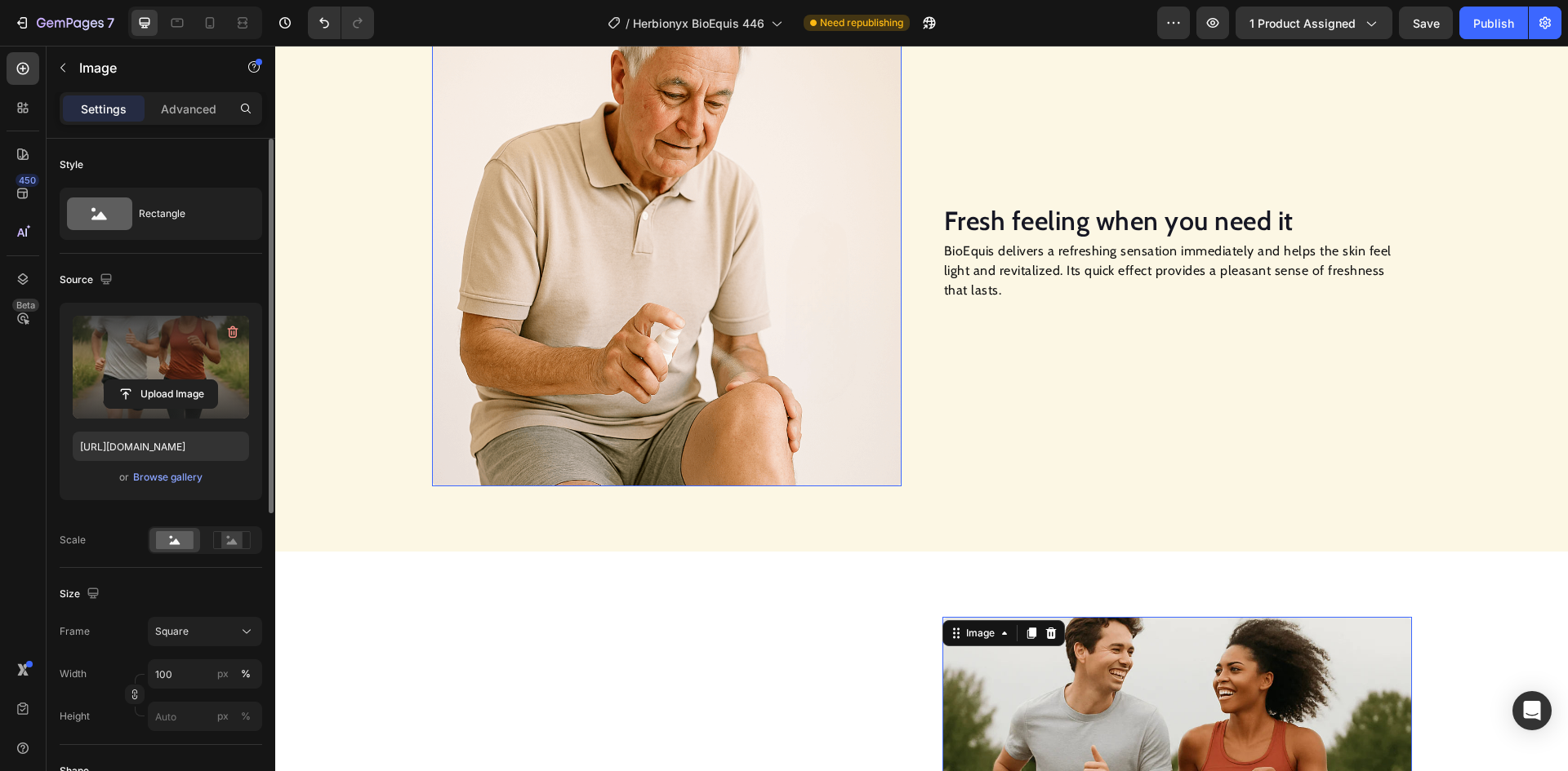
click at [695, 267] on img at bounding box center [666, 251] width 469 height 469
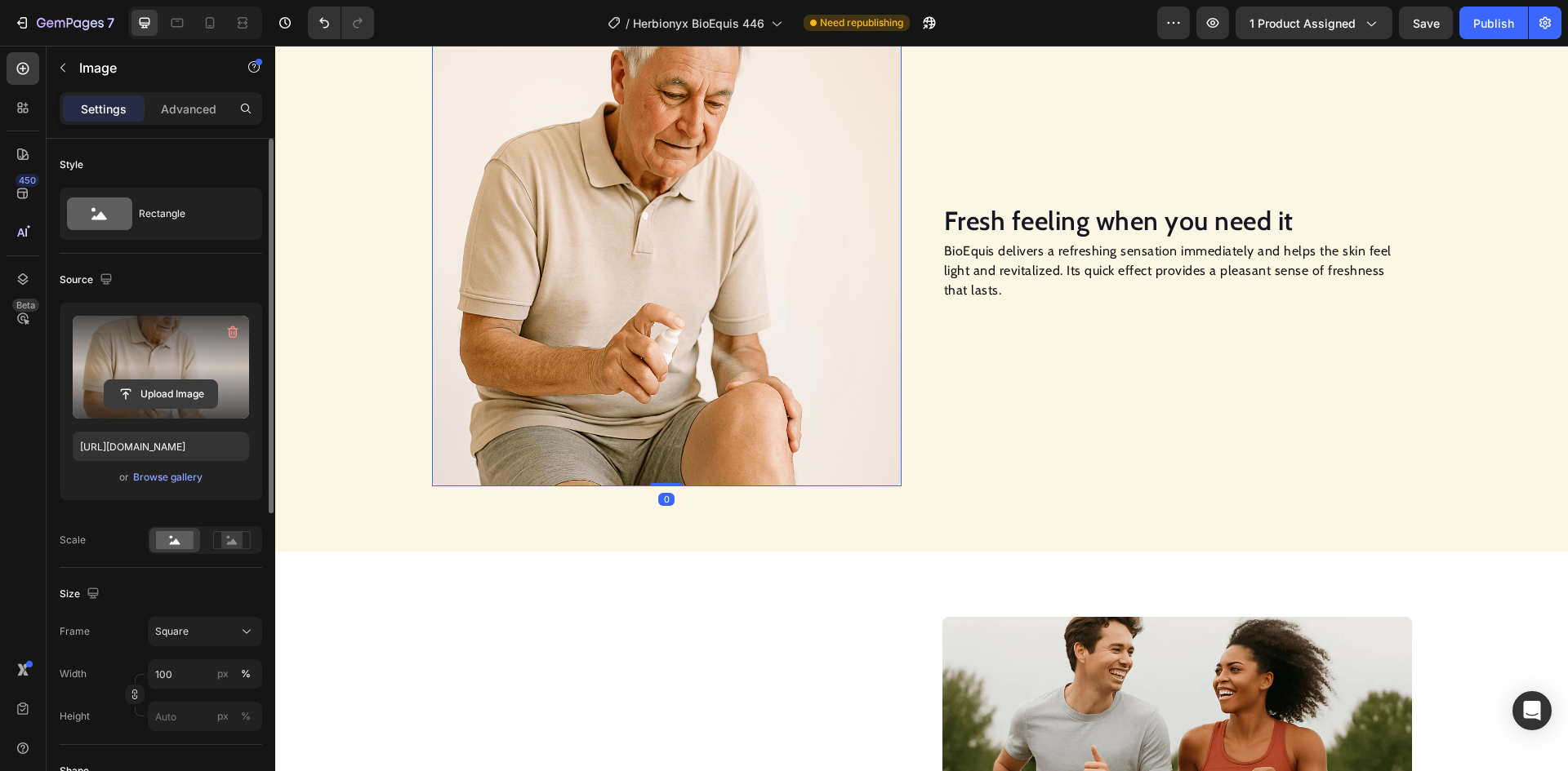
click at [113, 396] on input "file" at bounding box center [160, 394] width 113 height 28
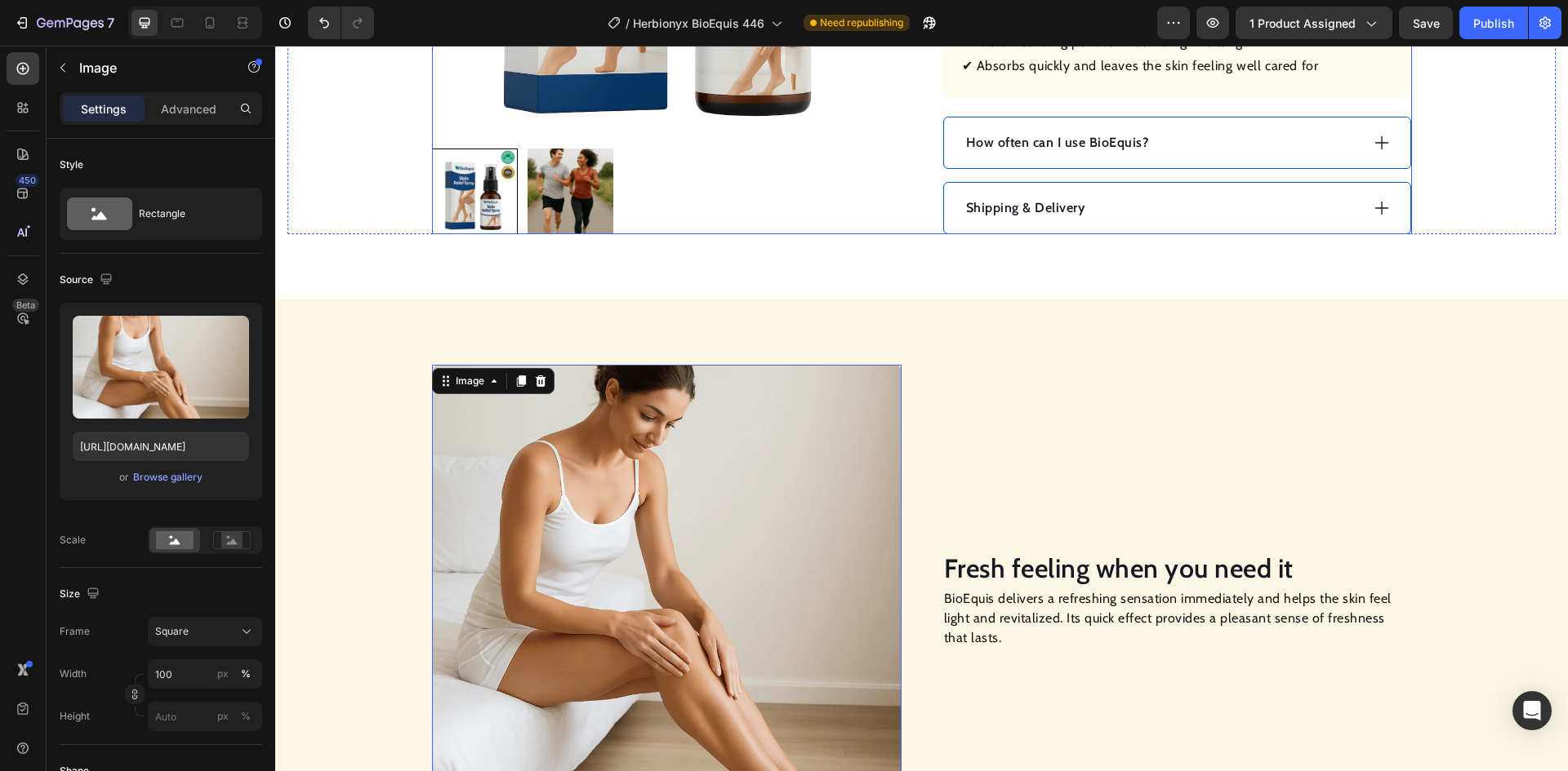
scroll to position [831, 0]
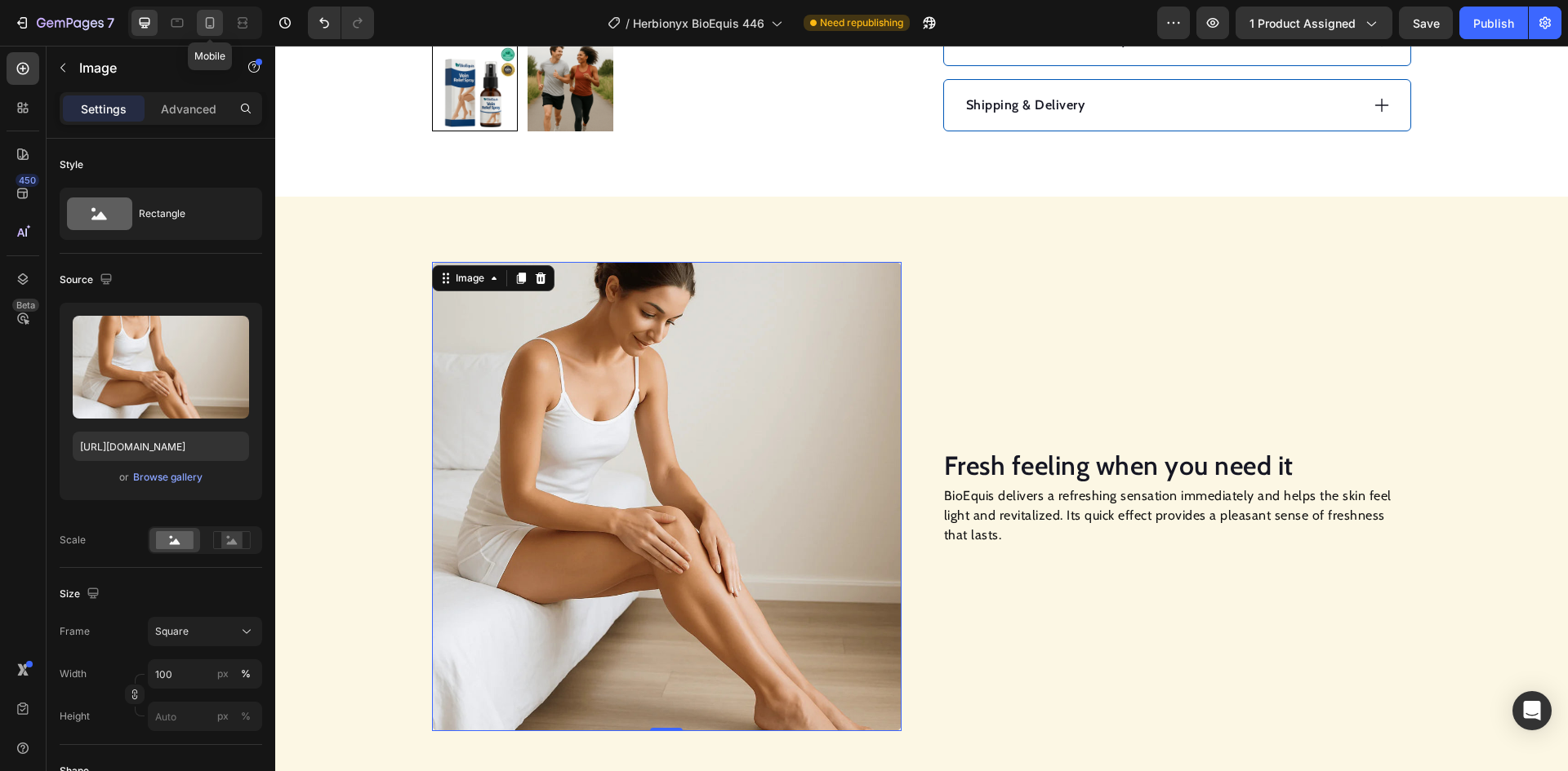
click at [213, 28] on icon at bounding box center [210, 23] width 9 height 12
type input "https://cdn.shopify.com/s/files/1/0933/0933/7893/files/gempages_563753602837906…"
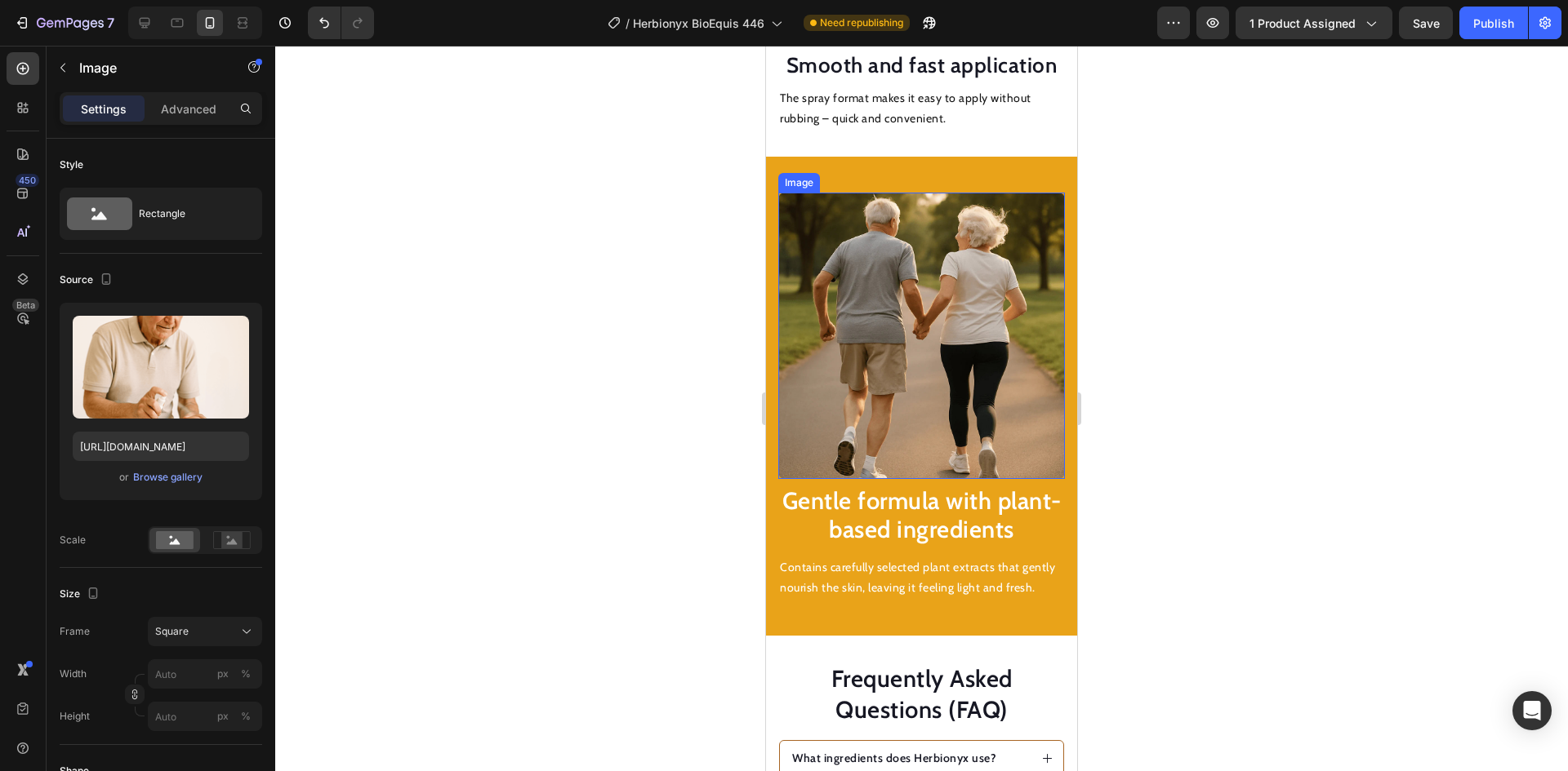
scroll to position [2123, 0]
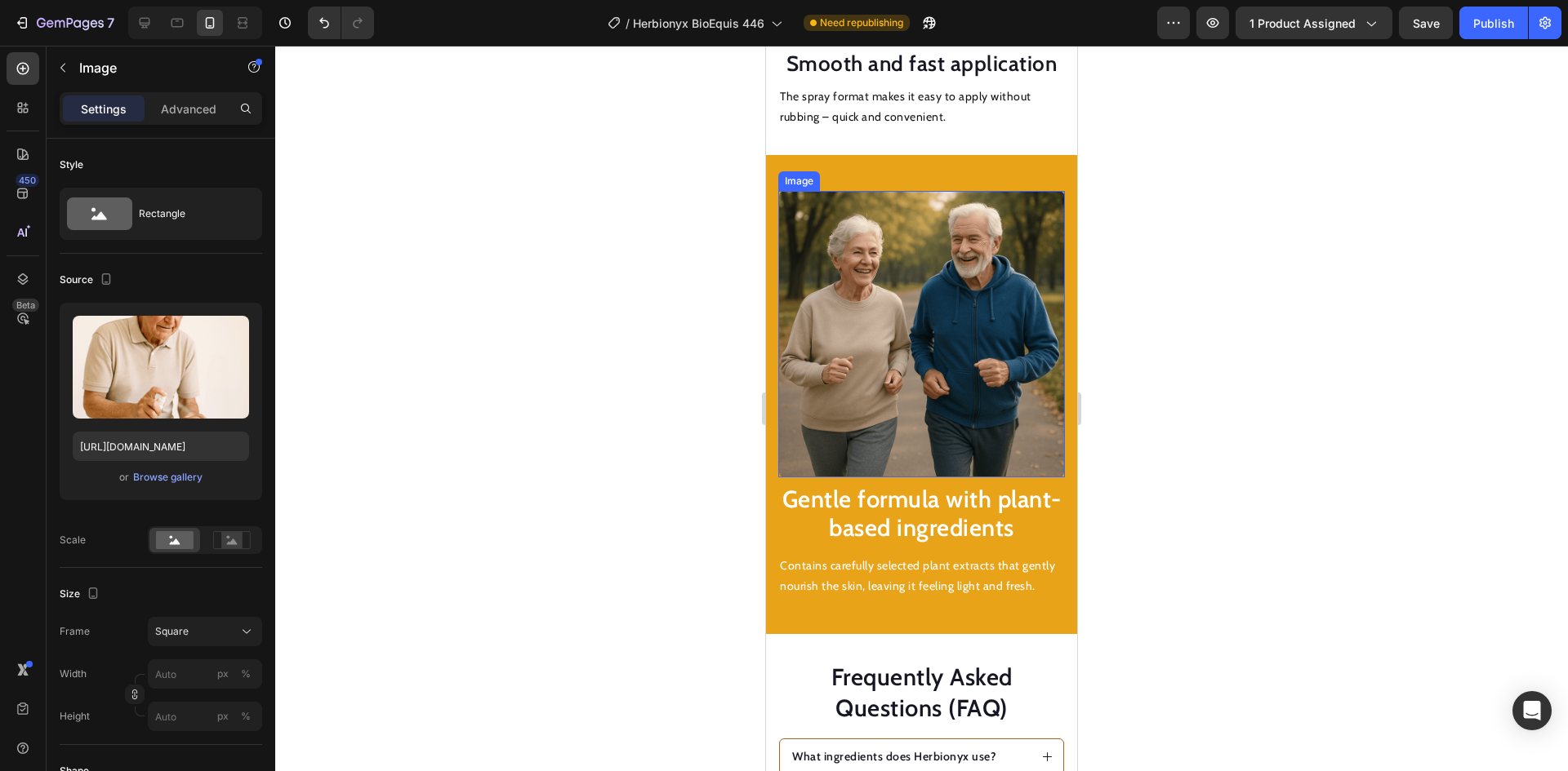
click at [898, 335] on img at bounding box center [921, 333] width 286 height 286
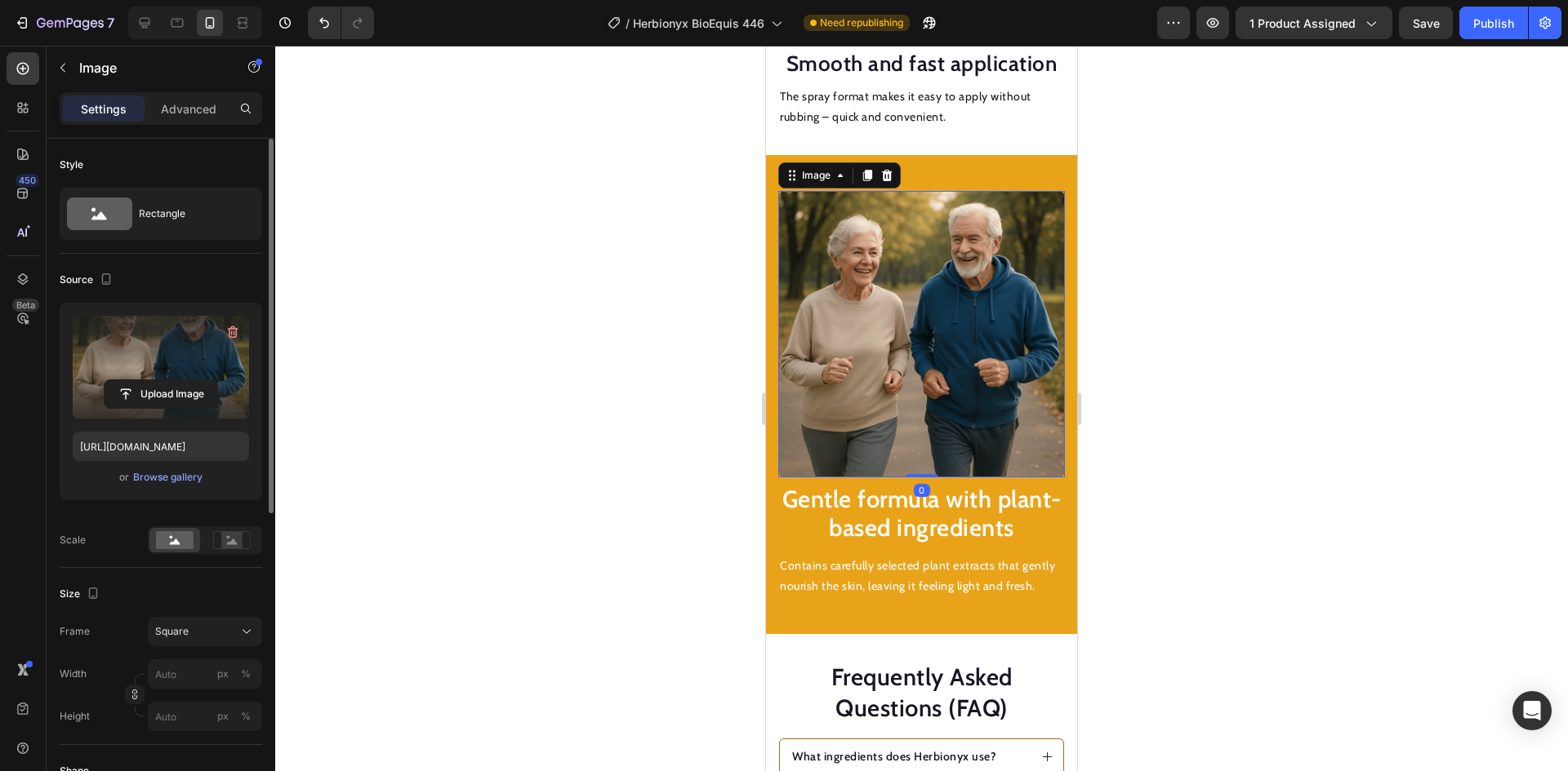
click at [223, 382] on div "Upload Image" at bounding box center [160, 394] width 176 height 30
click at [180, 391] on input "file" at bounding box center [160, 394] width 113 height 28
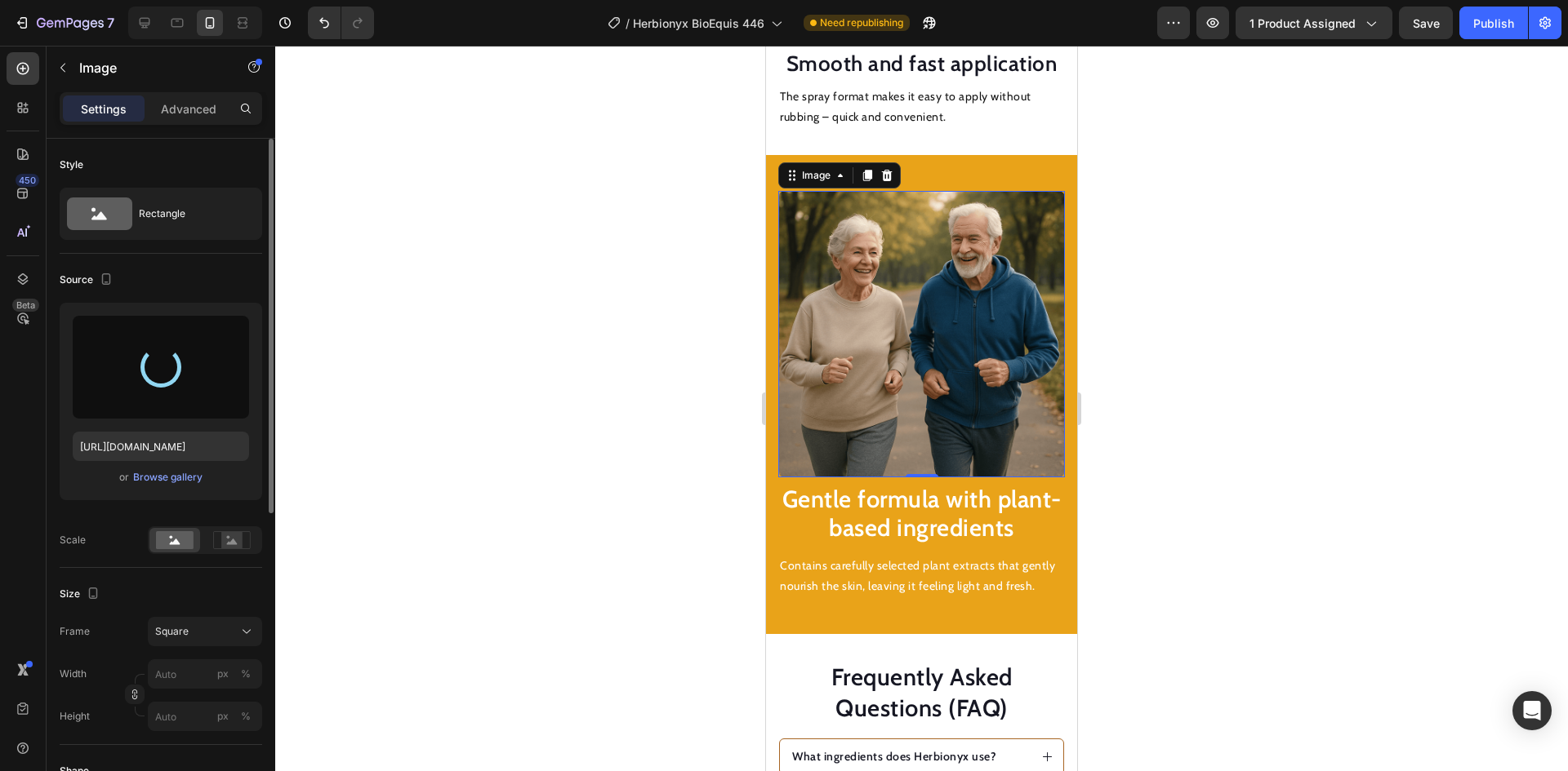
type input "https://cdn.shopify.com/s/files/1/0933/0933/7893/files/gempages_563753602837906…"
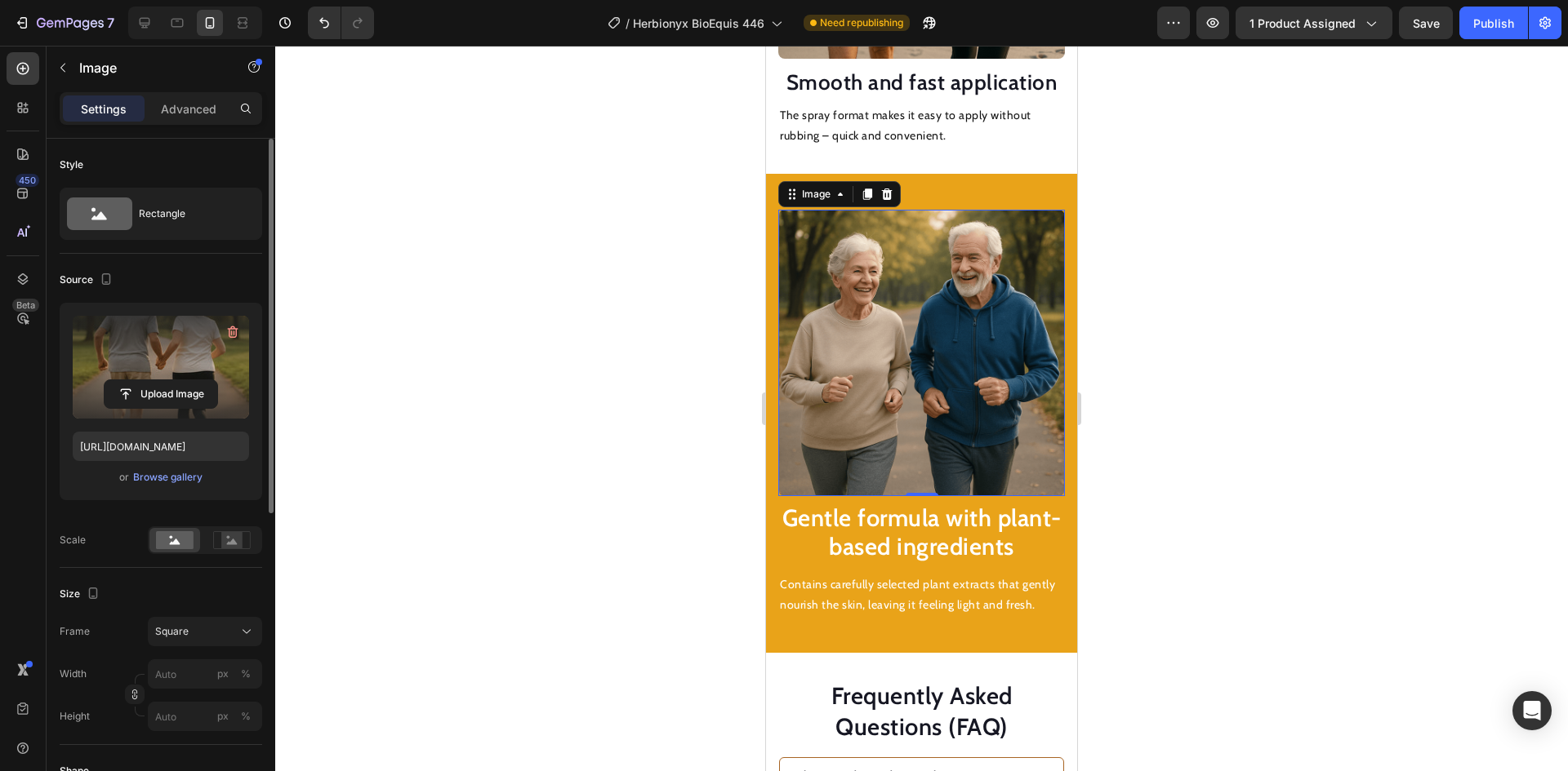
scroll to position [1878, 0]
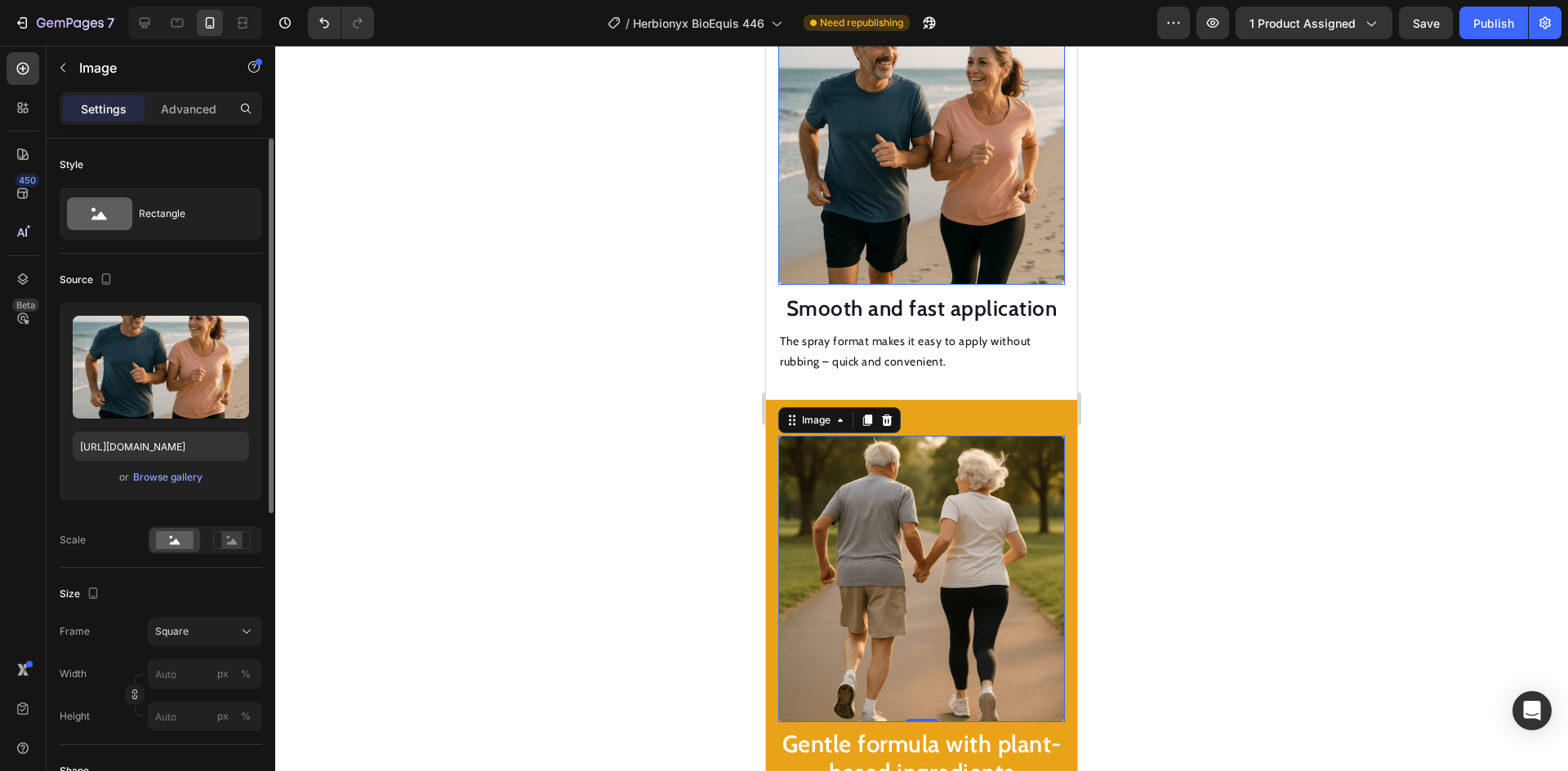
click at [868, 230] on img at bounding box center [921, 141] width 286 height 286
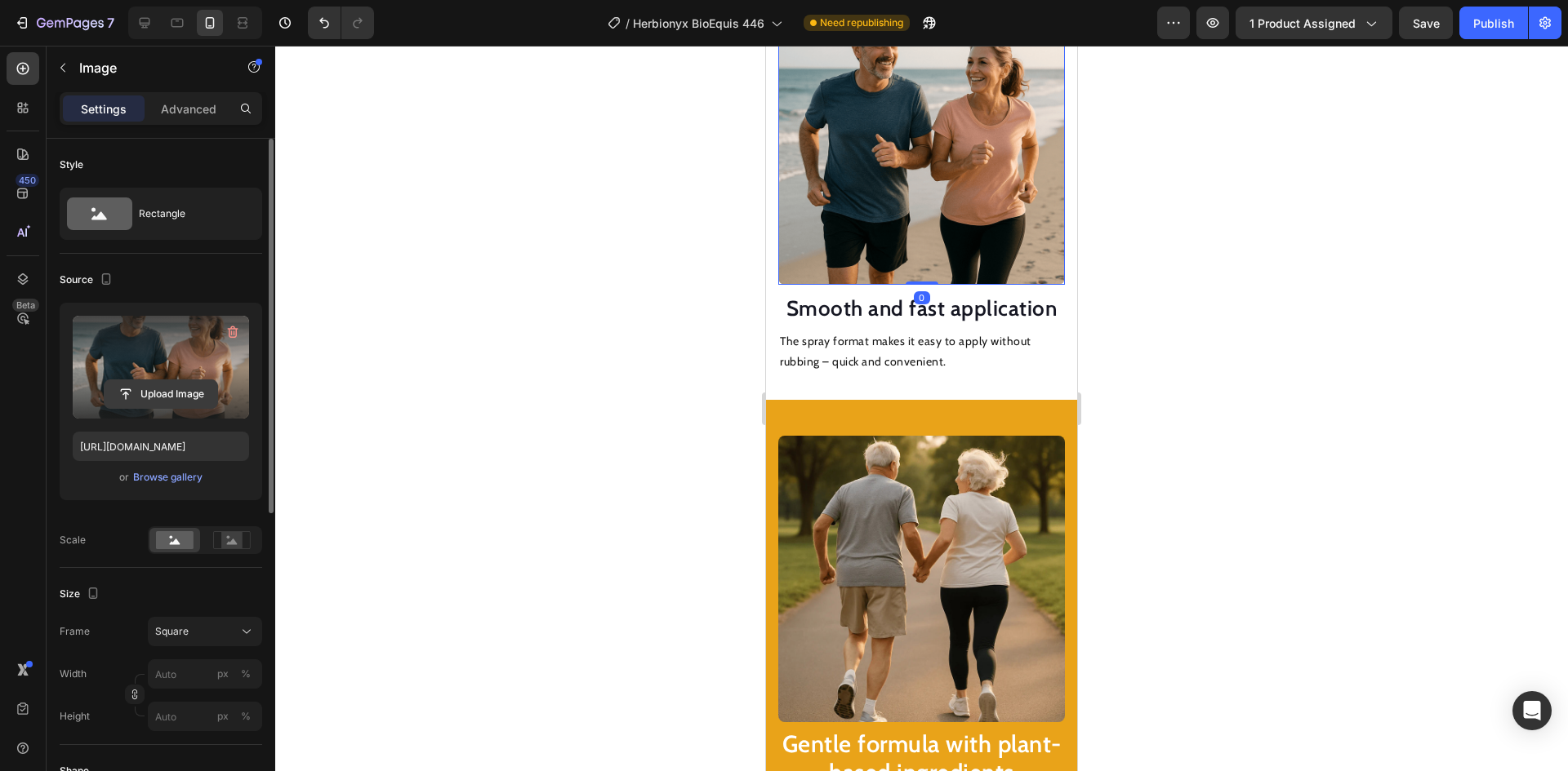
click at [204, 393] on input "file" at bounding box center [160, 394] width 113 height 28
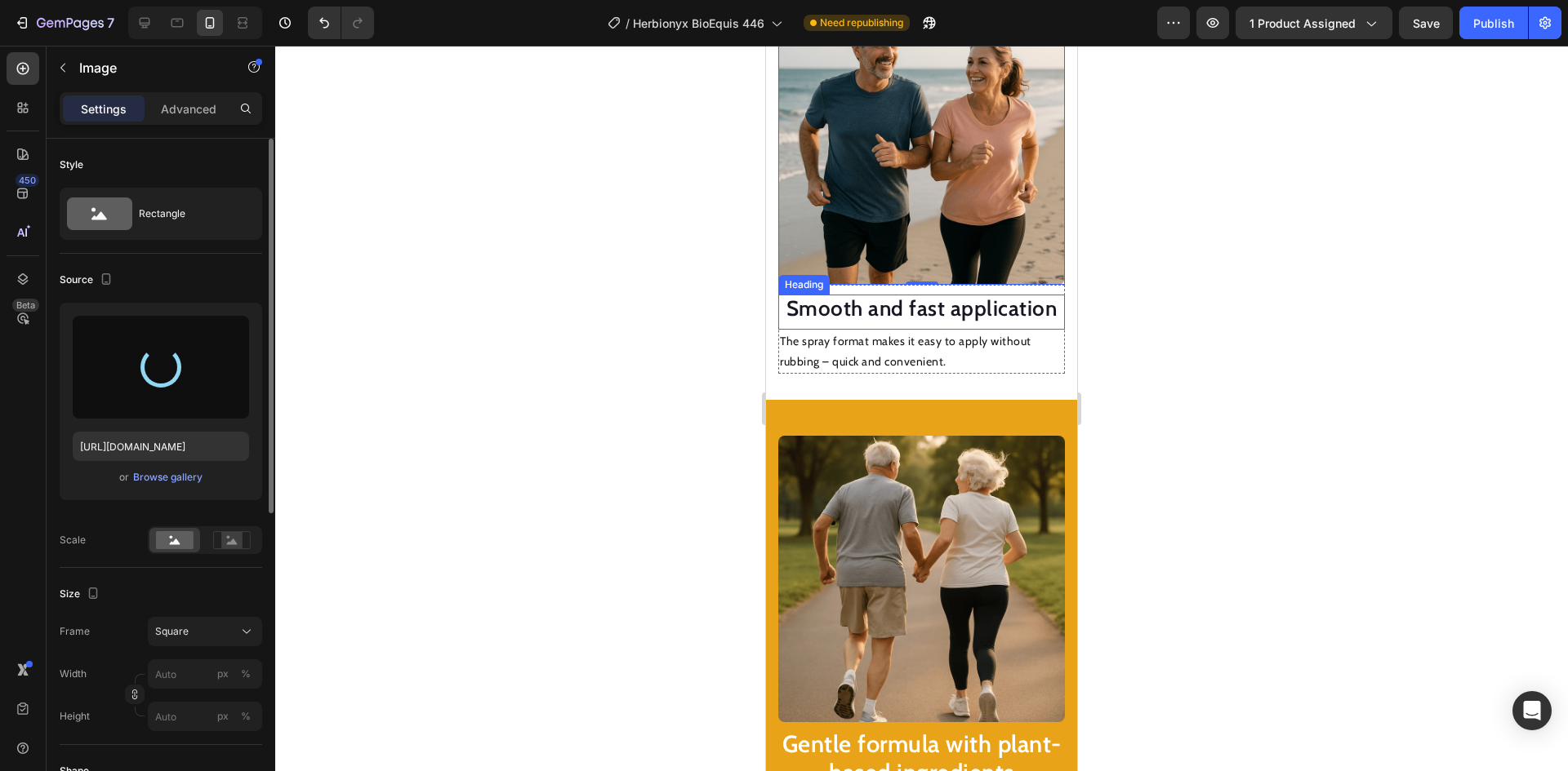
type input "https://cdn.shopify.com/s/files/1/0933/0933/7893/files/gempages_563753602837906…"
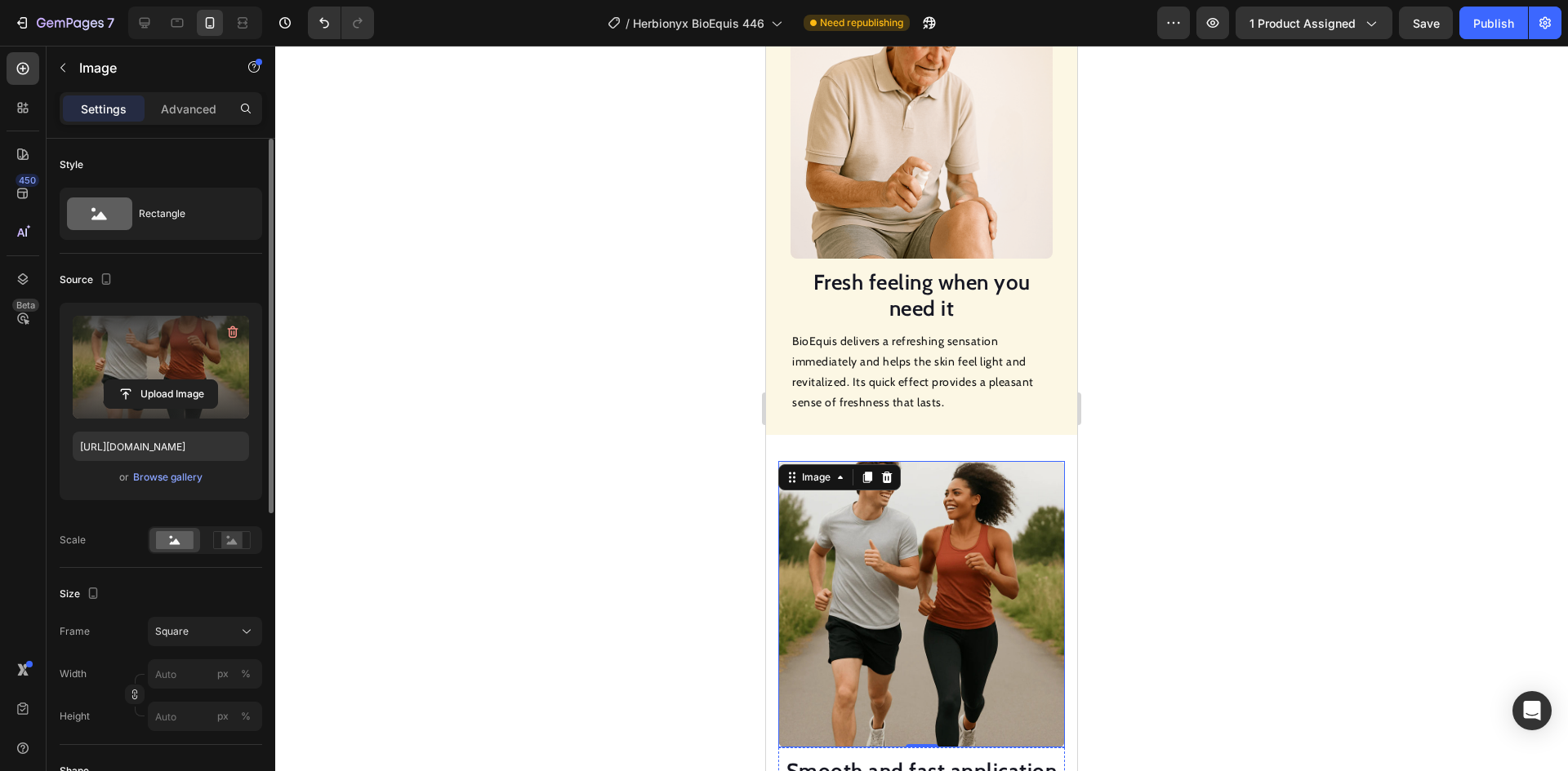
scroll to position [1389, 0]
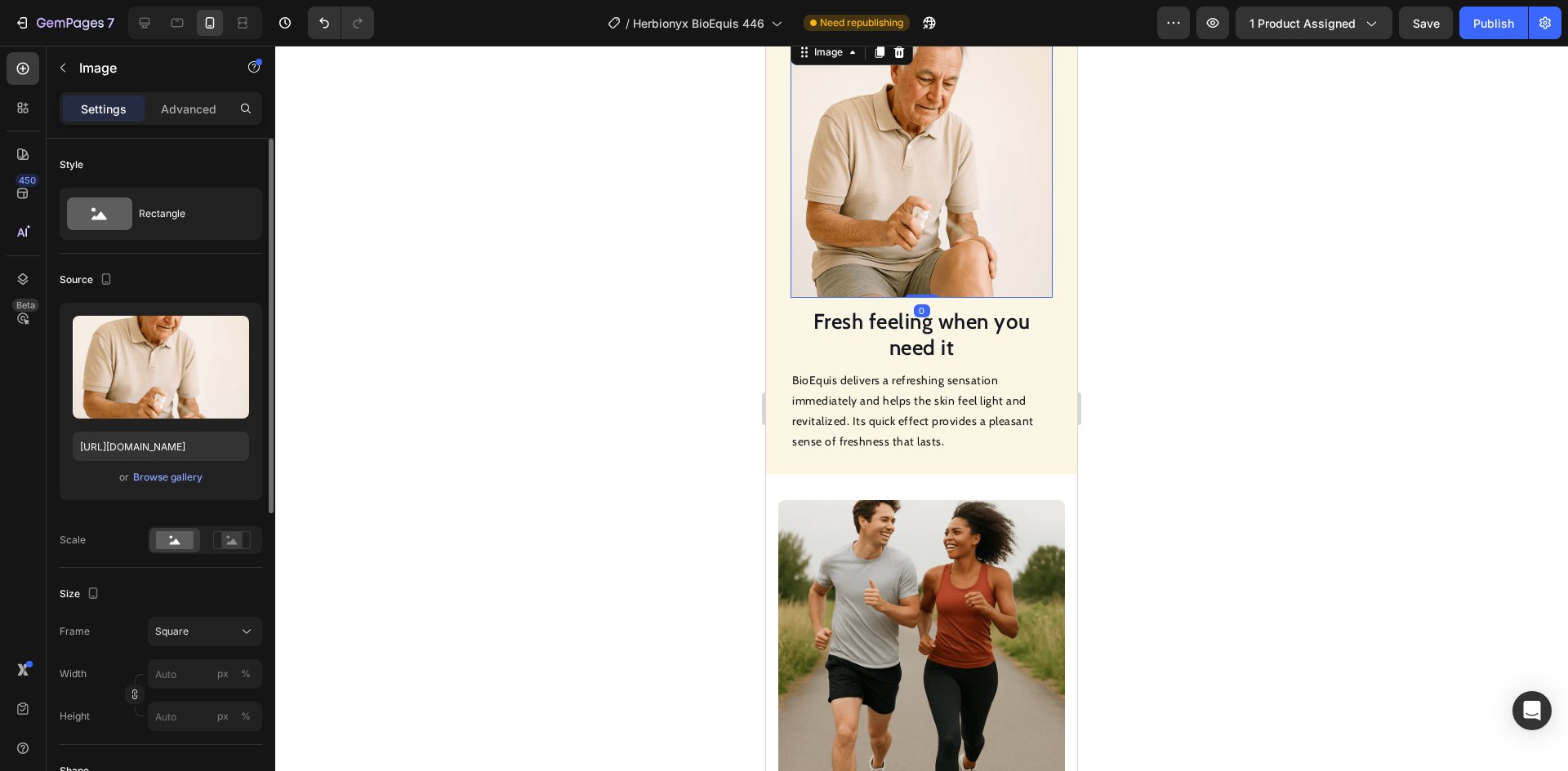
drag, startPoint x: 906, startPoint y: 174, endPoint x: 1120, endPoint y: 373, distance: 292.2
click at [906, 174] on img at bounding box center [922, 167] width 262 height 262
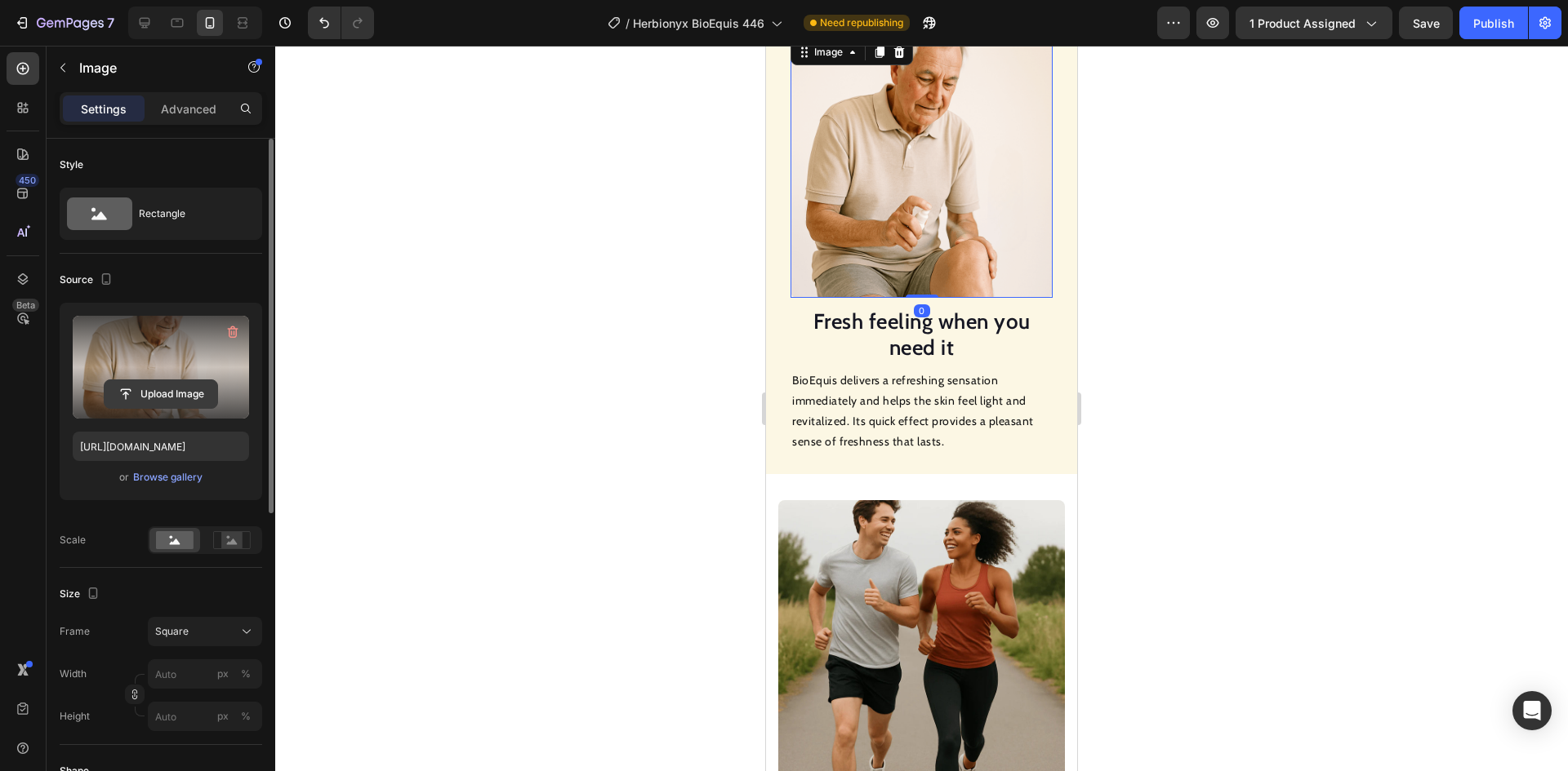
click at [192, 384] on input "file" at bounding box center [160, 394] width 113 height 28
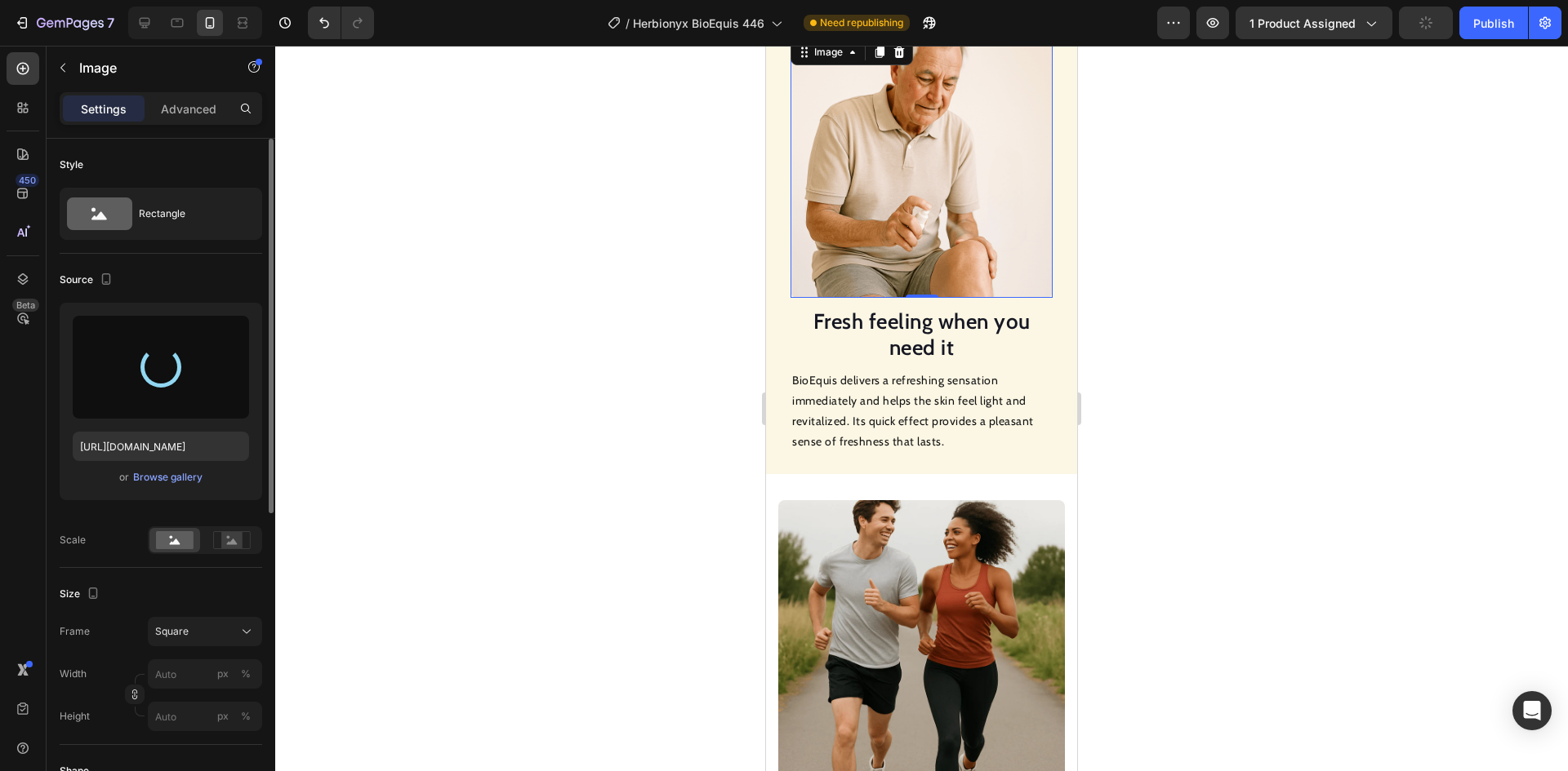
type input "https://cdn.shopify.com/s/files/1/0933/0933/7893/files/gempages_563753602837906…"
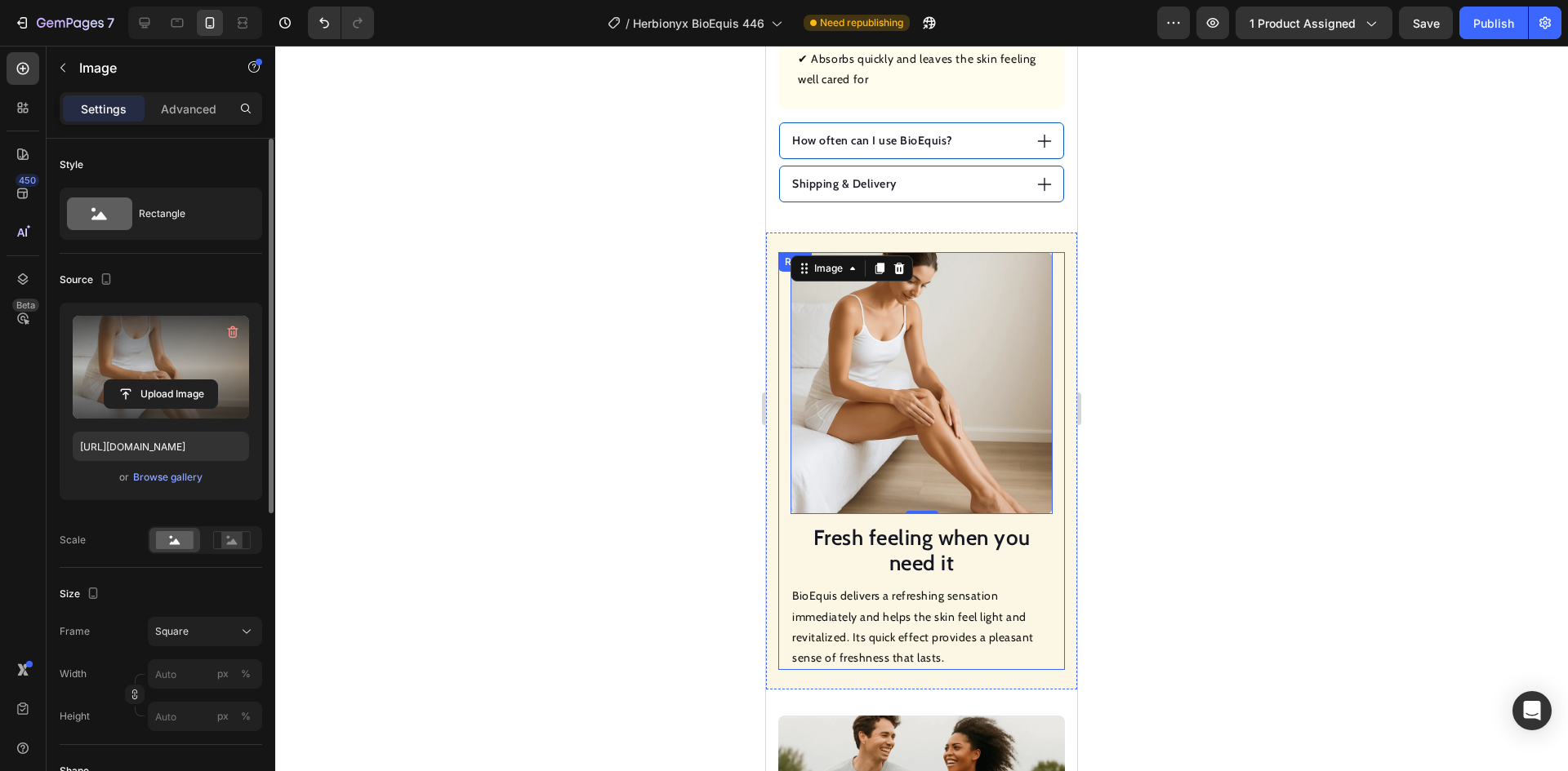
scroll to position [980, 0]
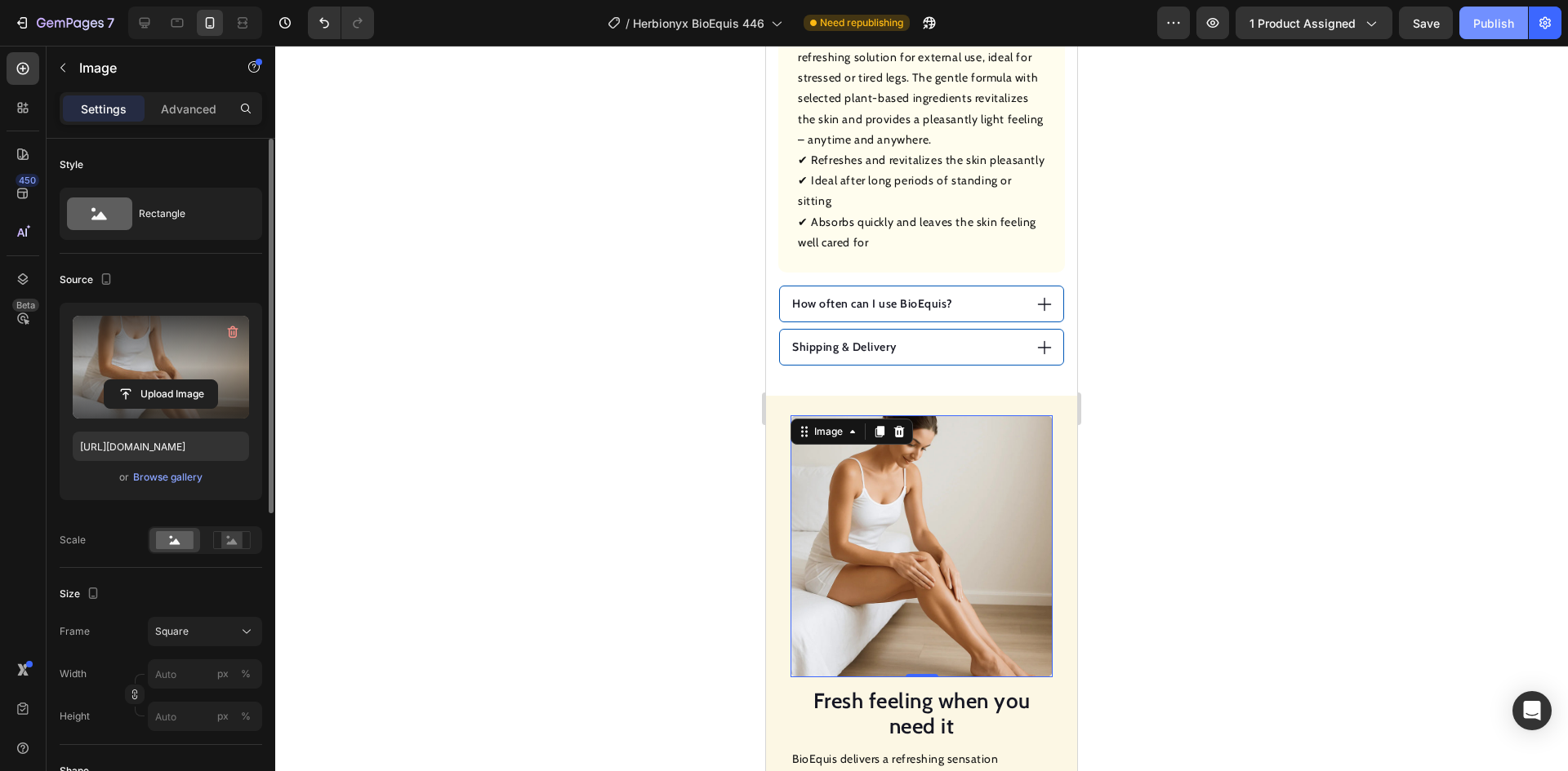
click at [1502, 24] on div "Publish" at bounding box center [1494, 23] width 41 height 17
click at [134, 14] on div at bounding box center [145, 23] width 27 height 27
type input "100"
